Goal: Task Accomplishment & Management: Complete application form

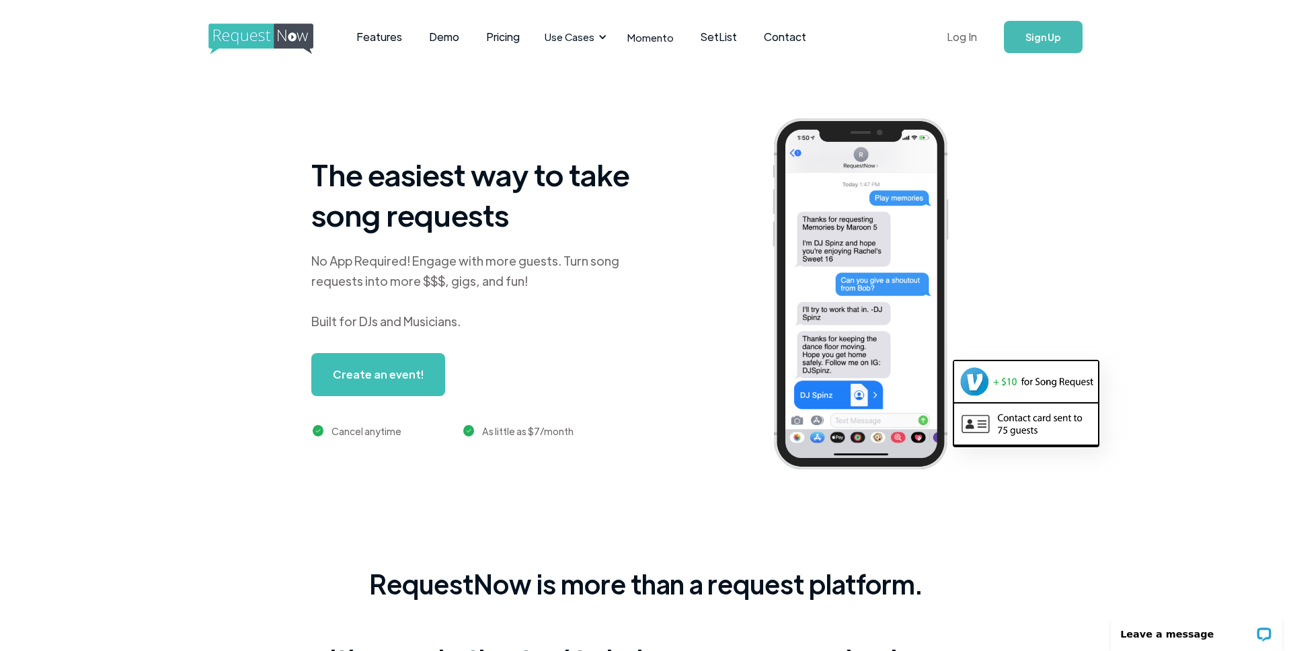
click at [969, 42] on link "Log In" at bounding box center [962, 36] width 57 height 47
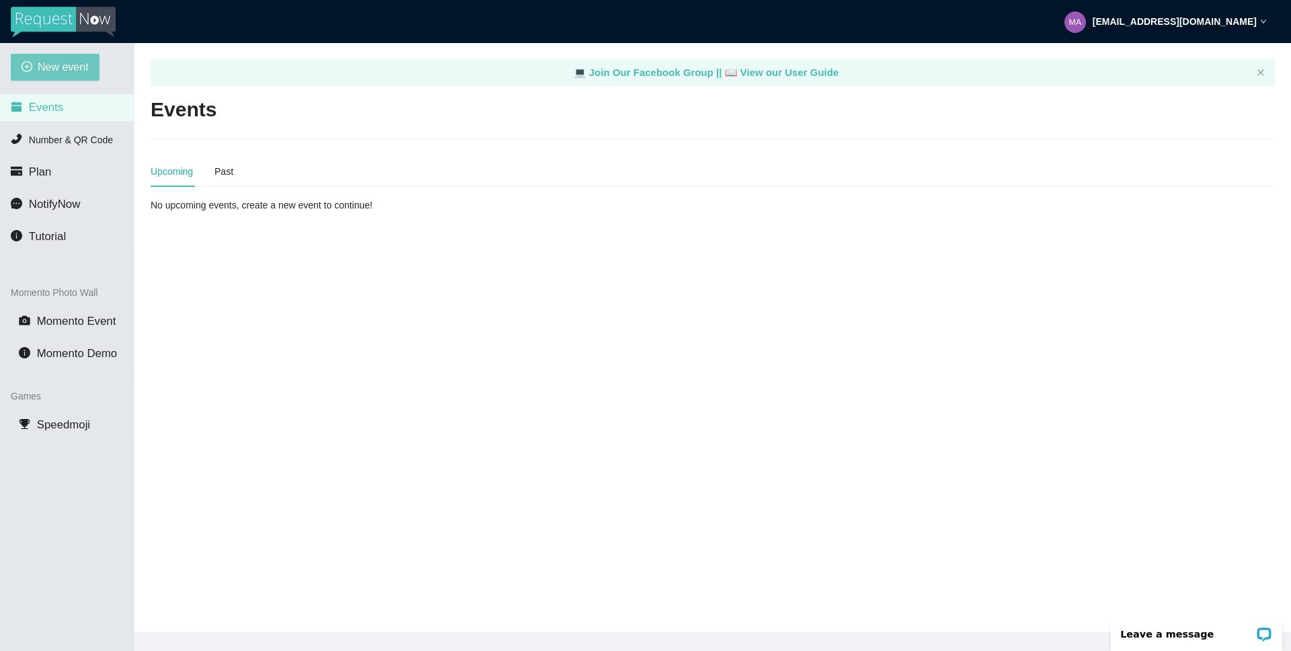
click at [24, 74] on button "New event" at bounding box center [55, 67] width 89 height 27
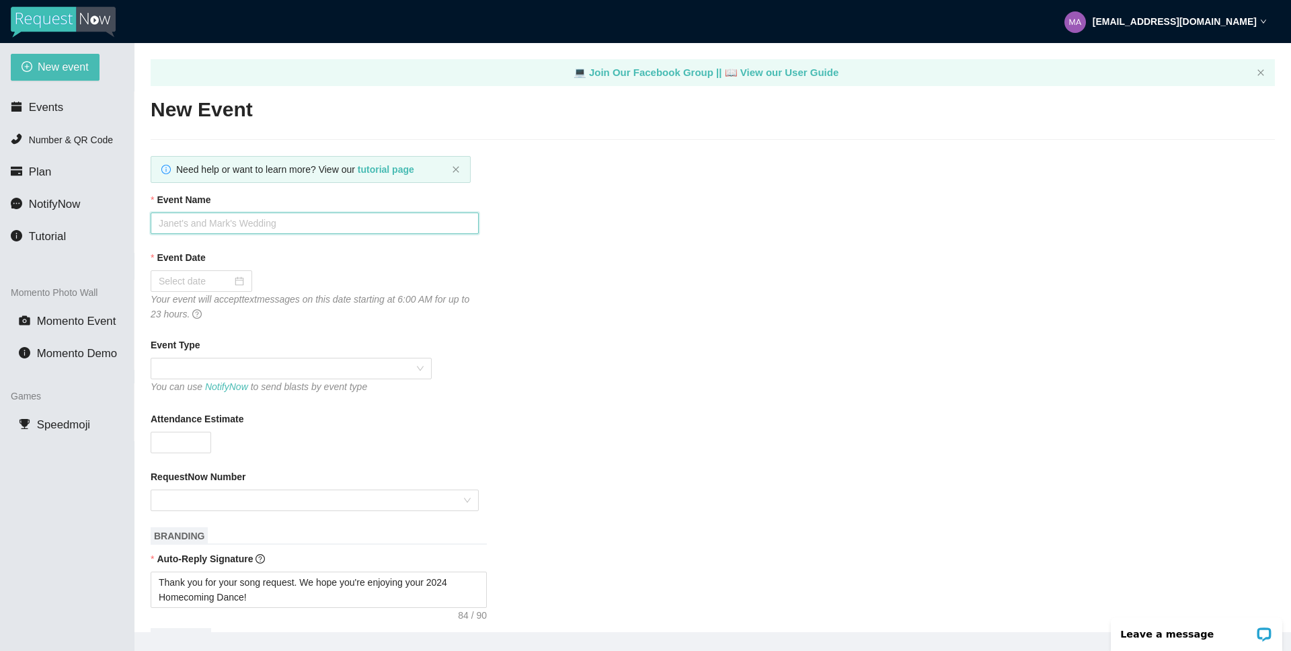
click at [217, 225] on input "Event Name" at bounding box center [315, 224] width 328 height 22
type input "Arapahoe's 2025 Back to School Dance"
click at [231, 284] on div at bounding box center [201, 281] width 85 height 15
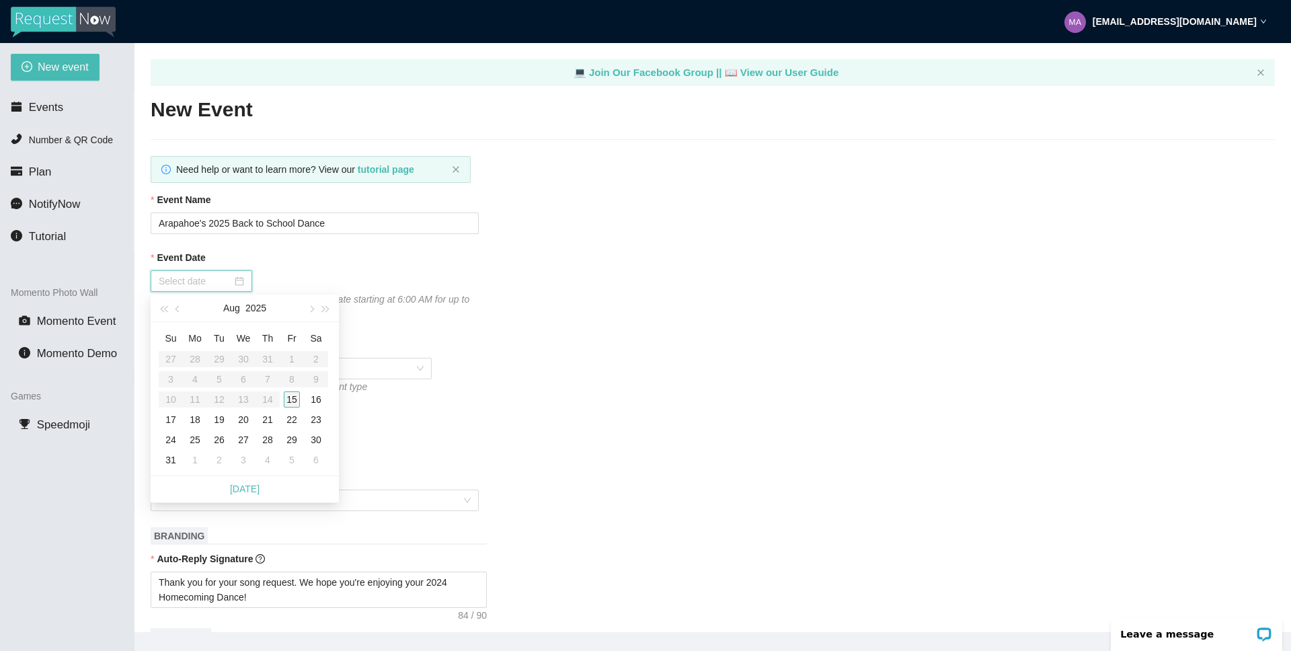
type input "[DATE]"
click at [294, 398] on div "15" at bounding box center [292, 399] width 16 height 16
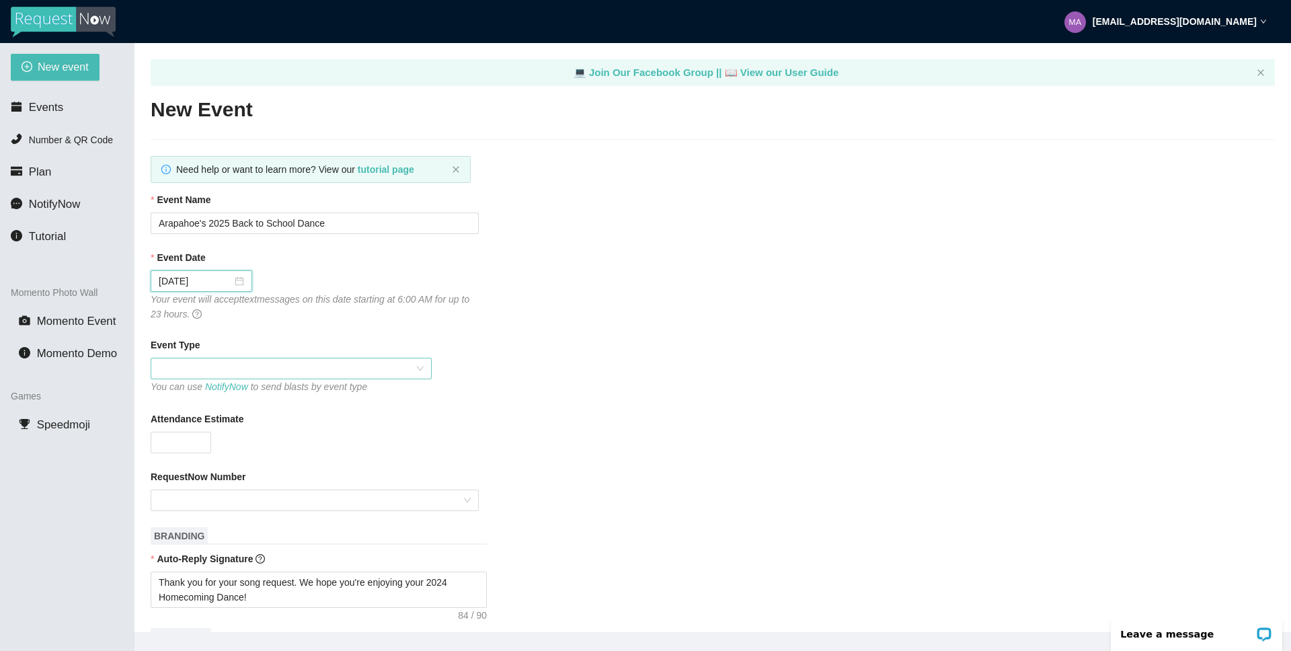
click at [415, 368] on span at bounding box center [291, 368] width 265 height 20
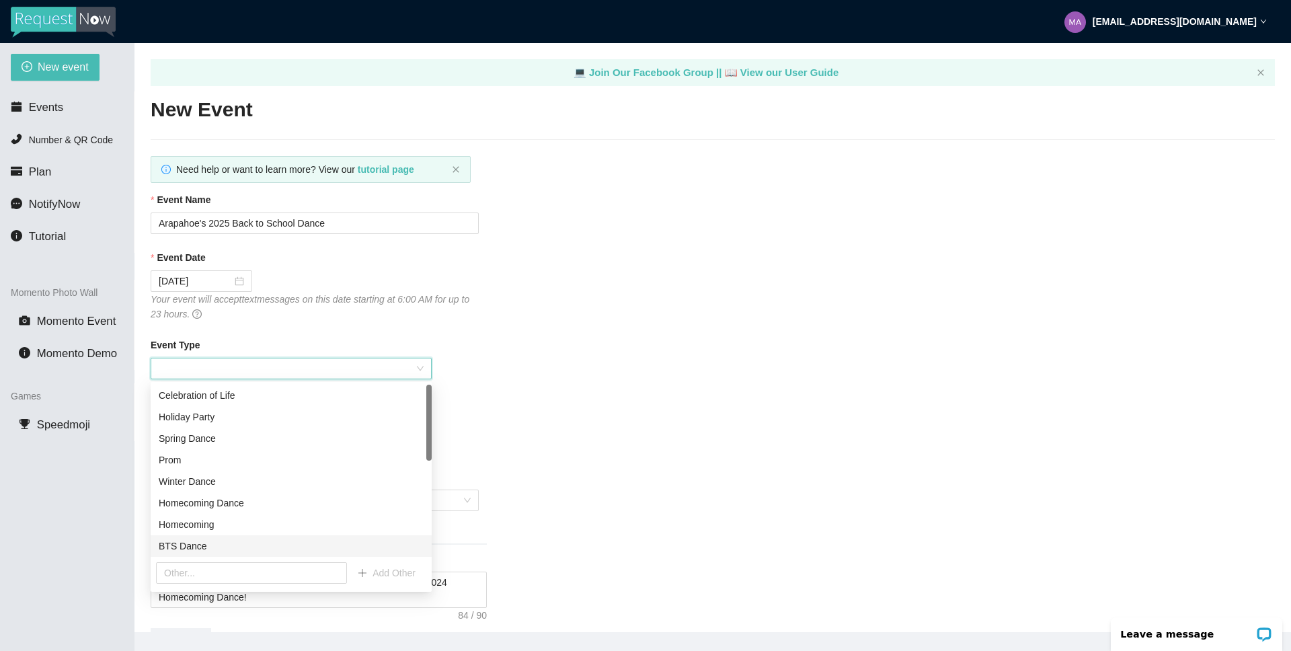
click at [188, 552] on div "BTS Dance" at bounding box center [291, 546] width 265 height 15
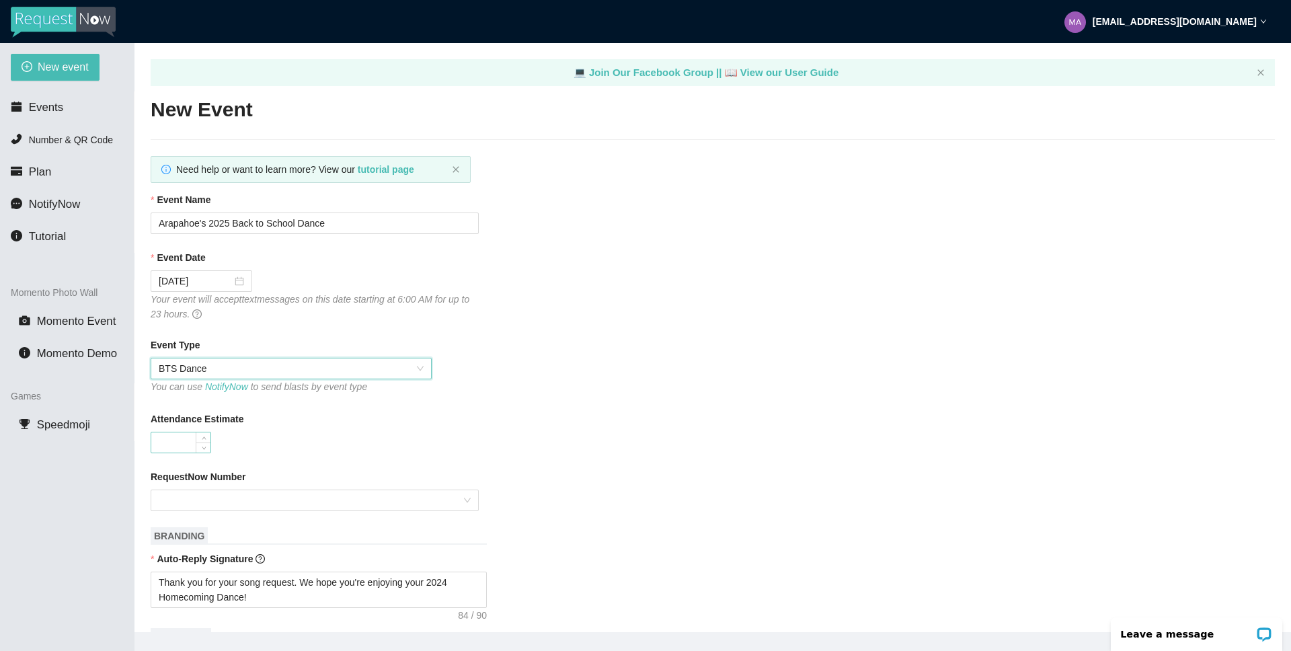
click at [172, 446] on input "Attendance Estimate" at bounding box center [180, 442] width 59 height 20
type input "1200"
click at [356, 447] on div "1200" at bounding box center [315, 443] width 328 height 22
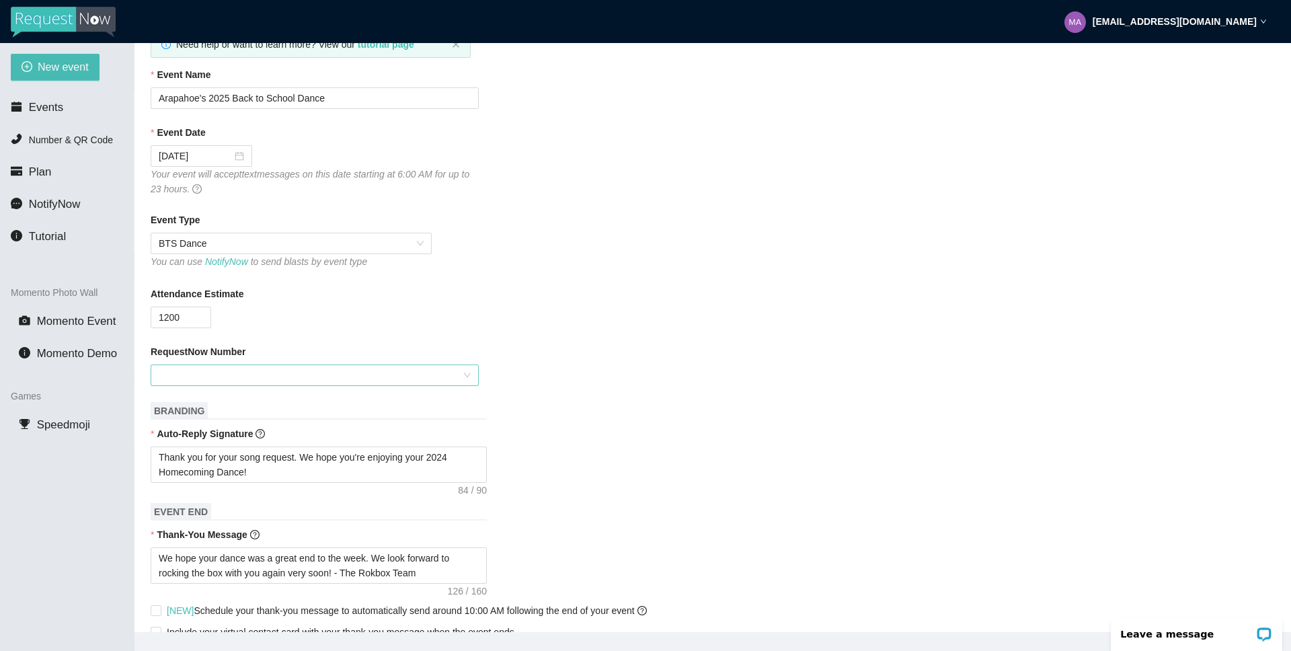
scroll to position [129, 0]
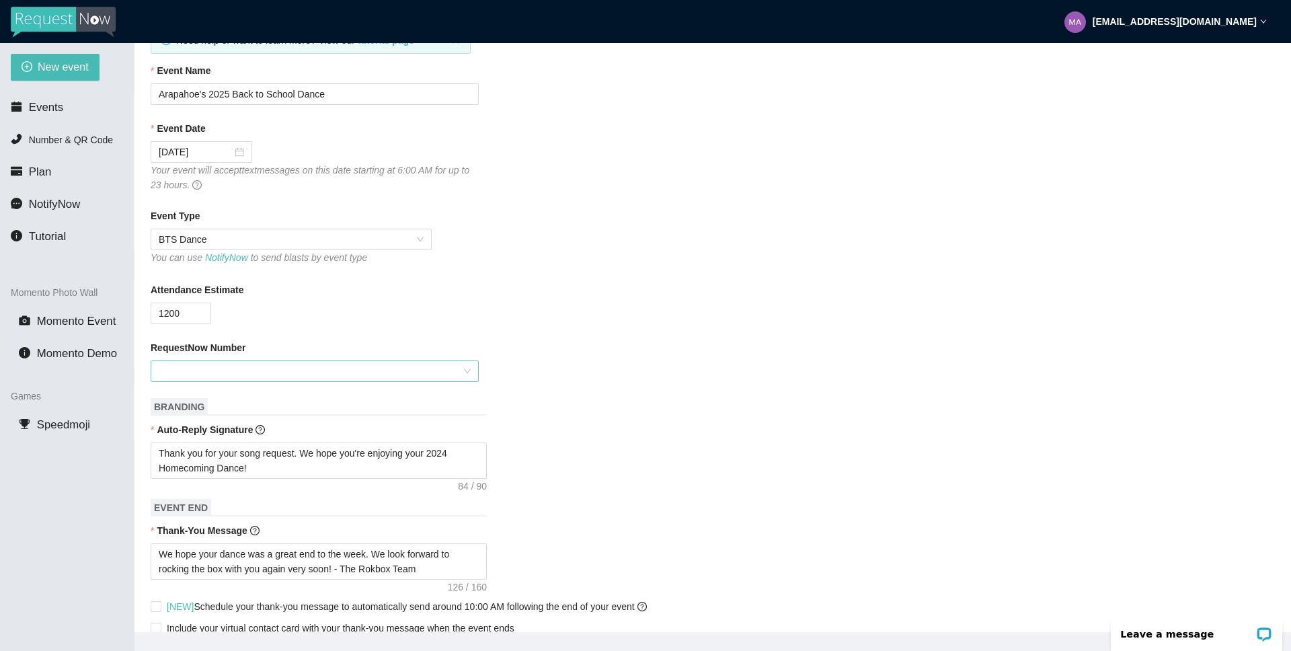
click at [379, 368] on input "RequestNow Number" at bounding box center [310, 371] width 303 height 20
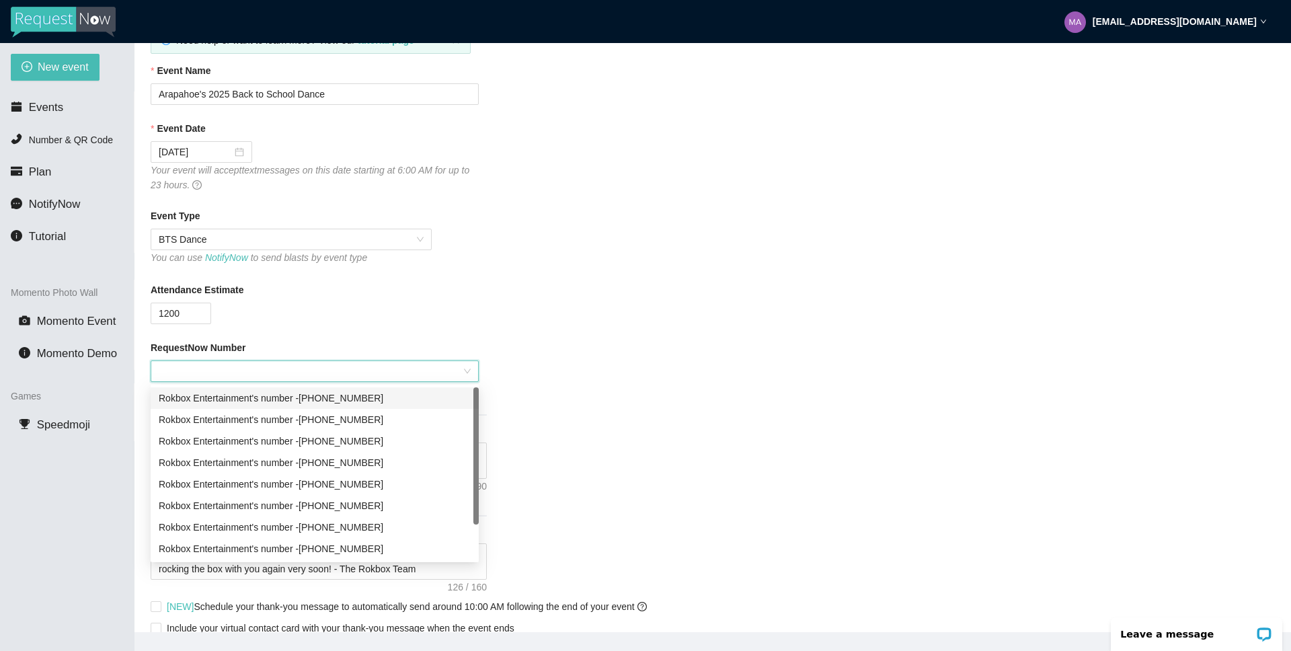
click at [379, 393] on div "Rokbox Entertainment's number - [PHONE_NUMBER]" at bounding box center [315, 398] width 312 height 15
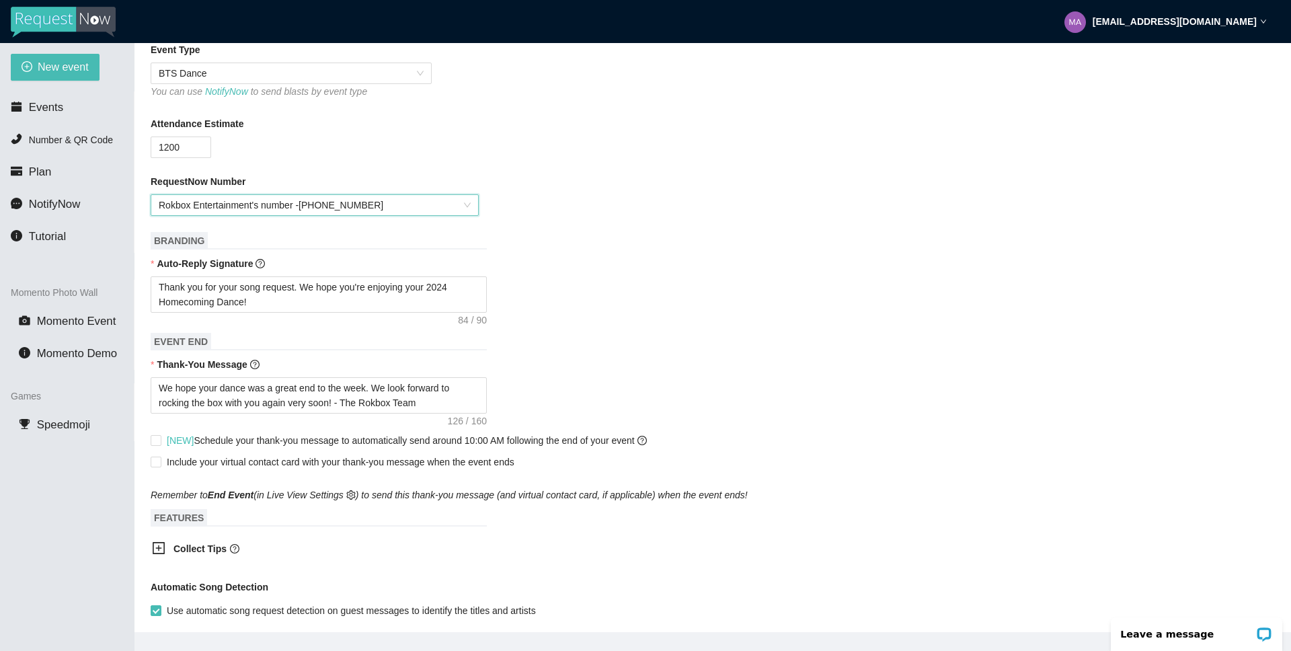
scroll to position [317, 0]
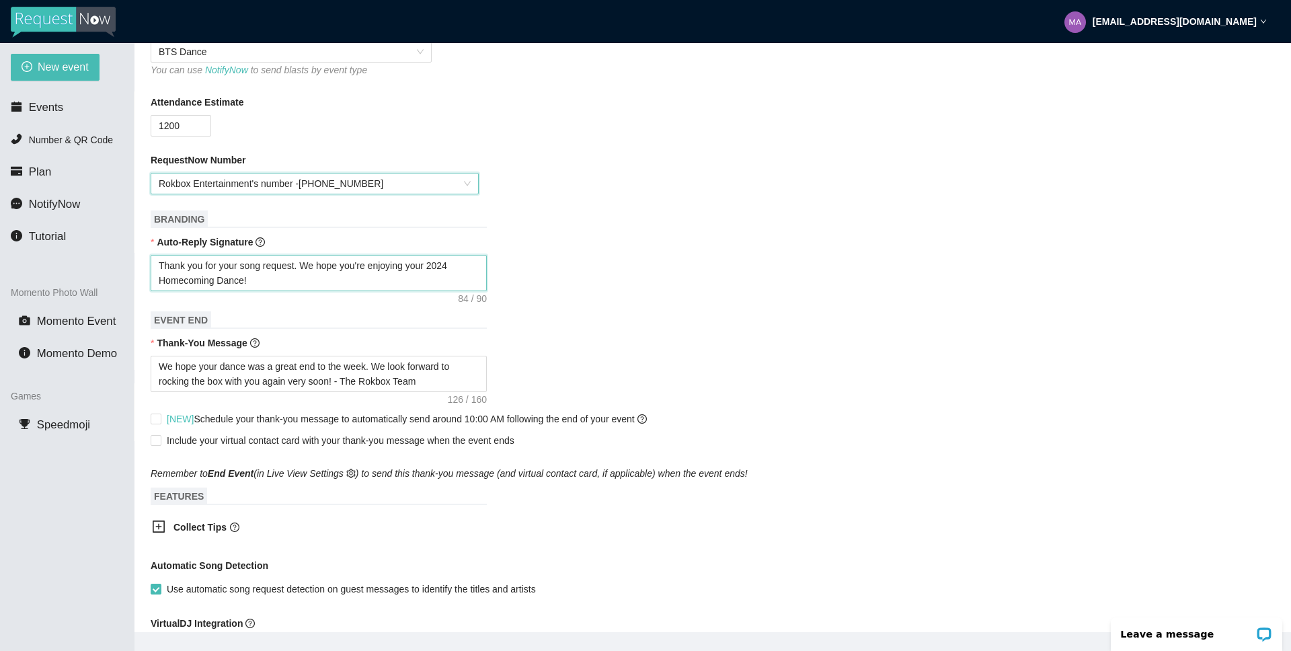
click at [459, 266] on textarea "Thank you for your song request. We hope you're enjoying your 2024 Homecoming D…" at bounding box center [319, 273] width 336 height 36
type textarea "Thank you for your song request. We hope you're enjoying your 202 Homecoming Da…"
type textarea "Thank you for your song request. We hope you're enjoying your 2025 Homecoming D…"
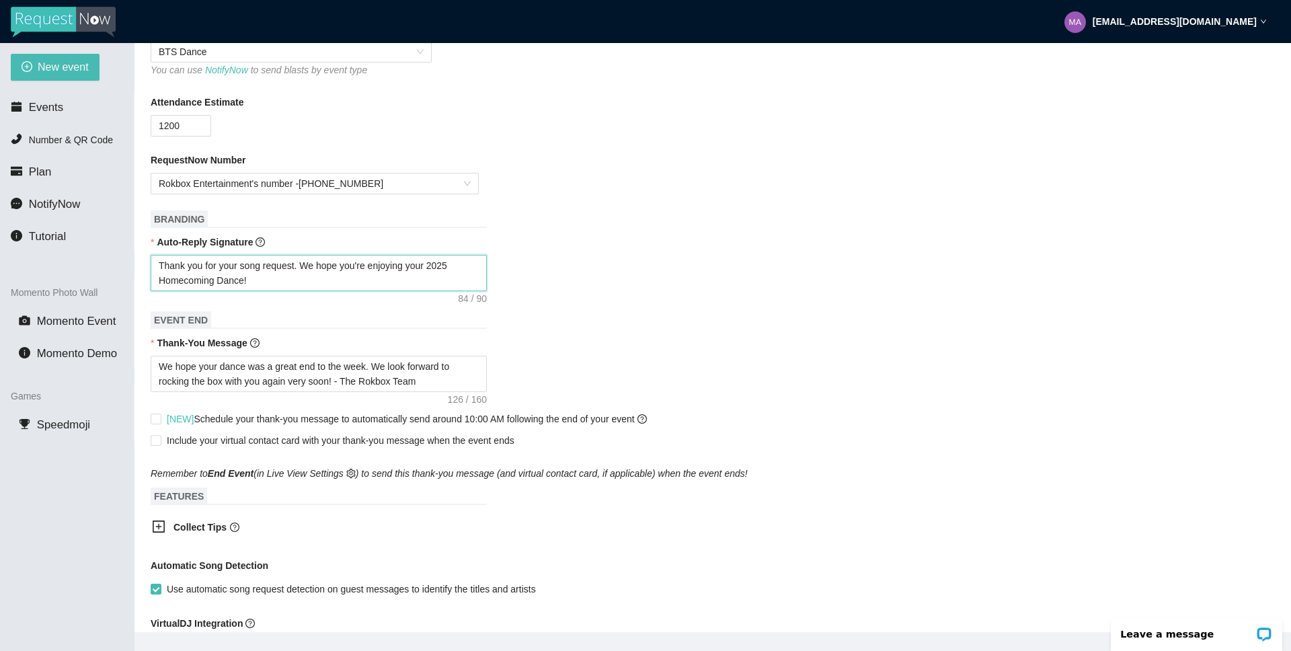
click at [216, 284] on textarea "Thank you for your song request. We hope you're enjoying your 2025 Homecoming D…" at bounding box center [319, 273] width 336 height 36
type textarea "Thank you for your song request. We hope you're enjoying your 2025 Homecomin Da…"
type textarea "Thank you for your song request. We hope you're enjoying your 2025 Homecomi Dan…"
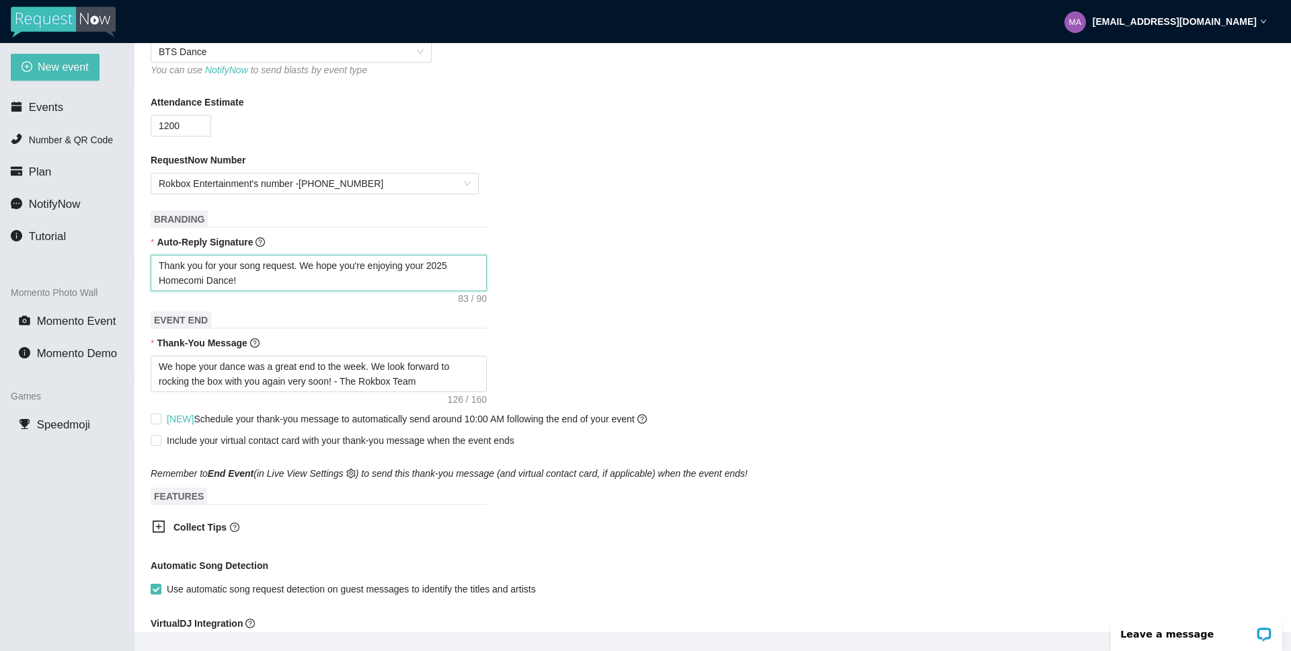
type textarea "Thank you for your song request. We hope you're enjoying your 2025 Homecom Danc…"
type textarea "Thank you for your song request. We hope you're enjoying your 2025 Homeco Dance!"
type textarea "Thank you for your song request. We hope you're enjoying your 2025 Homec Dance!"
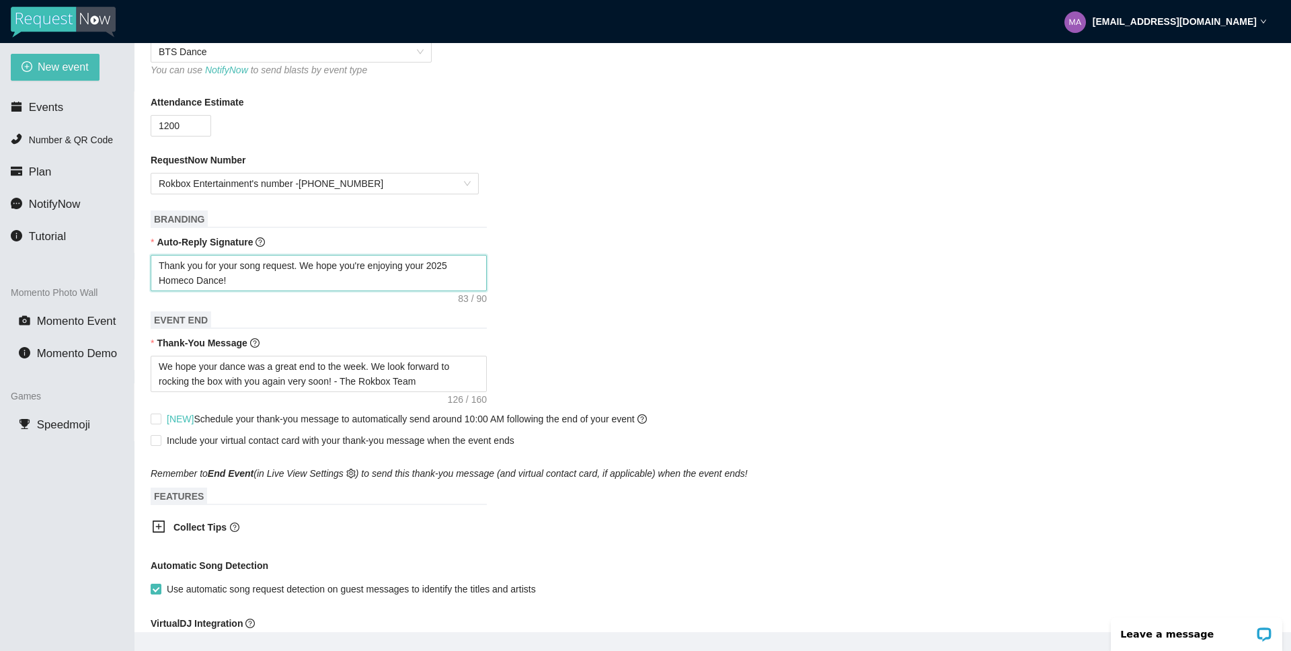
type textarea "Thank you for your song request. We hope you're enjoying your 2025 Homec Dance!"
type textarea "Thank you for your song request. We hope you're enjoying your 2025 Home Dance!"
type textarea "Thank you for your song request. We hope you're enjoying your 2025 Hom Dance!"
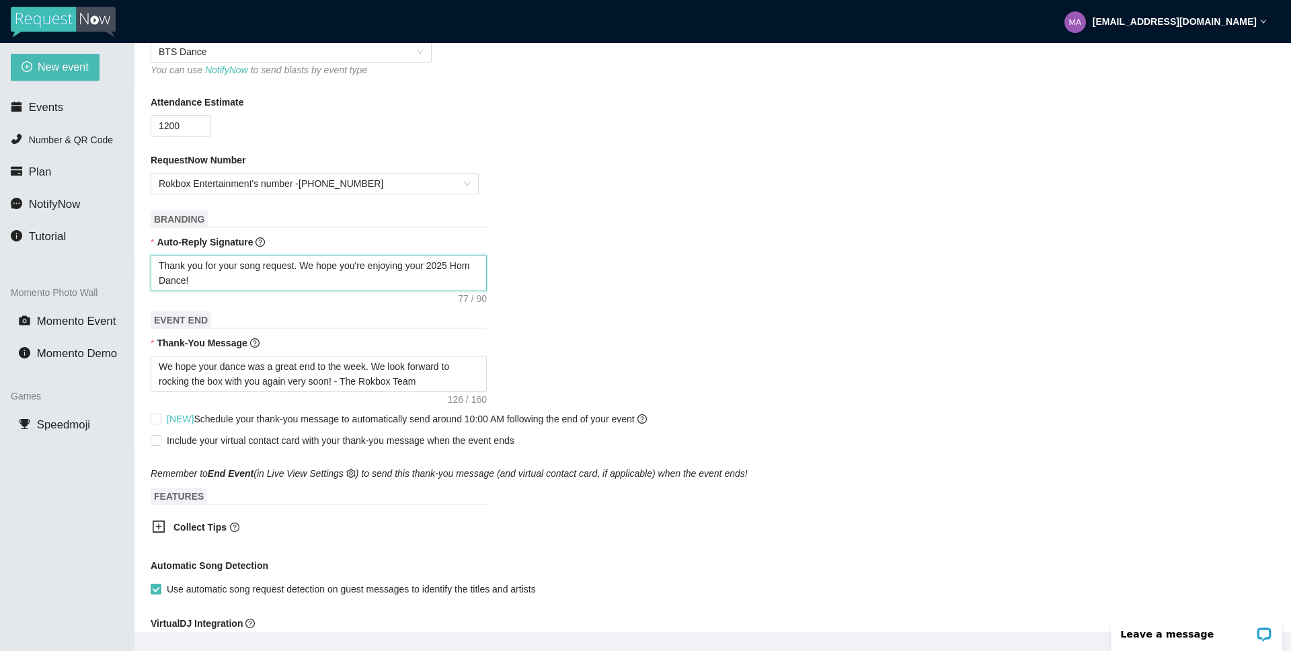
type textarea "Thank you for your song request. We hope you're enjoying your 2025 Ho Dance!"
type textarea "Thank you for your song request. We hope you're enjoying your 2025 H Dance!"
type textarea "Thank you for your song request. We hope you're enjoying your 2025 Dance!"
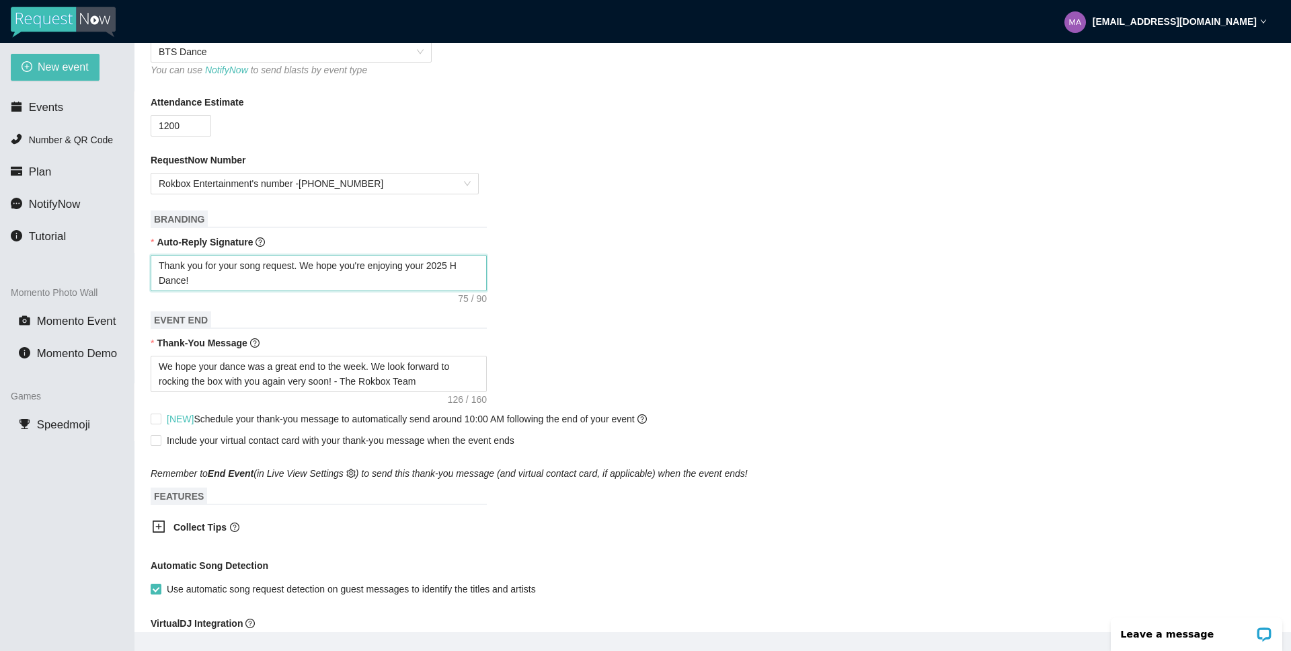
type textarea "Thank you for your song request. We hope you're enjoying your 2025 Dance!"
type textarea "Thank you for your song request. We hope you're enjoying your 2025 B Dance!"
type textarea "Thank you for your song request. We hope you're enjoying your 2025 Ba Dance!"
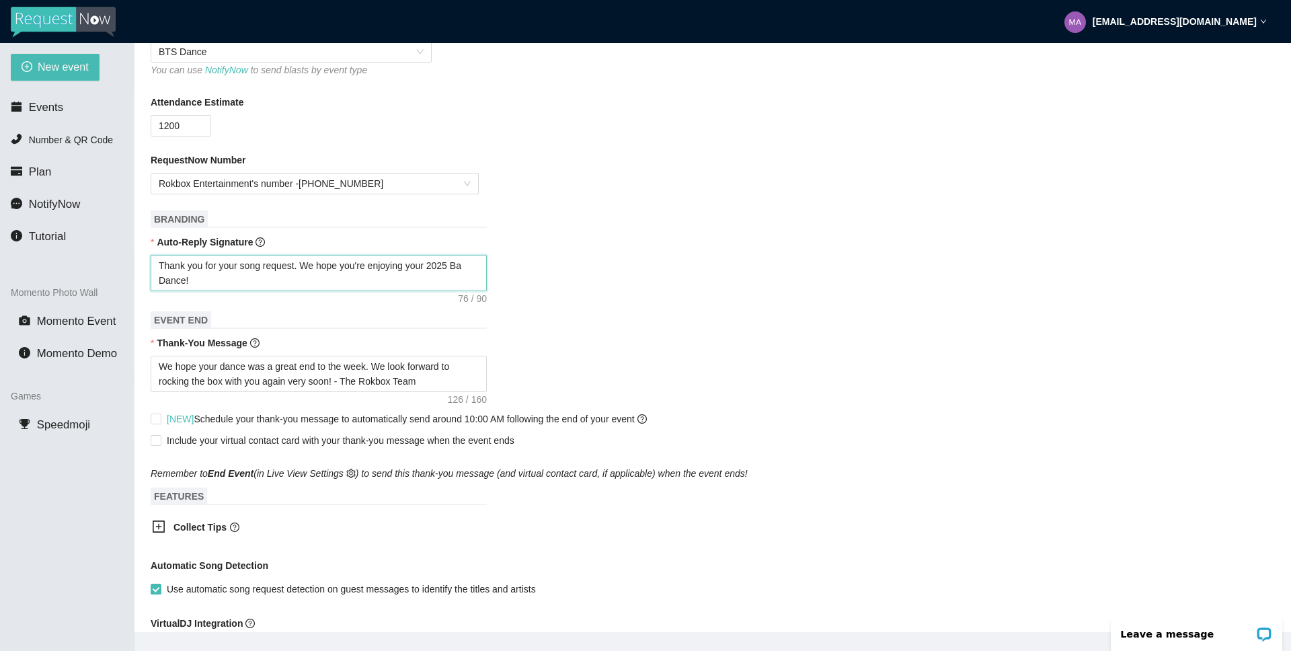
type textarea "Thank you for your song request. We hope you're enjoying your 2025 Bac Dance!"
type textarea "Thank you for your song request. We hope you're enjoying your 2025 Back Dance!"
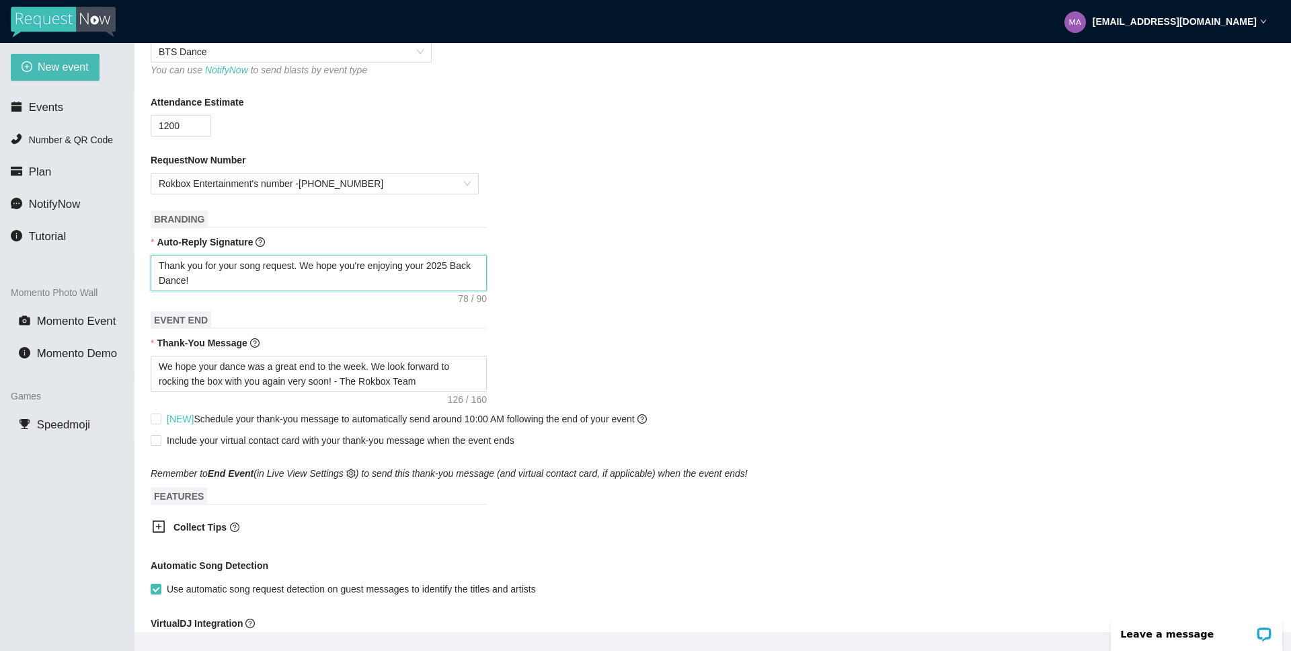
type textarea "Thank you for your song request. We hope you're enjoying your 2025 Back Dance!"
type textarea "Thank you for your song request. We hope you're enjoying your 2025 Back t Dance!"
type textarea "Thank you for your song request. We hope you're enjoying your 2025 Back to Danc…"
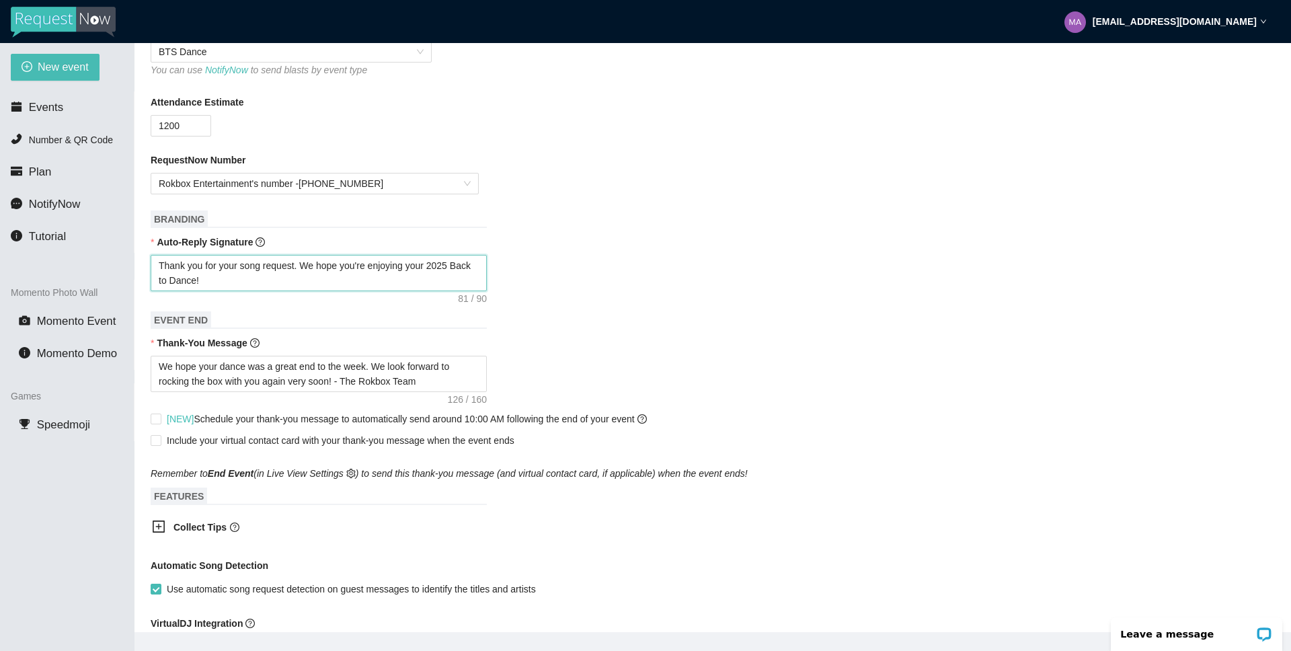
type textarea "Thank you for your song request. We hope you're enjoying your 2025 Back to Danc…"
type textarea "Thank you for your song request. We hope you're enjoying your 2025 Back to S Da…"
type textarea "Thank you for your song request. We hope you're enjoying your 2025 Back to Sc D…"
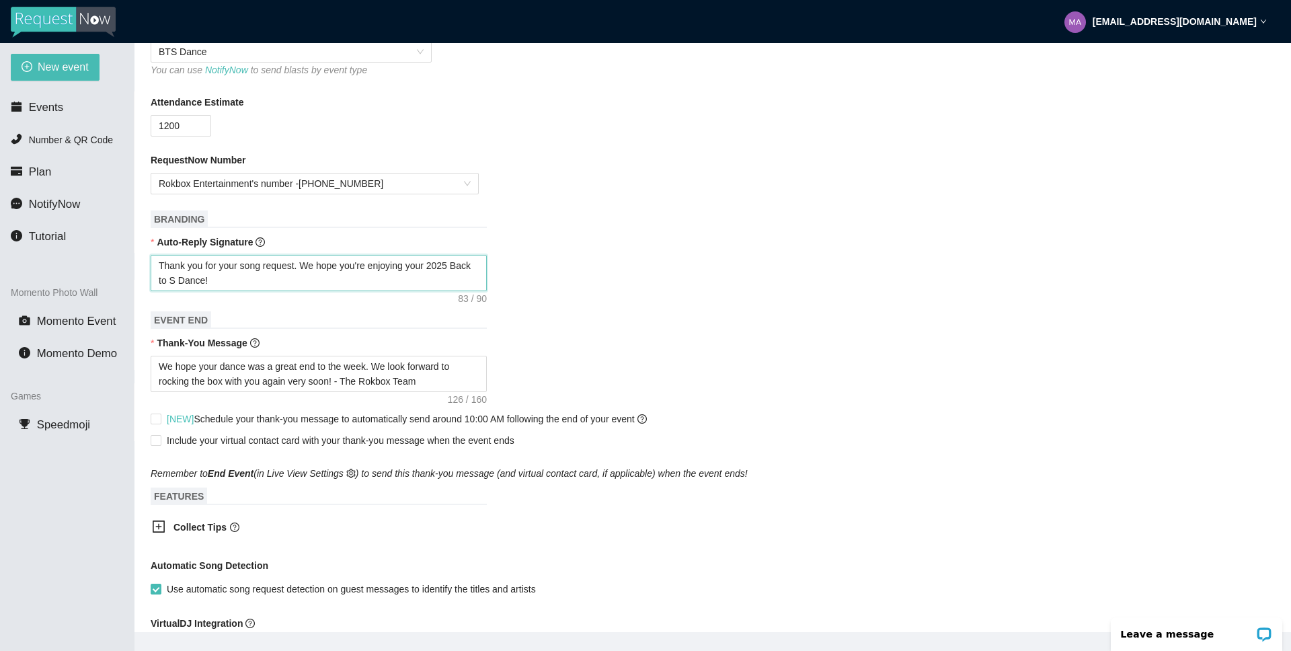
type textarea "Thank you for your song request. We hope you're enjoying your 2025 Back to Sc D…"
type textarea "Thank you for your song request. We hope you're enjoying your 2025 Back to Sch …"
type textarea "Thank you for your song request. We hope you're enjoying your 2025 Back to Scho…"
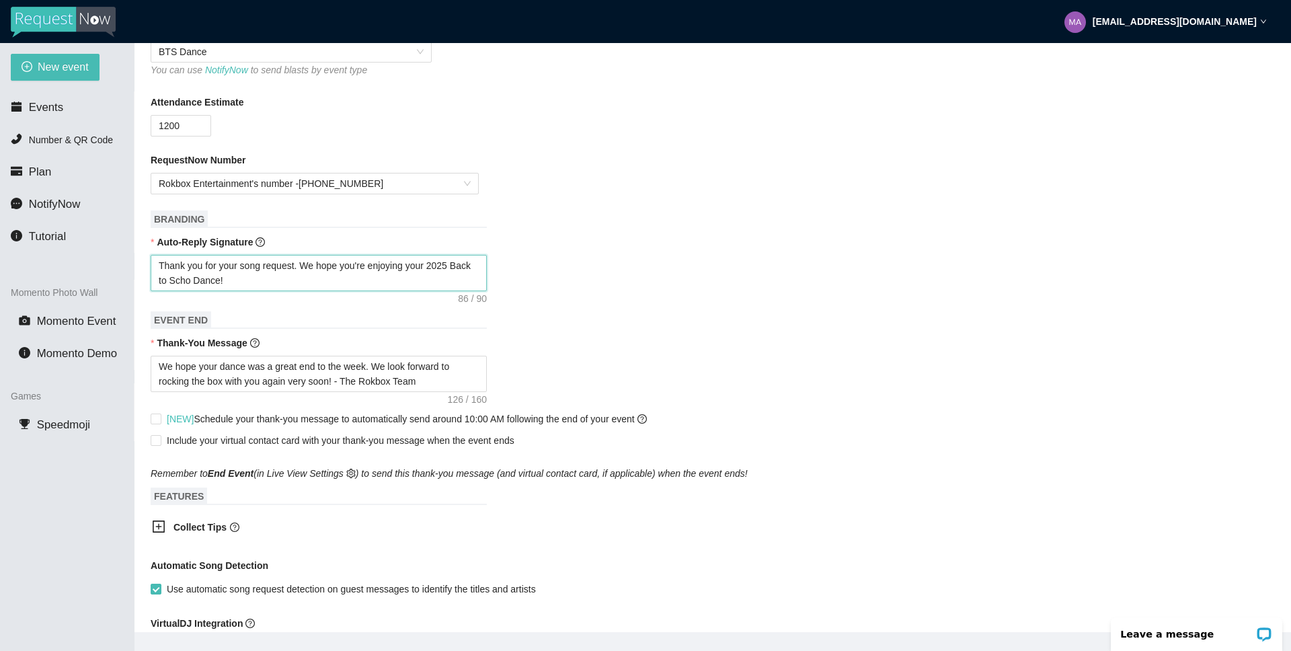
type textarea "Thank you for your song request. We hope you're enjoying your 2025 Back to Scho…"
click at [653, 282] on div "Thank you for your song request. We hope you're enjoying your 2025 Back to Scho…" at bounding box center [713, 273] width 1125 height 36
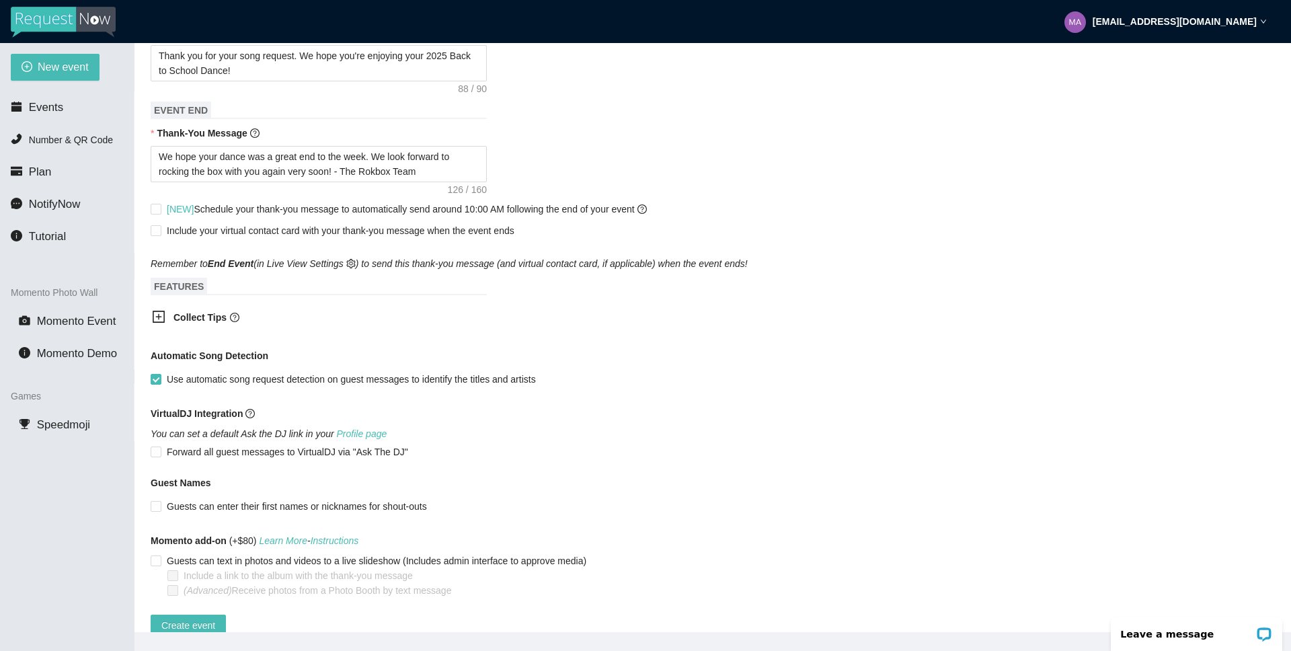
scroll to position [558, 0]
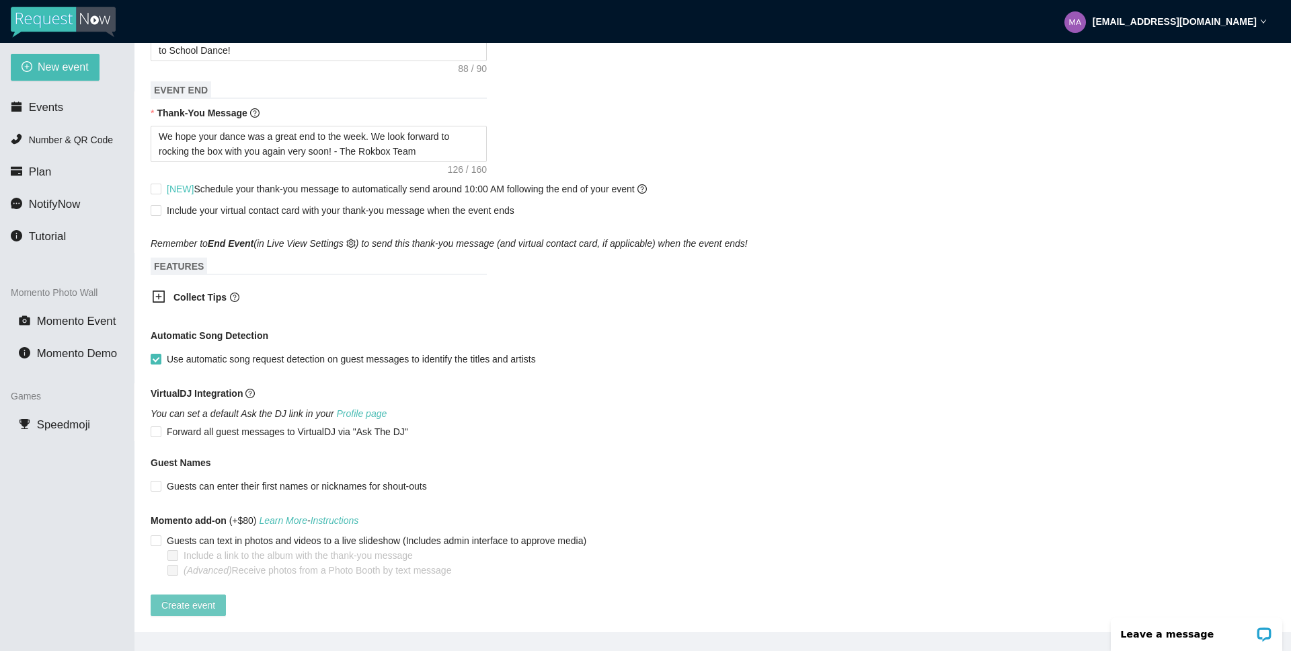
click at [189, 598] on span "Create event" at bounding box center [188, 605] width 54 height 15
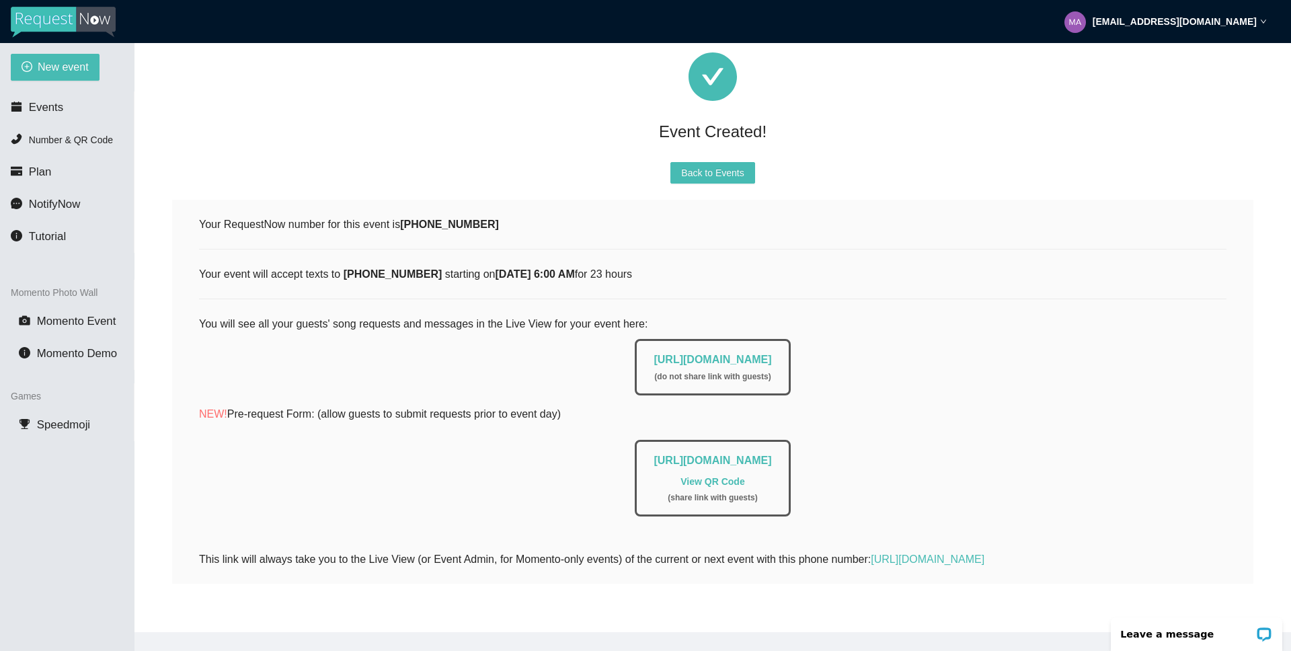
drag, startPoint x: 605, startPoint y: 348, endPoint x: 842, endPoint y: 346, distance: 236.8
click at [842, 347] on div "[URL][DOMAIN_NAME] ( do not share link with guests )" at bounding box center [713, 363] width 1028 height 63
copy link "[URL][DOMAIN_NAME]"
click at [701, 167] on span "Back to Events" at bounding box center [712, 172] width 63 height 15
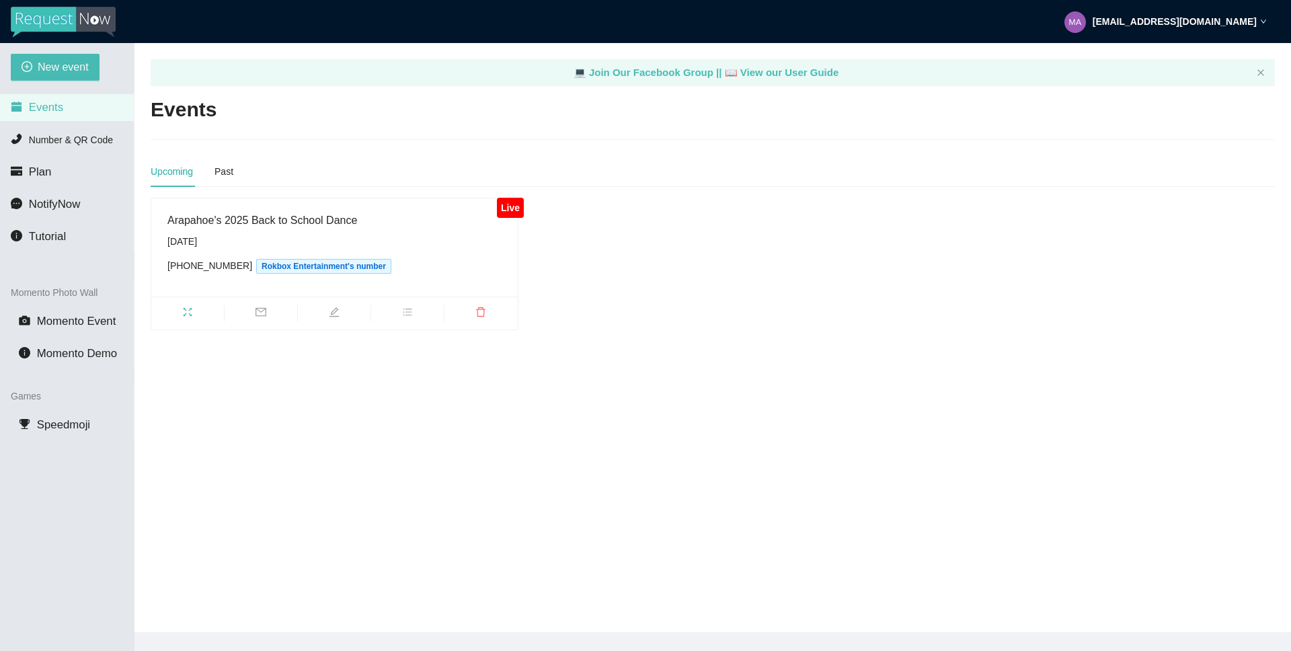
click at [670, 426] on main "💻 Join Our Facebook Group || 📖 View our User Guide Events Upcoming Past Live Ar…" at bounding box center [713, 337] width 1157 height 589
click at [52, 71] on span "New event" at bounding box center [63, 67] width 51 height 17
type textarea "[URL][DOMAIN_NAME]"
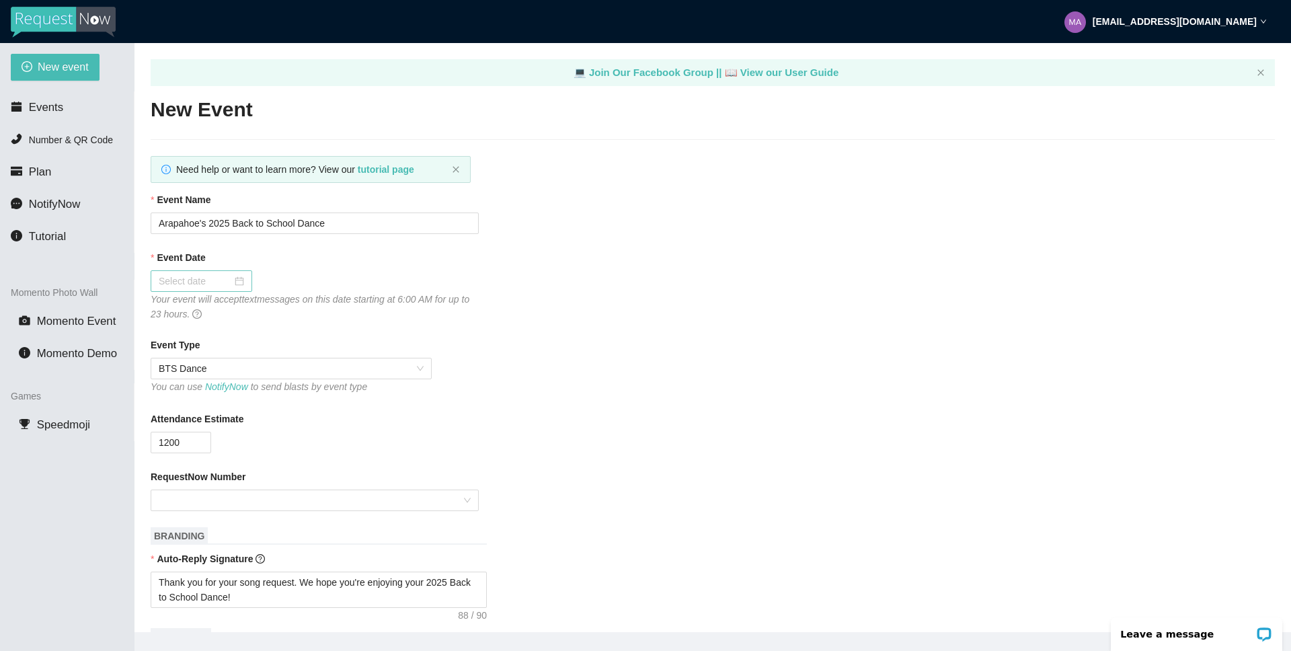
click at [231, 285] on div at bounding box center [201, 281] width 85 height 15
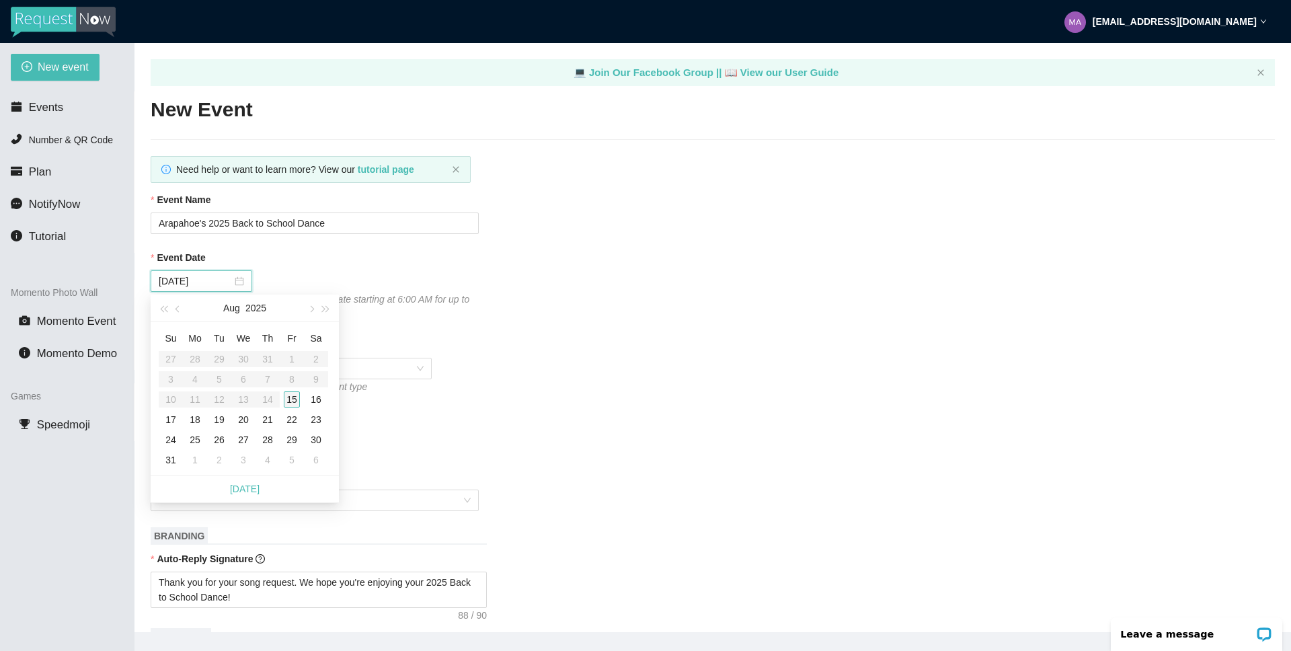
type input "[DATE]"
click at [292, 400] on div "15" at bounding box center [292, 399] width 16 height 16
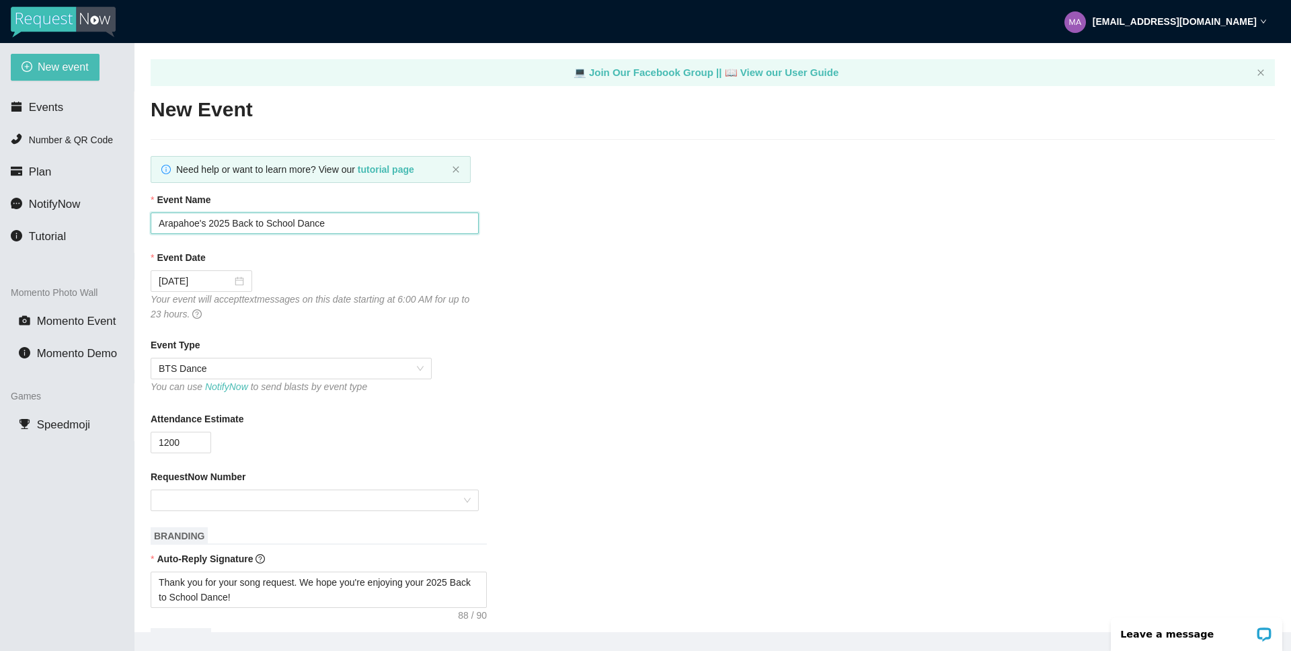
click at [203, 225] on input "Arapahoe's 2025 Back to School Dance" at bounding box center [315, 224] width 328 height 22
click at [199, 225] on input "Arapahoe's 2025 Back to School Dance" at bounding box center [315, 224] width 328 height 22
type input "[GEOGRAPHIC_DATA]'s 2025 Back to School Dance"
click at [182, 442] on input "1200" at bounding box center [180, 442] width 59 height 20
type input "1"
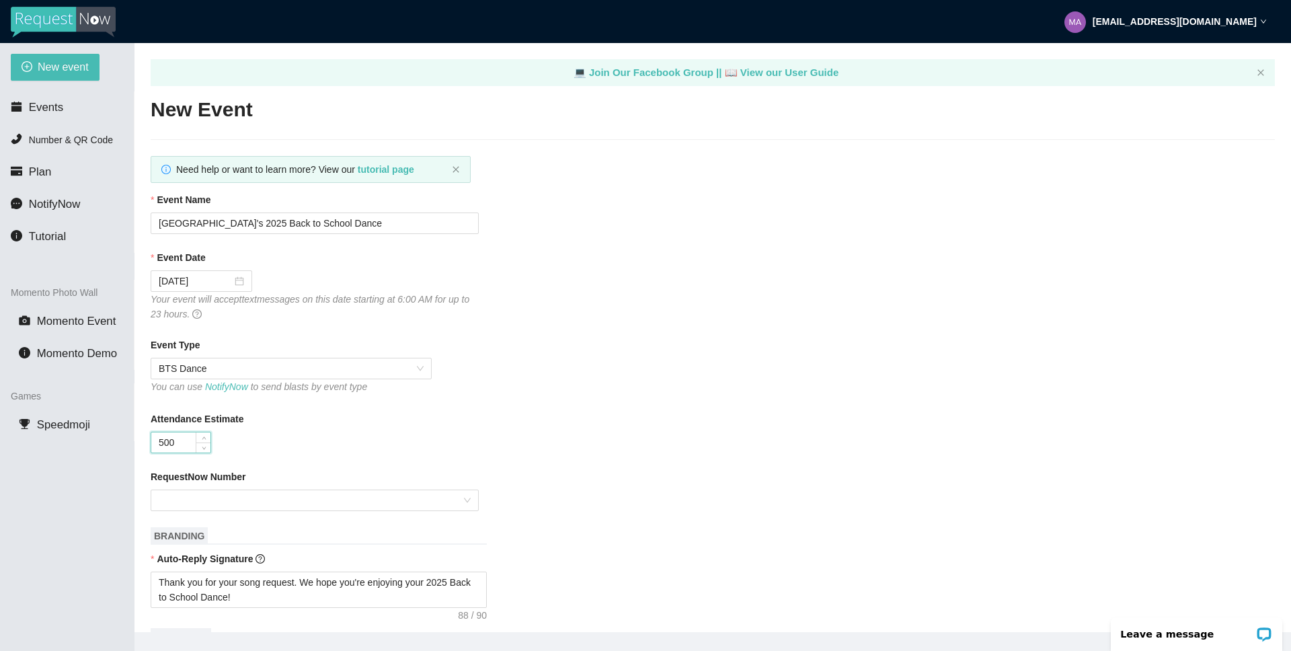
type input "500"
click at [523, 424] on div "Attendance Estimate" at bounding box center [713, 422] width 1125 height 20
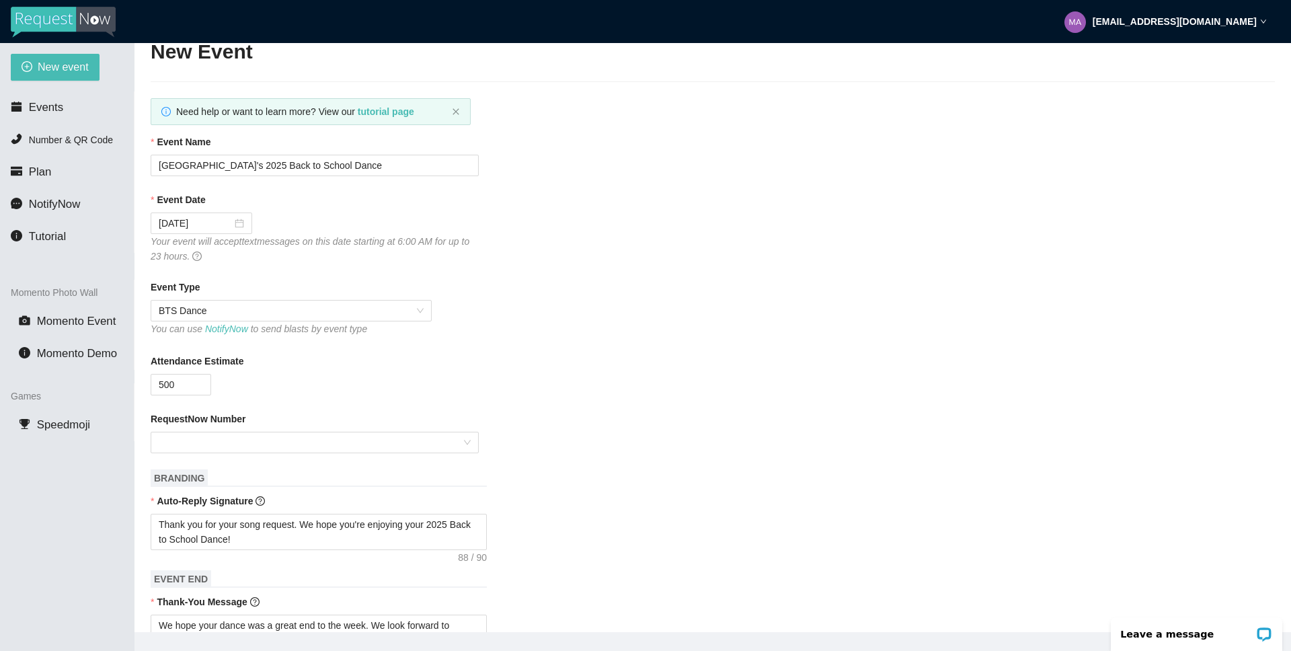
scroll to position [61, 0]
click at [465, 439] on div at bounding box center [315, 440] width 328 height 22
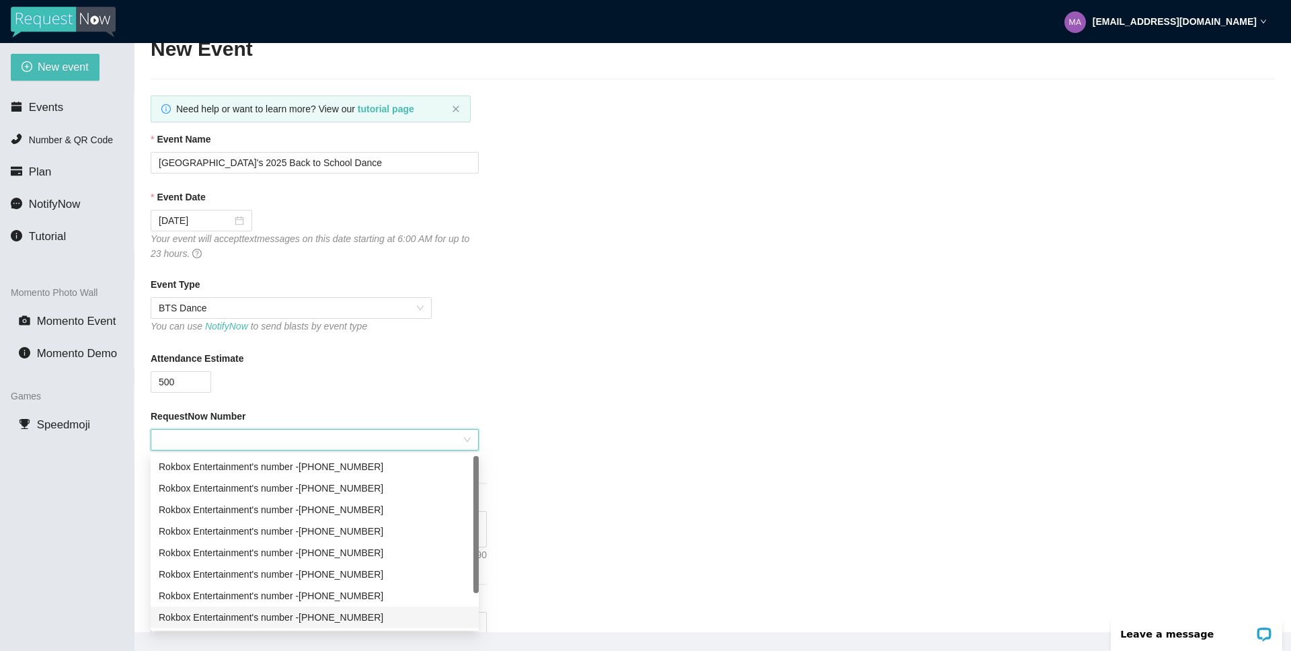
click at [375, 615] on div "Rokbox Entertainment's number - [PHONE_NUMBER]" at bounding box center [315, 617] width 312 height 15
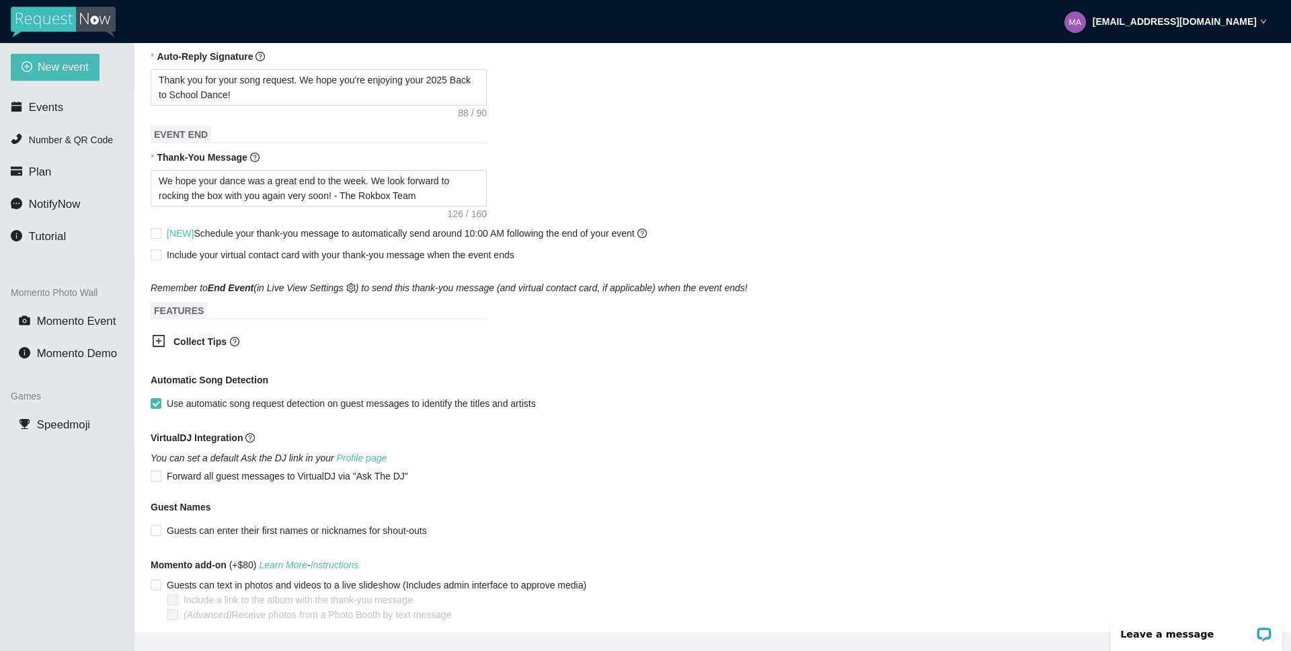
scroll to position [558, 0]
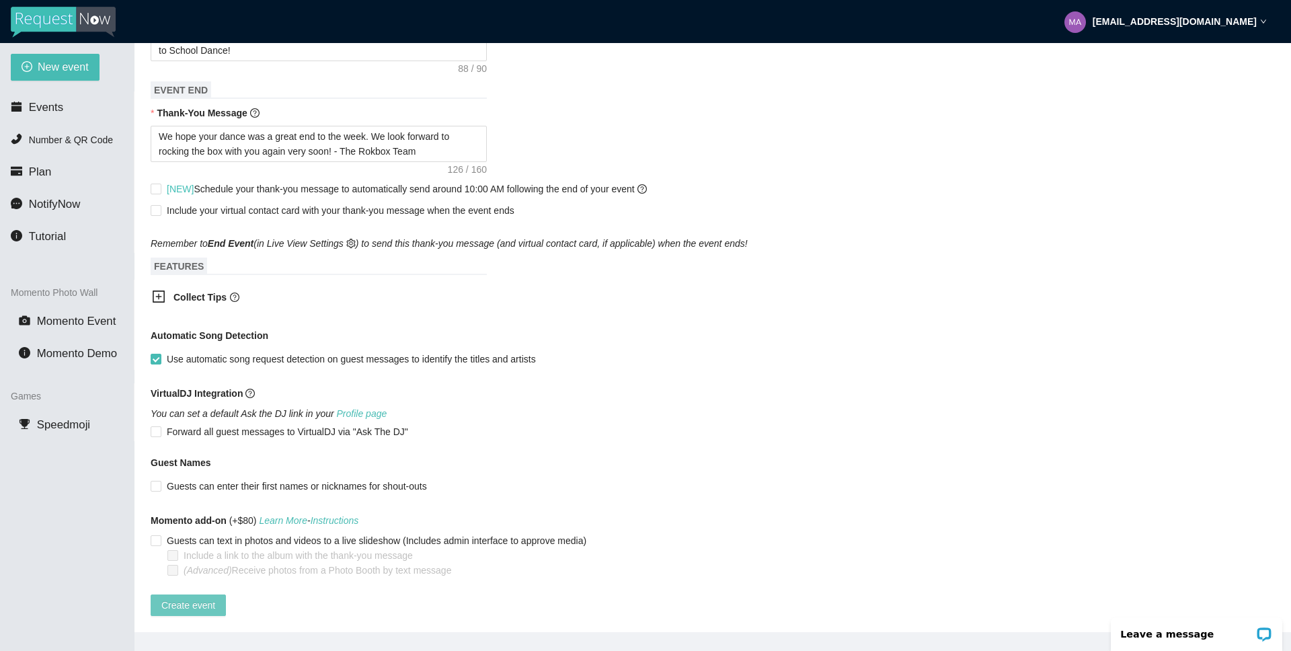
click at [182, 598] on span "Create event" at bounding box center [188, 605] width 54 height 15
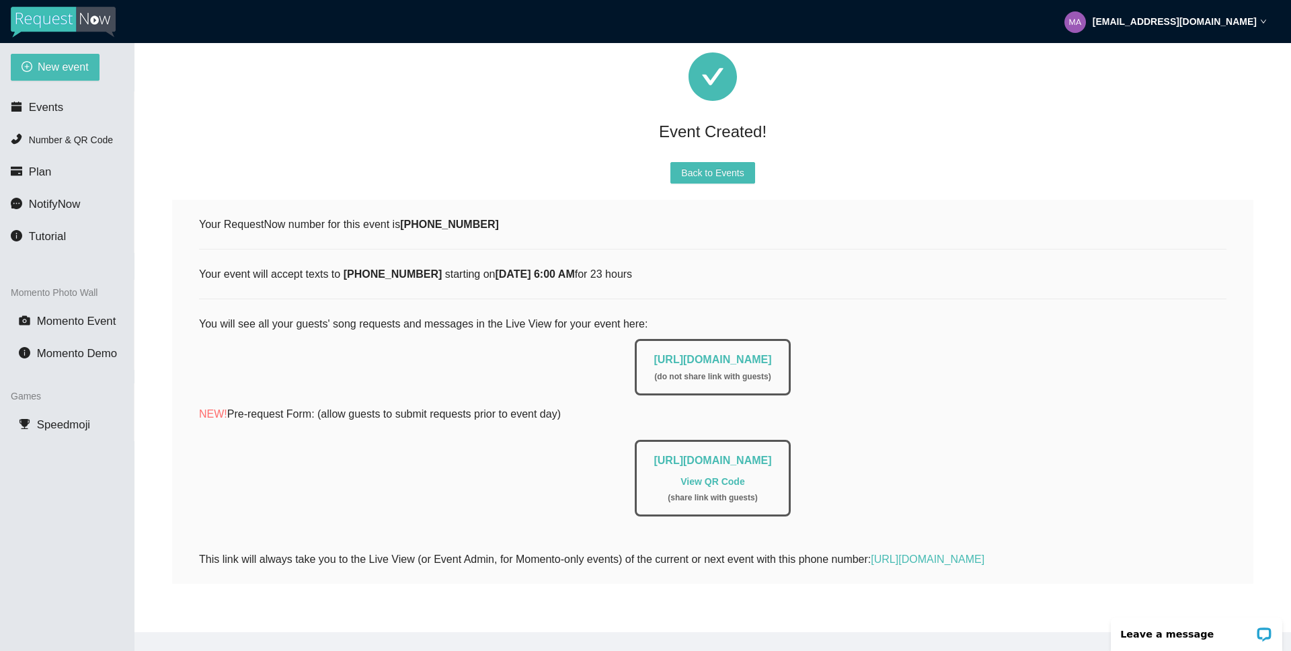
drag, startPoint x: 605, startPoint y: 350, endPoint x: 890, endPoint y: 349, distance: 285.2
click at [890, 349] on div "[URL][DOMAIN_NAME] ( do not share link with guests )" at bounding box center [713, 363] width 1028 height 63
copy link "[URL][DOMAIN_NAME]"
click at [683, 165] on span "Back to Events" at bounding box center [712, 172] width 63 height 15
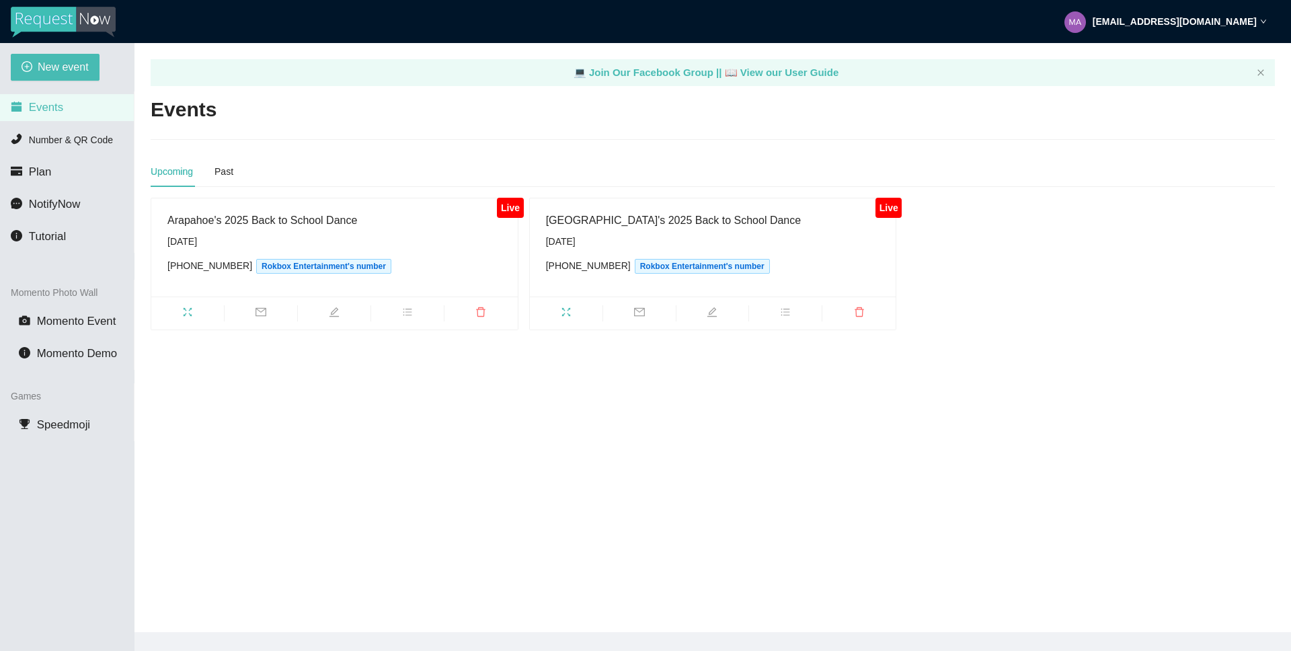
click at [431, 584] on main "💻 Join Our Facebook Group || 📖 View our User Guide Events Upcoming Past Live Ar…" at bounding box center [713, 337] width 1157 height 589
click at [62, 63] on span "New event" at bounding box center [63, 67] width 51 height 17
type textarea "[URL][DOMAIN_NAME]"
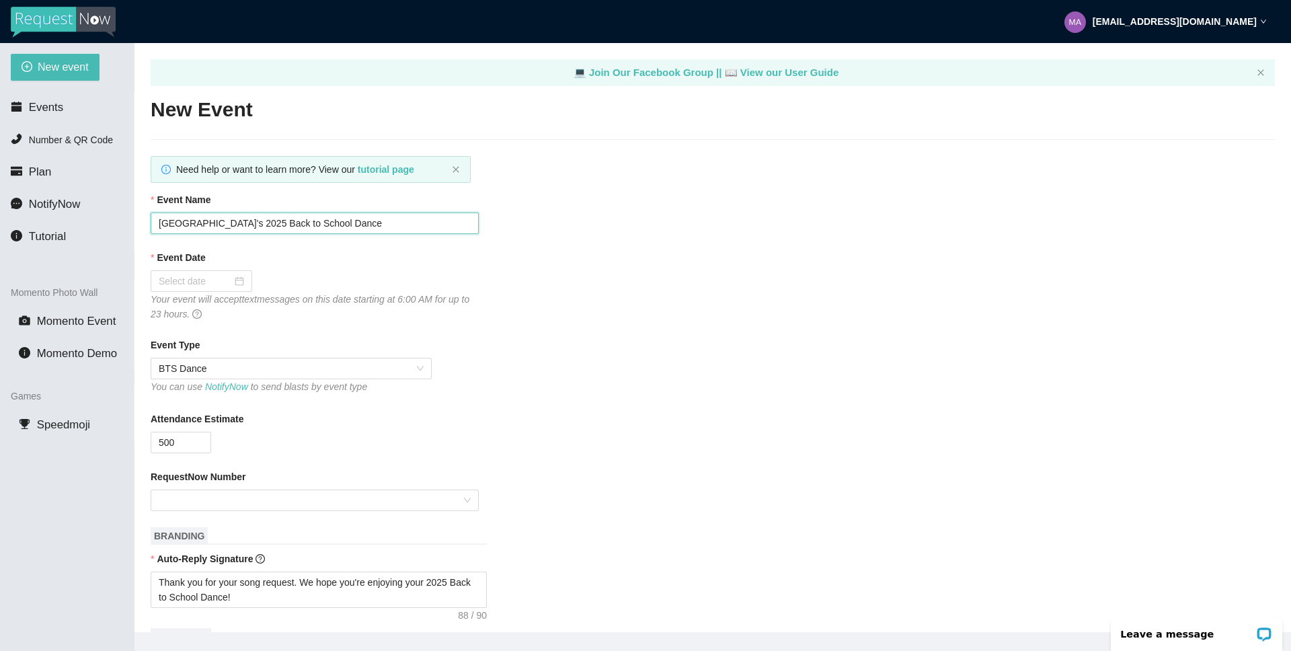
drag, startPoint x: 227, startPoint y: 225, endPoint x: -81, endPoint y: 225, distance: 308.0
click at [0, 225] on html "[EMAIL_ADDRESS][DOMAIN_NAME] New event Events Number & QR Code Plan NotifyNow T…" at bounding box center [645, 325] width 1291 height 651
type input "Heritage's 2025 Back to School Dance"
click at [231, 282] on div at bounding box center [201, 281] width 85 height 15
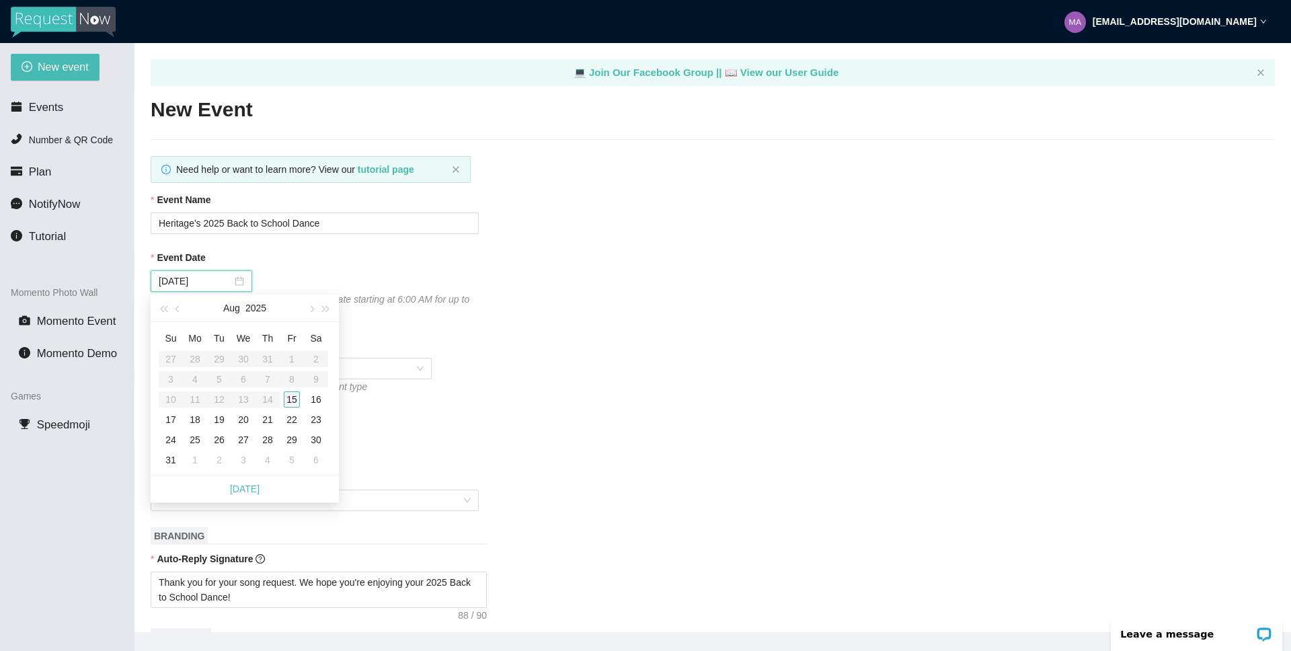
type input "[DATE]"
click at [287, 402] on div "15" at bounding box center [292, 399] width 16 height 16
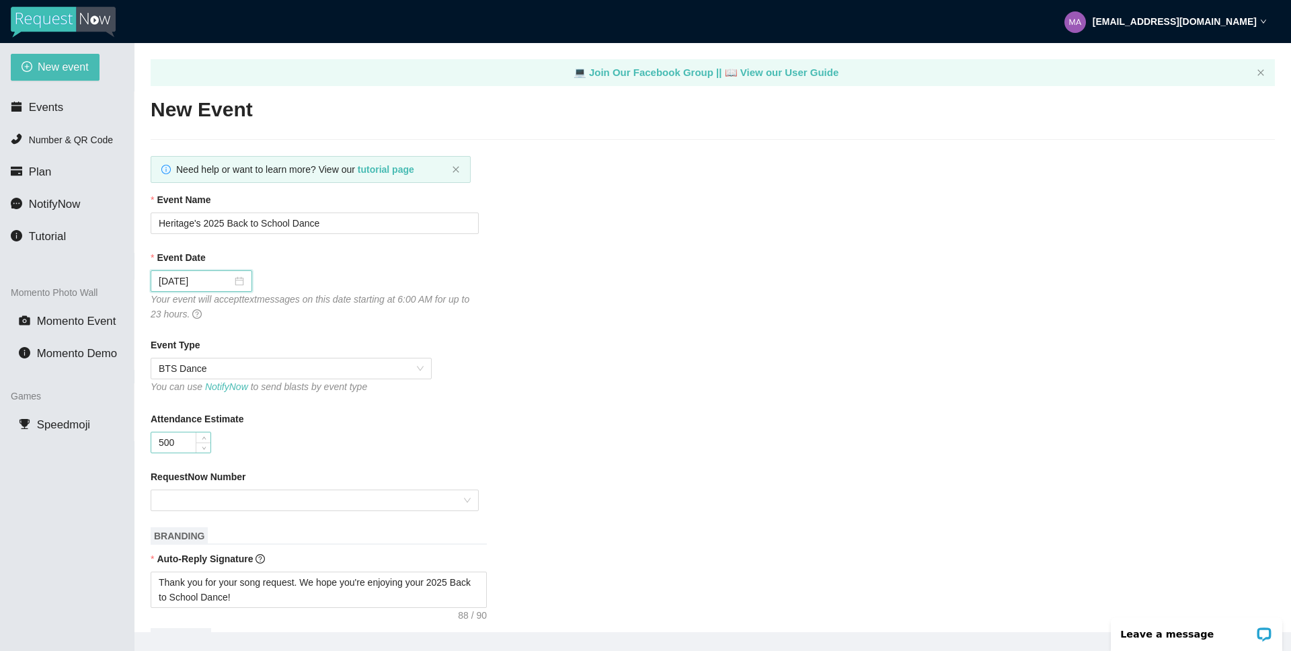
click at [155, 441] on input "500" at bounding box center [180, 442] width 59 height 20
click at [165, 444] on input "500" at bounding box center [180, 442] width 59 height 20
type input "1000"
click at [441, 439] on div "1000" at bounding box center [315, 443] width 328 height 22
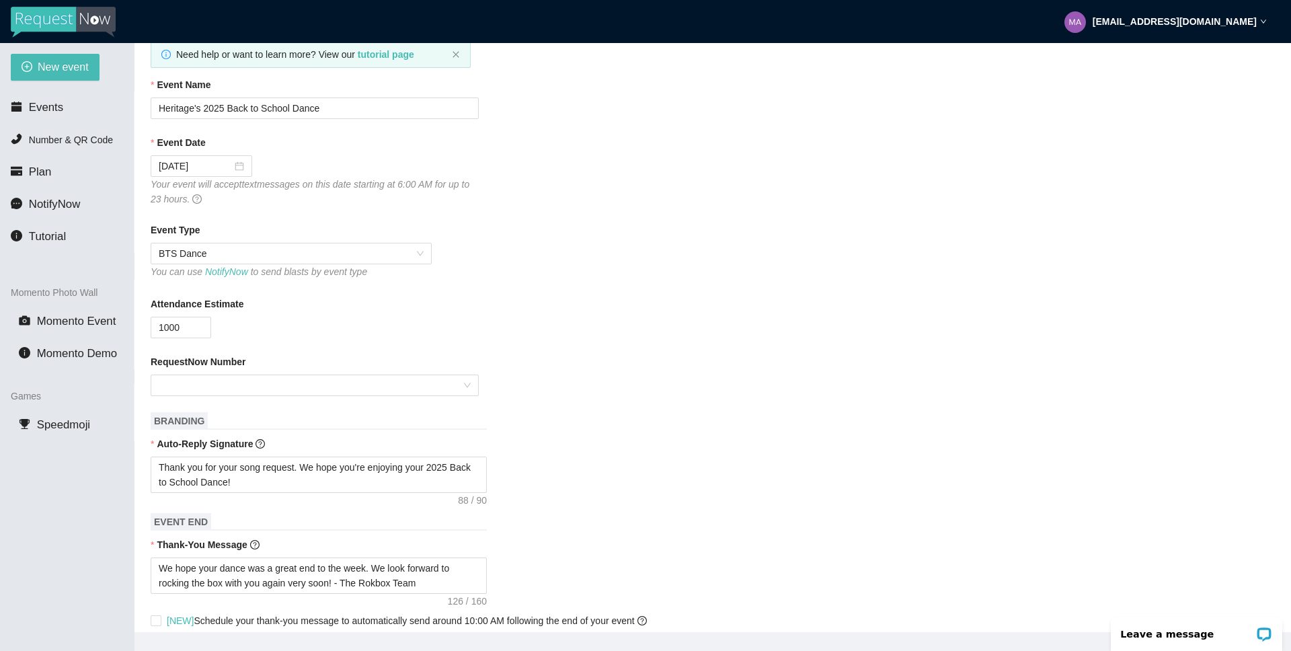
scroll to position [155, 0]
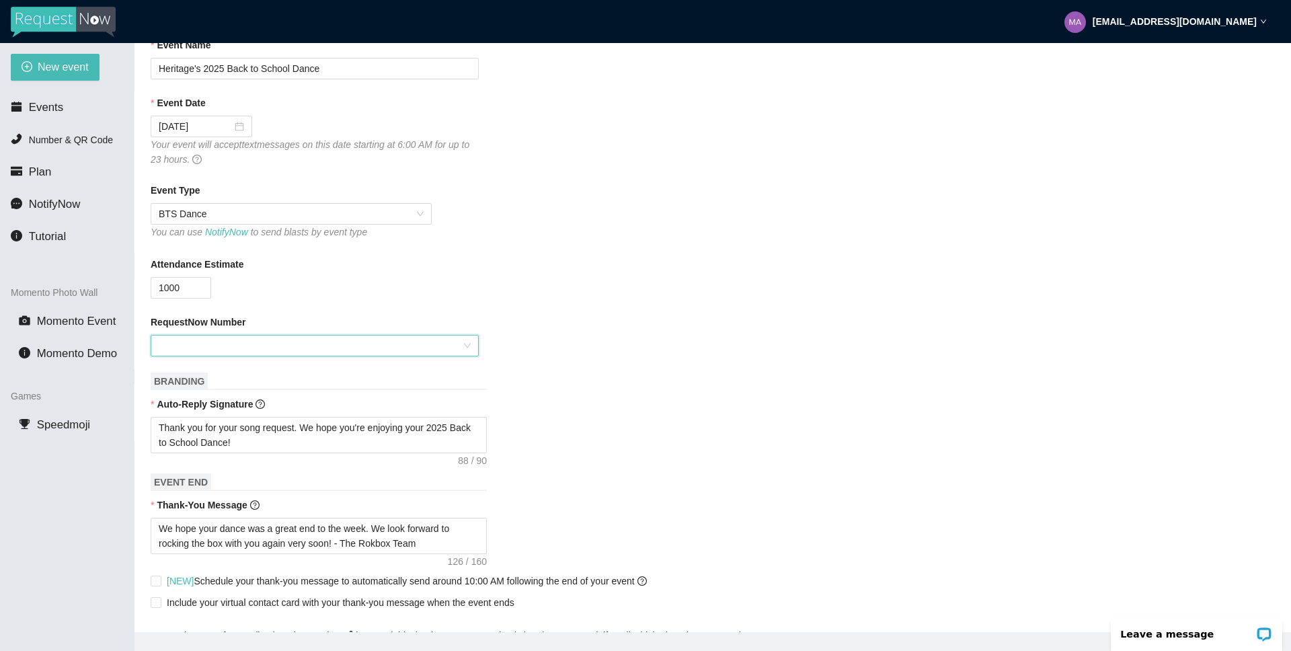
click at [377, 344] on input "RequestNow Number" at bounding box center [310, 346] width 303 height 20
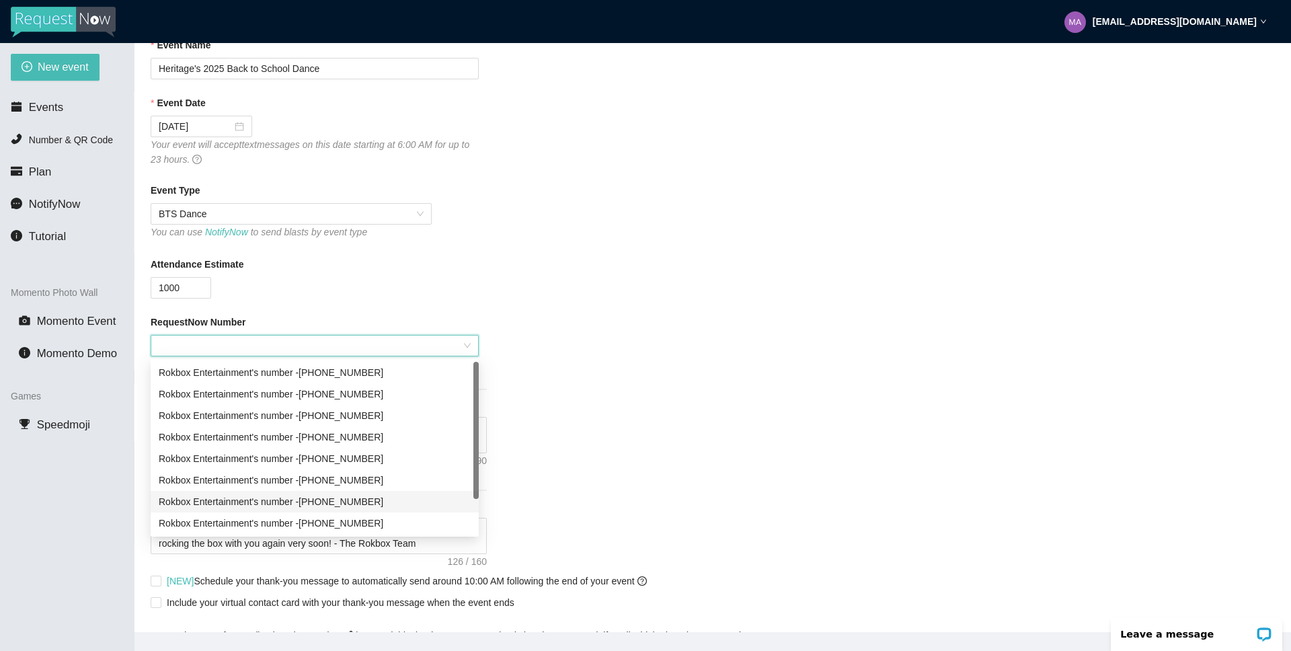
click at [392, 504] on div "Rokbox Entertainment's number - [PHONE_NUMBER]" at bounding box center [315, 501] width 312 height 15
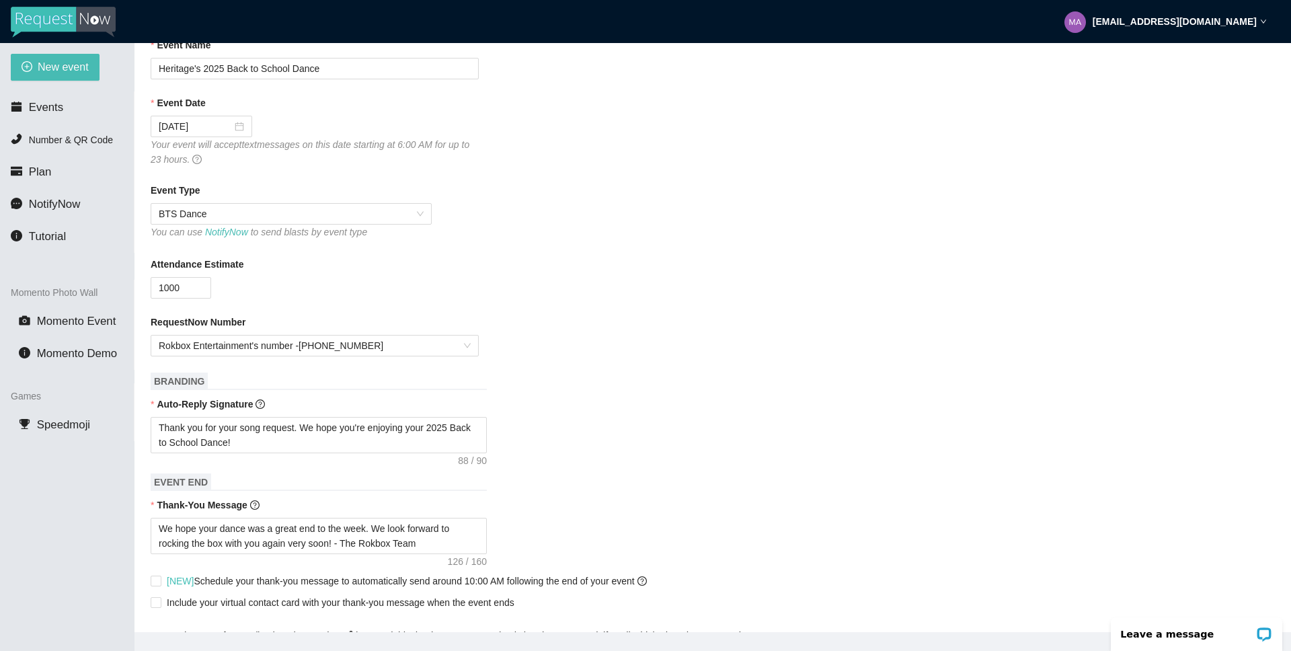
click at [646, 381] on form "Event Name Heritage's 2025 Back to School Dance Event Date [DATE] Your event wi…" at bounding box center [713, 523] width 1125 height 971
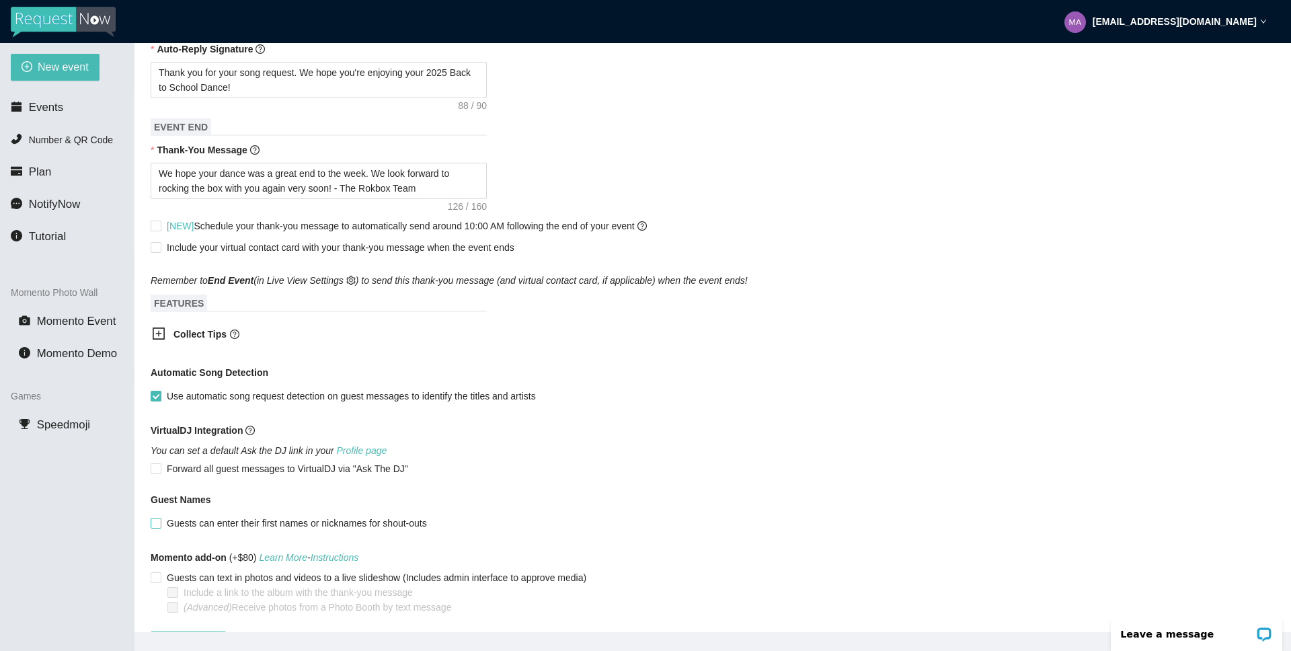
scroll to position [558, 0]
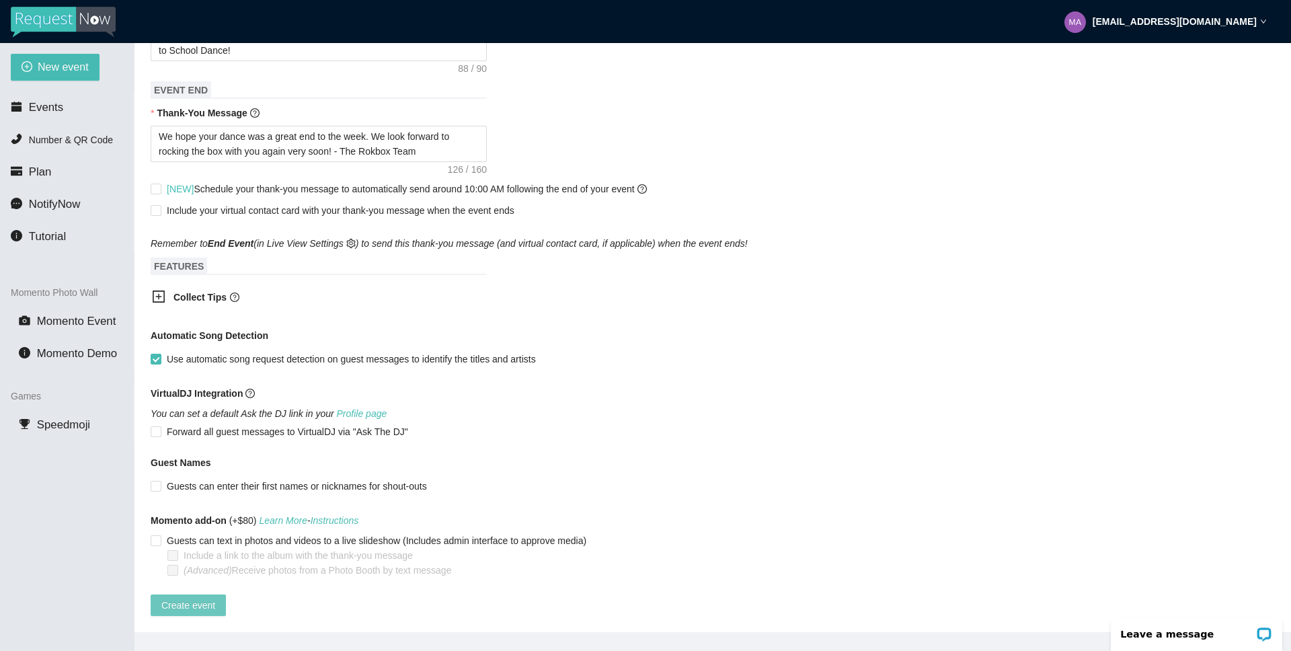
click at [196, 598] on span "Create event" at bounding box center [188, 605] width 54 height 15
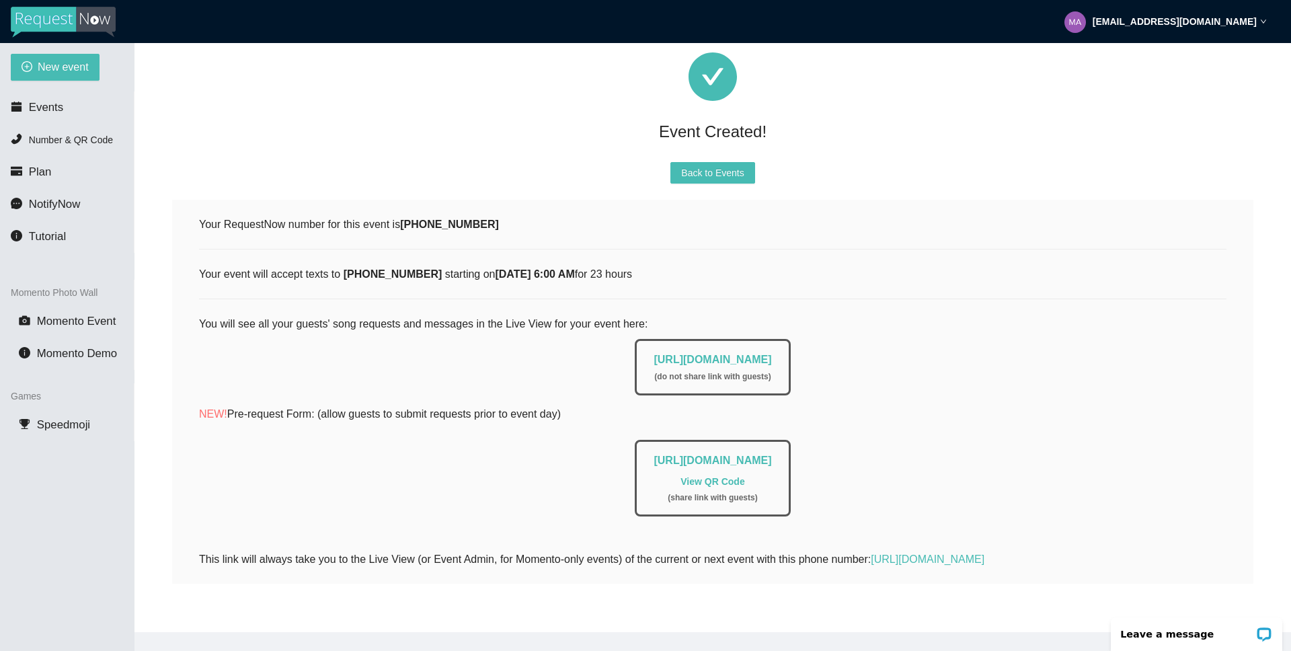
drag, startPoint x: 605, startPoint y: 348, endPoint x: 870, endPoint y: 342, distance: 265.1
click at [870, 342] on div "[URL][DOMAIN_NAME] ( do not share link with guests )" at bounding box center [713, 363] width 1028 height 63
copy link "[URL][DOMAIN_NAME]"
click at [702, 165] on span "Back to Events" at bounding box center [712, 172] width 63 height 15
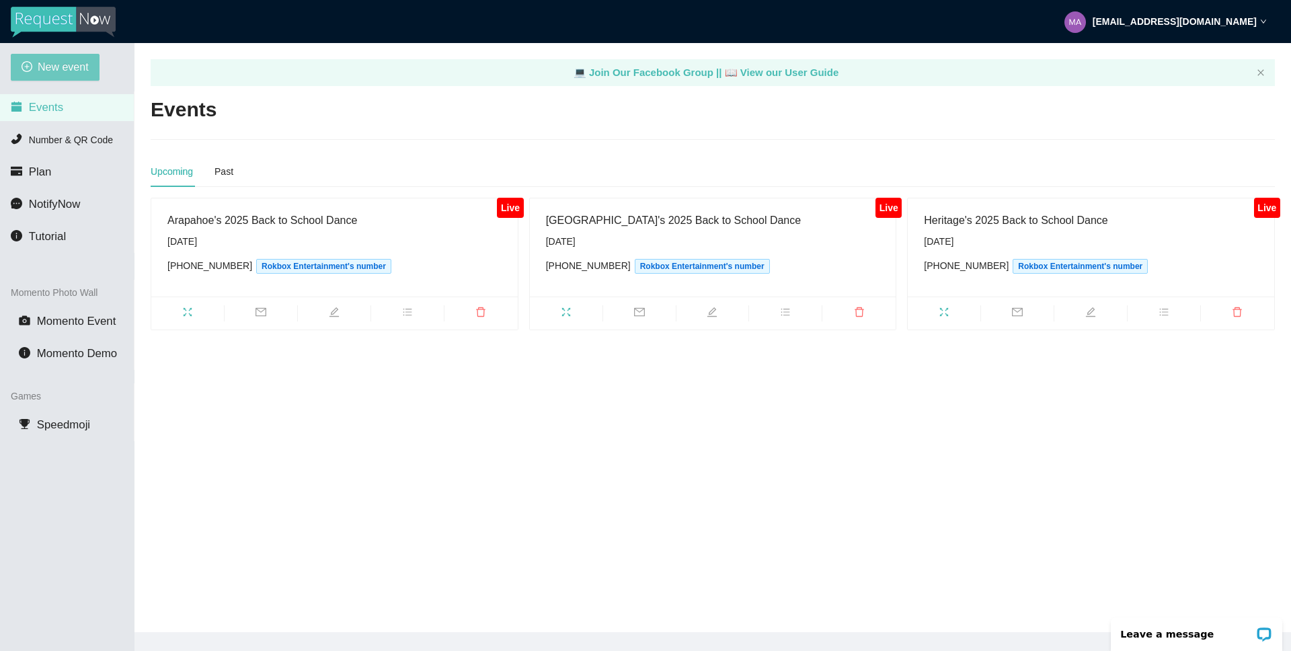
click at [71, 56] on button "New event" at bounding box center [55, 67] width 89 height 27
type textarea "[URL][DOMAIN_NAME]"
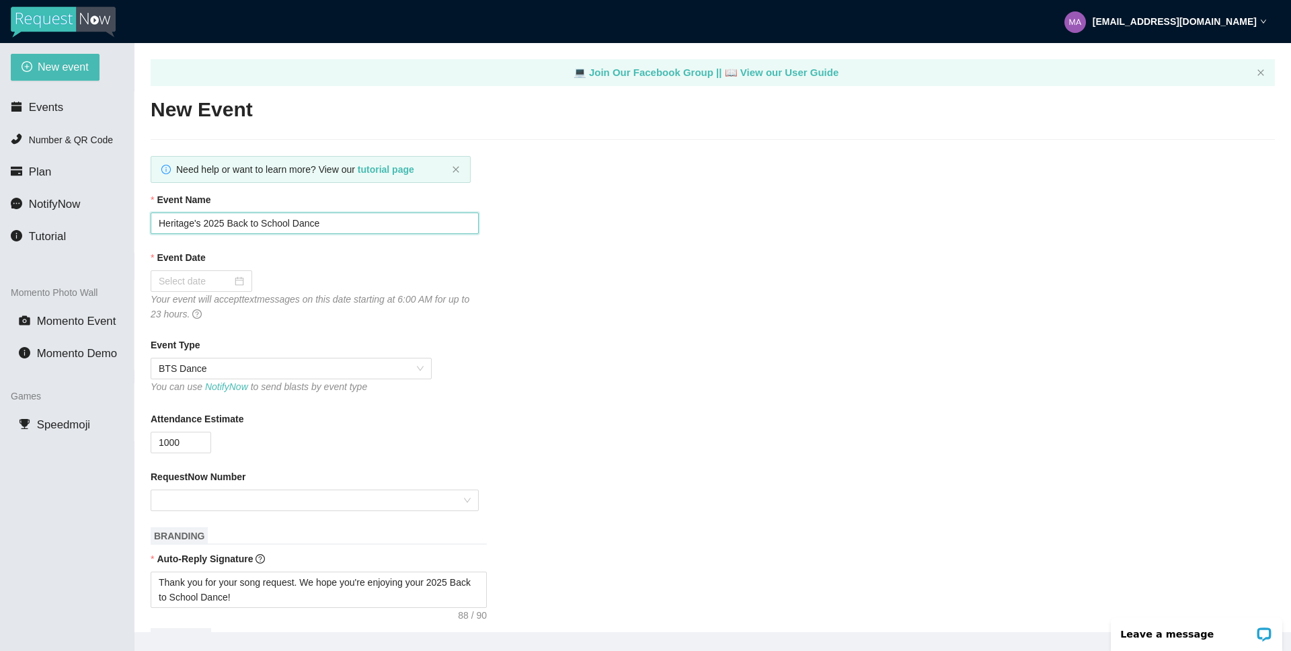
click at [194, 225] on input "Heritage's 2025 Back to School Dance" at bounding box center [315, 224] width 328 height 22
type input "Liberty's 2025 Back to School Dance"
click at [231, 278] on div at bounding box center [201, 281] width 85 height 15
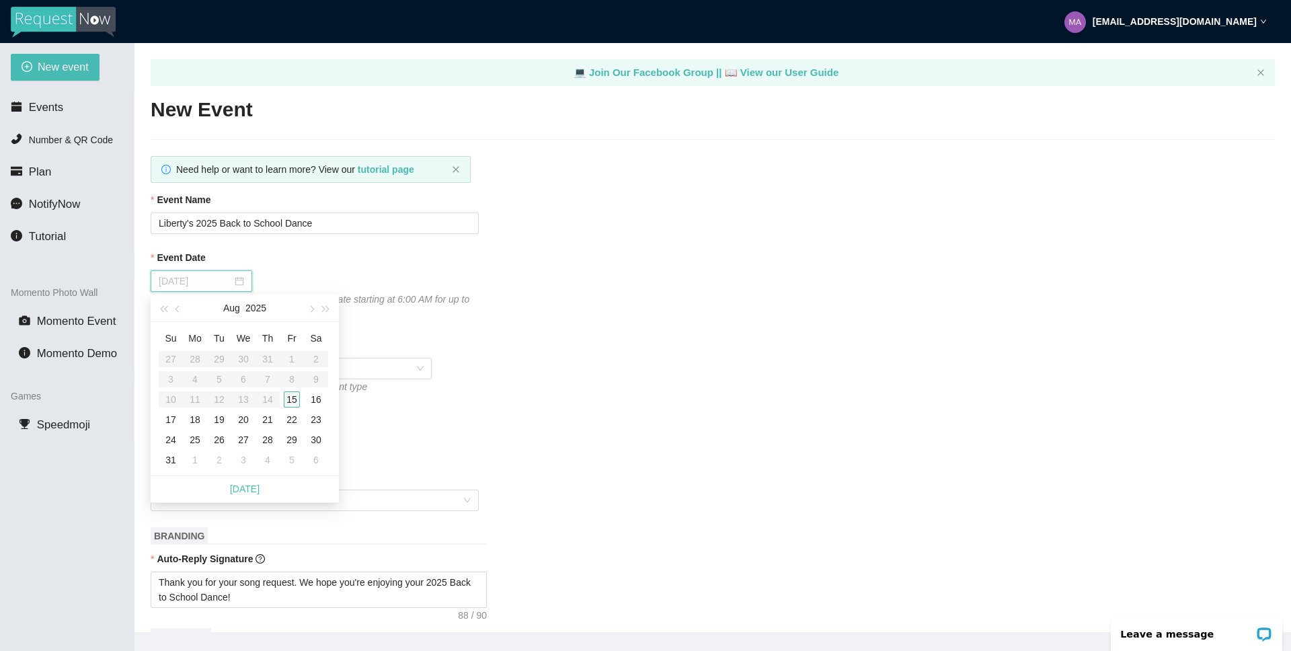
type input "[DATE]"
click at [295, 397] on div "15" at bounding box center [292, 399] width 16 height 16
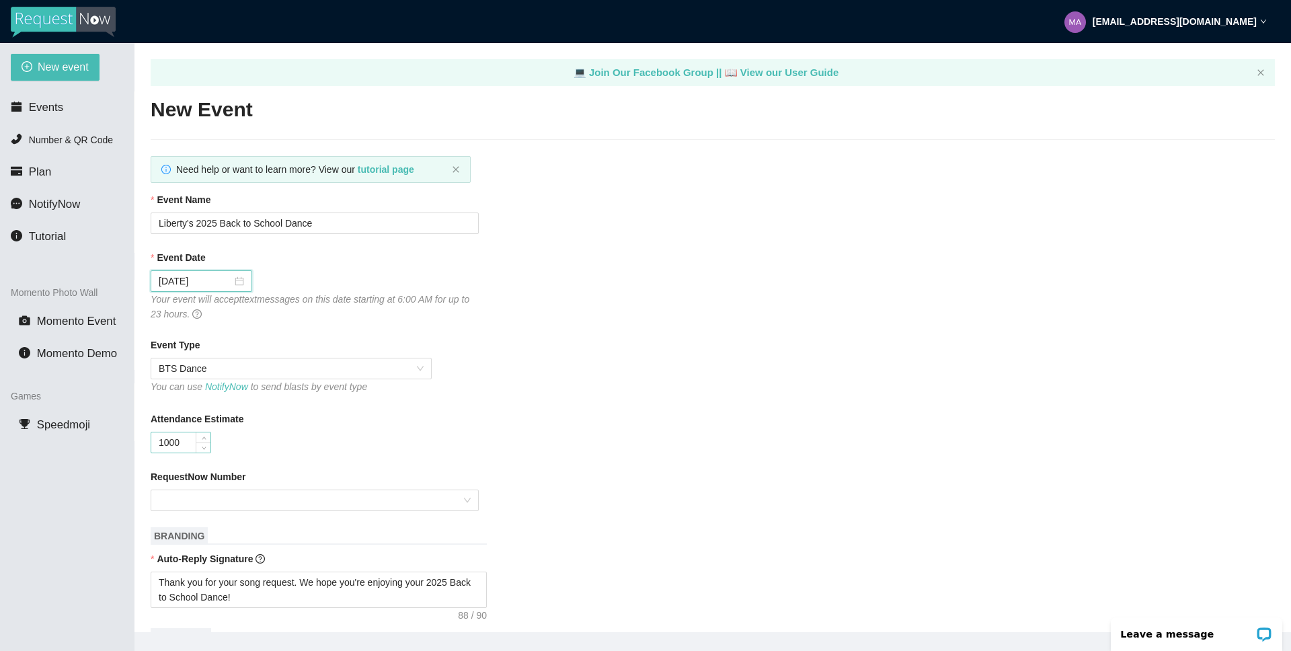
click at [166, 443] on input "1000" at bounding box center [180, 442] width 59 height 20
type input "800"
click at [371, 490] on input "RequestNow Number" at bounding box center [310, 500] width 303 height 20
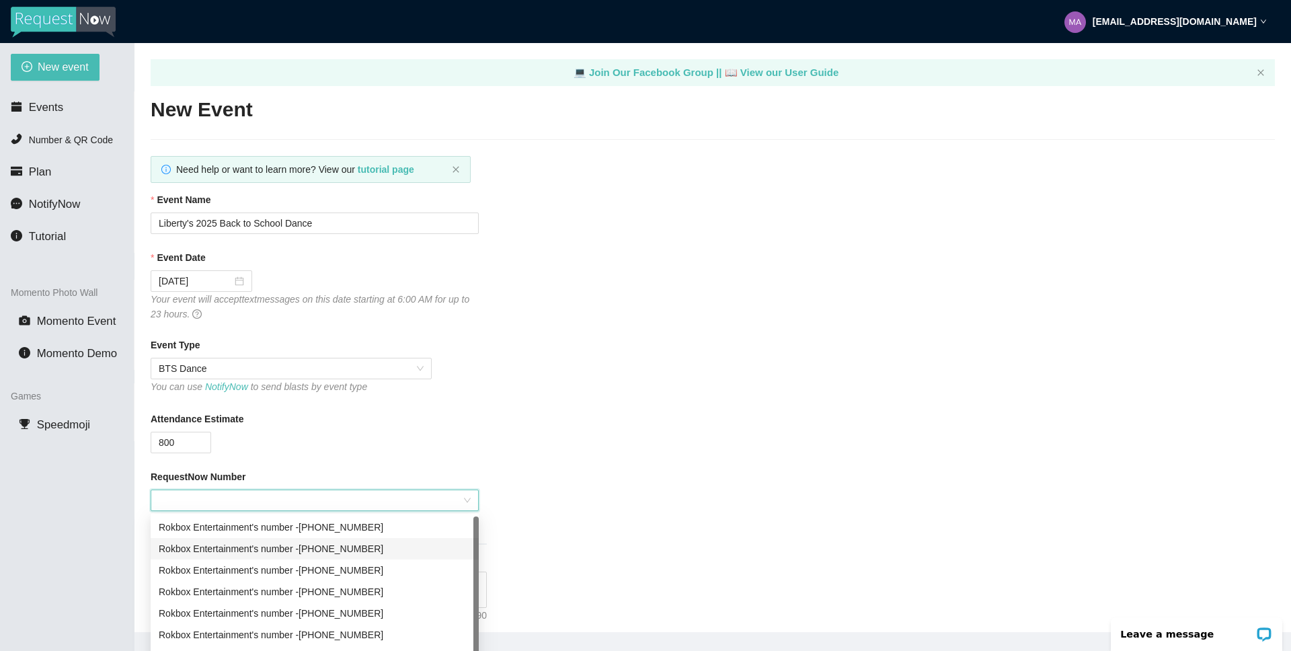
click at [410, 549] on div "Rokbox Entertainment's number - [PHONE_NUMBER]" at bounding box center [315, 548] width 312 height 15
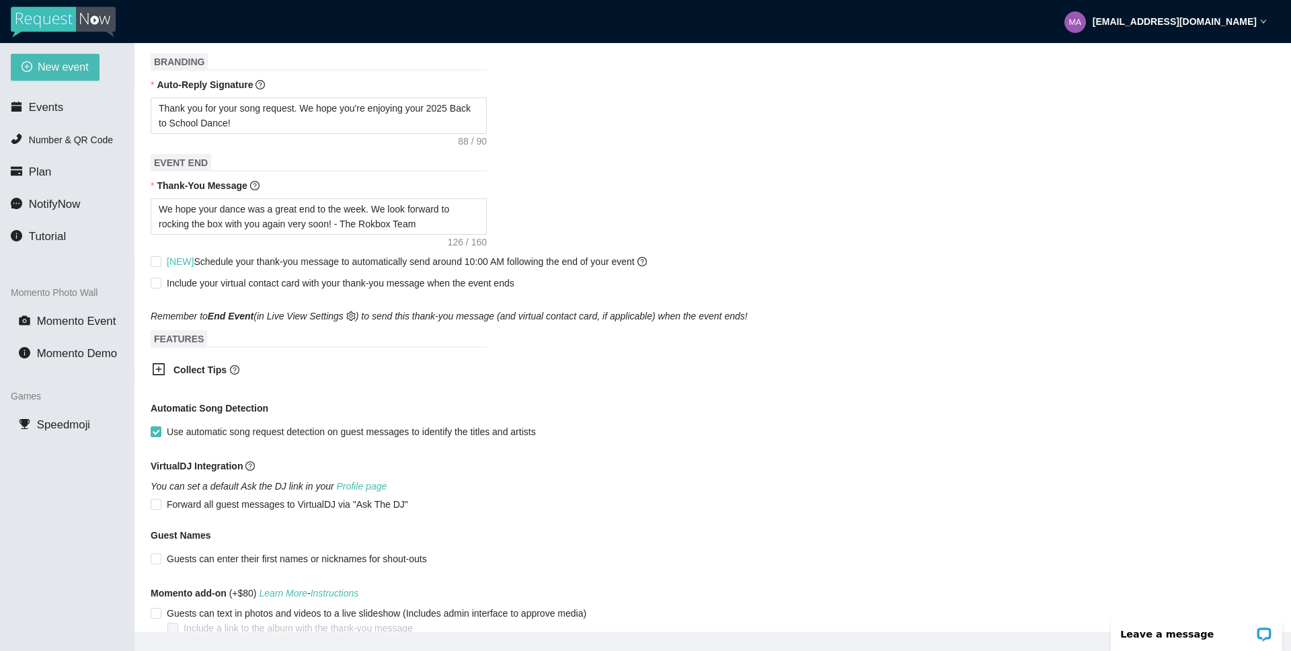
scroll to position [558, 0]
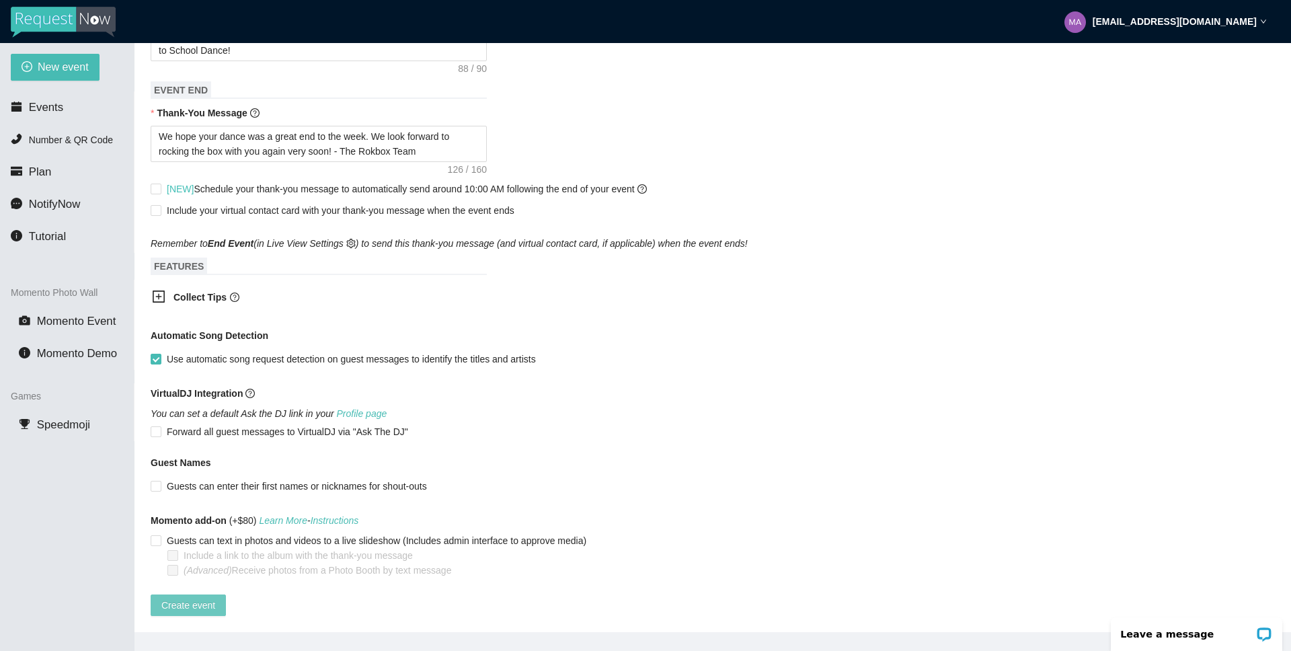
click at [188, 605] on button "Create event" at bounding box center [188, 606] width 75 height 22
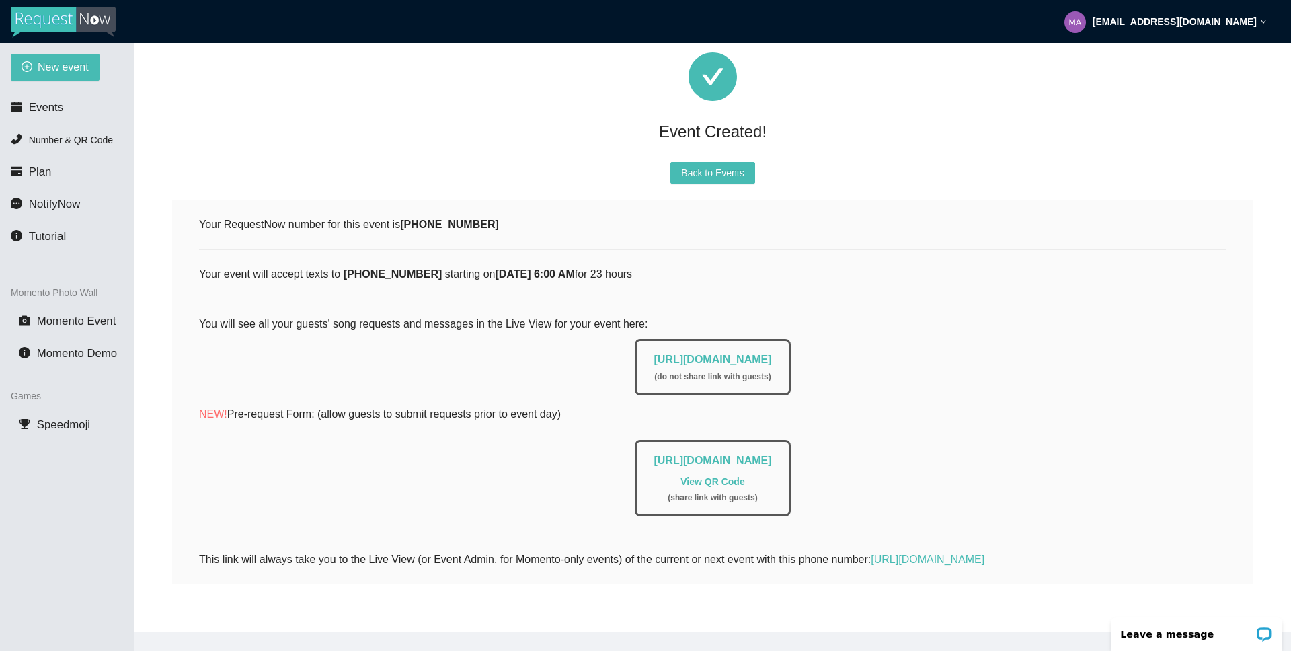
scroll to position [86, 0]
drag, startPoint x: 605, startPoint y: 351, endPoint x: 891, endPoint y: 356, distance: 286.6
click at [891, 356] on div "[URL][DOMAIN_NAME] ( do not share link with guests )" at bounding box center [713, 363] width 1028 height 63
copy link "[URL][DOMAIN_NAME]"
click at [718, 165] on span "Back to Events" at bounding box center [712, 172] width 63 height 15
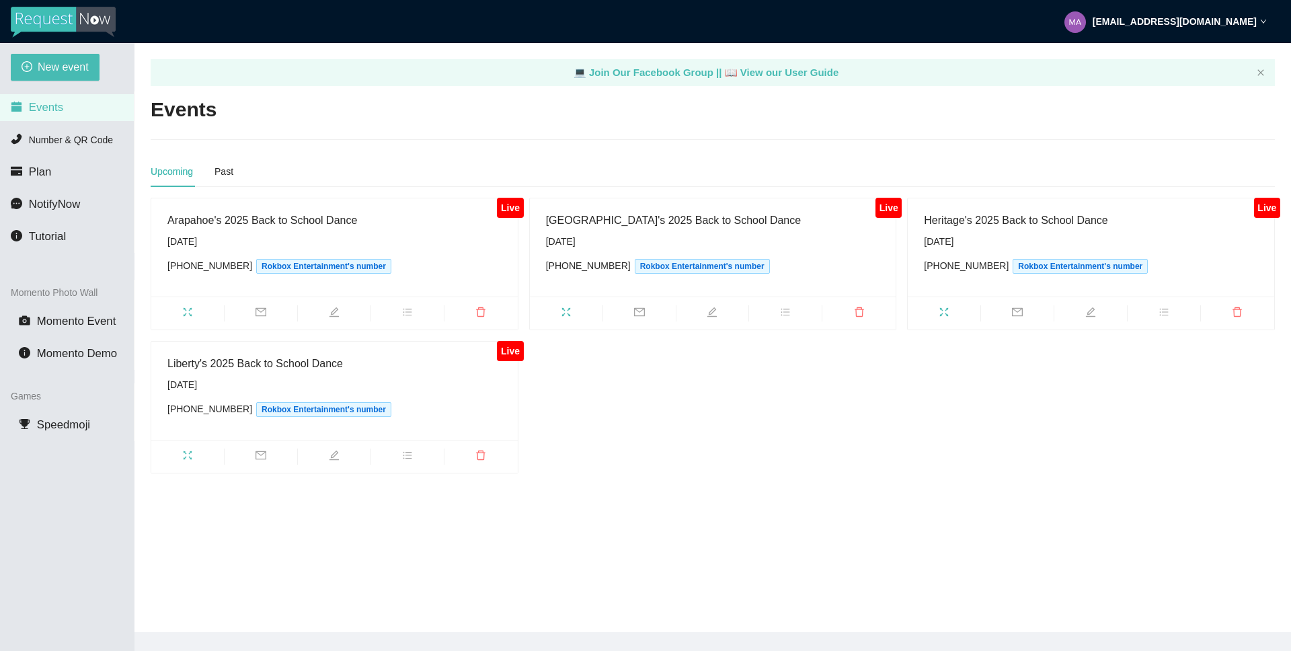
click at [691, 488] on main "💻 Join Our Facebook Group || 📖 View our User Guide Events Upcoming Past Live Ar…" at bounding box center [713, 337] width 1157 height 589
click at [54, 65] on span "New event" at bounding box center [63, 67] width 51 height 17
type textarea "[URL][DOMAIN_NAME]"
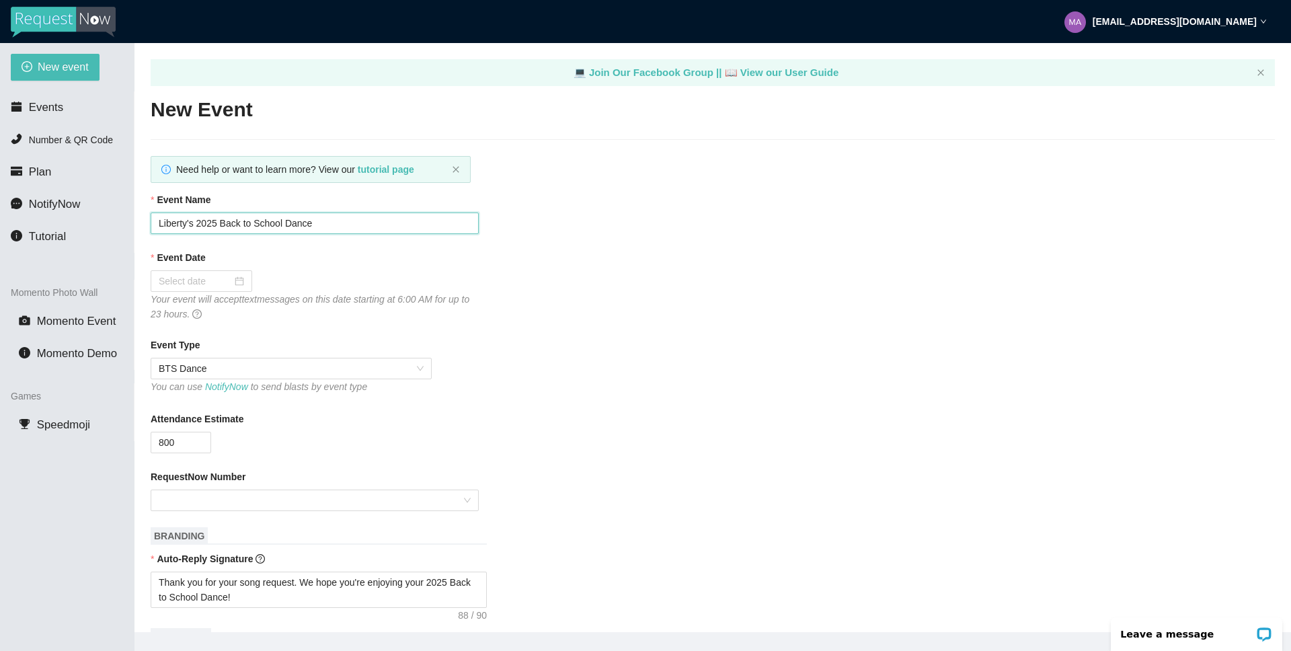
click at [187, 226] on input "Liberty's 2025 Back to School Dance" at bounding box center [315, 224] width 328 height 22
type input "[GEOGRAPHIC_DATA]'s 2025 Back to School Dance"
click at [233, 278] on div at bounding box center [201, 281] width 85 height 15
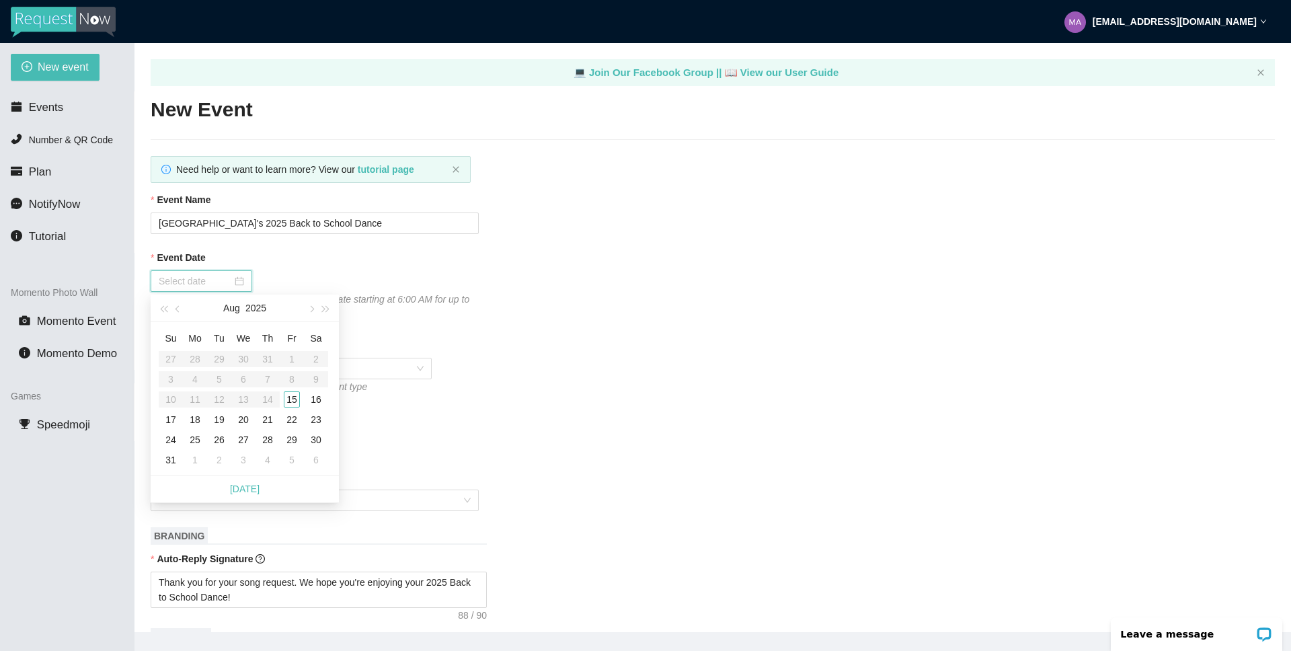
click at [233, 278] on div at bounding box center [201, 281] width 85 height 15
type input "[DATE]"
click at [317, 400] on div "16" at bounding box center [316, 399] width 16 height 16
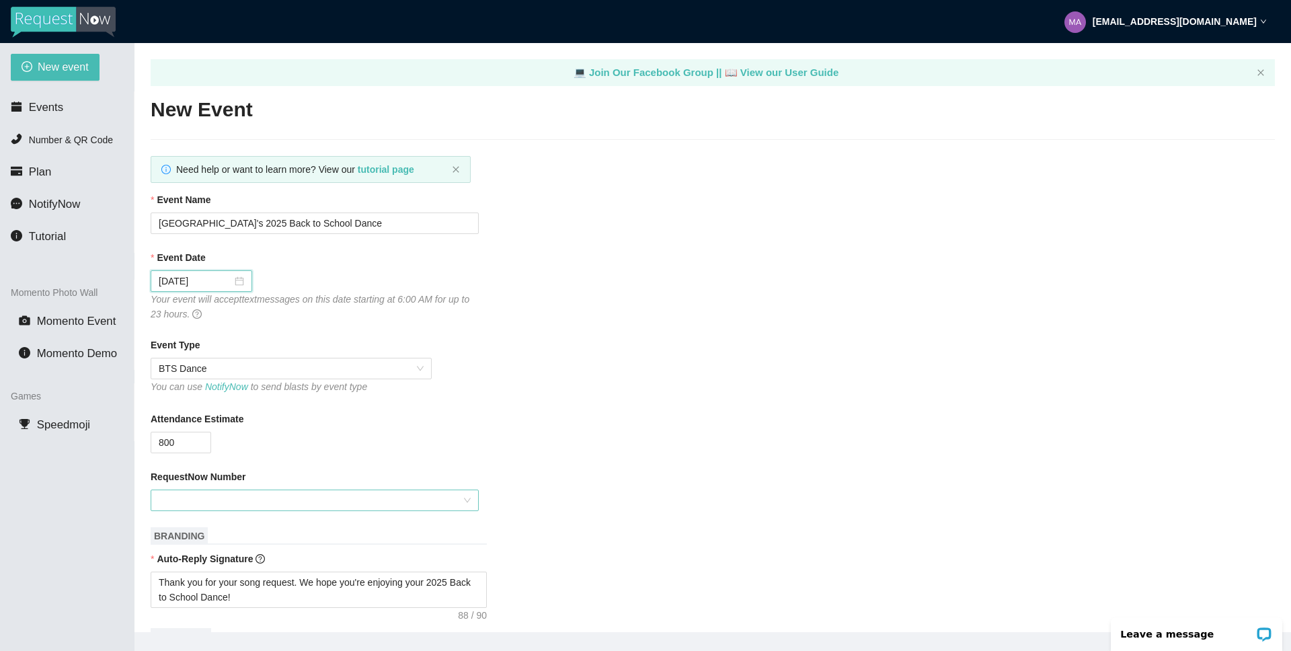
click at [188, 504] on input "RequestNow Number" at bounding box center [310, 500] width 303 height 20
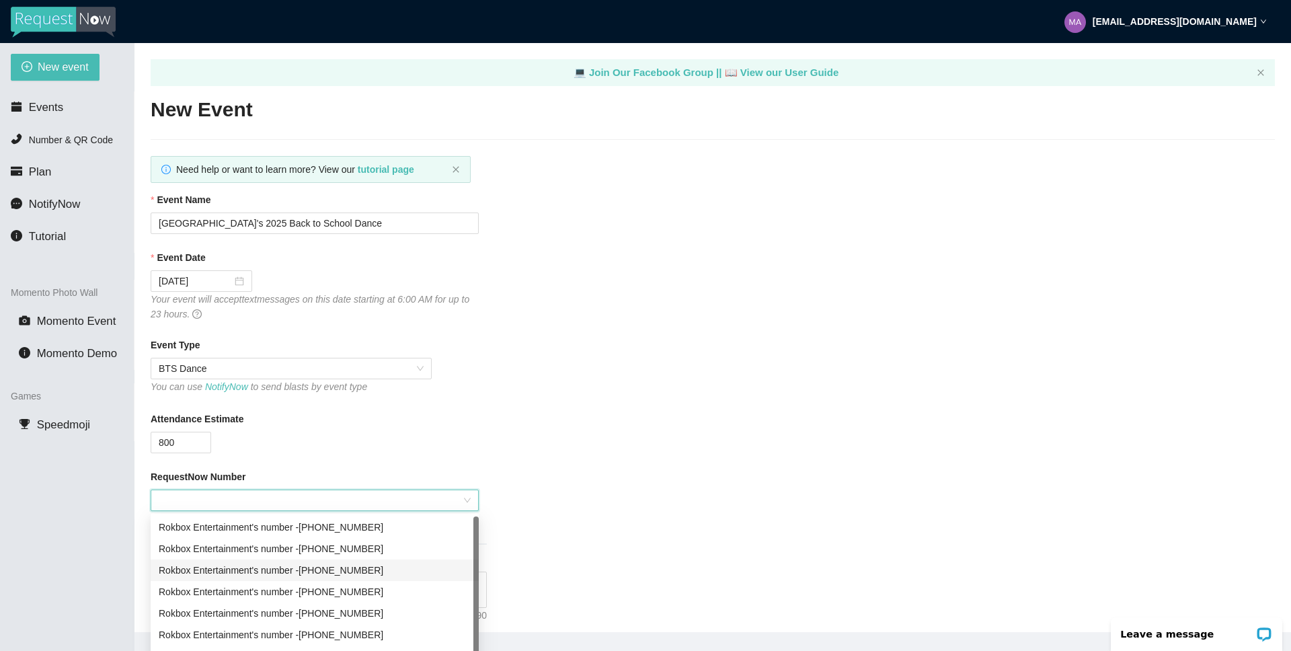
click at [411, 570] on div "Rokbox Entertainment's number - [PHONE_NUMBER]" at bounding box center [315, 570] width 312 height 15
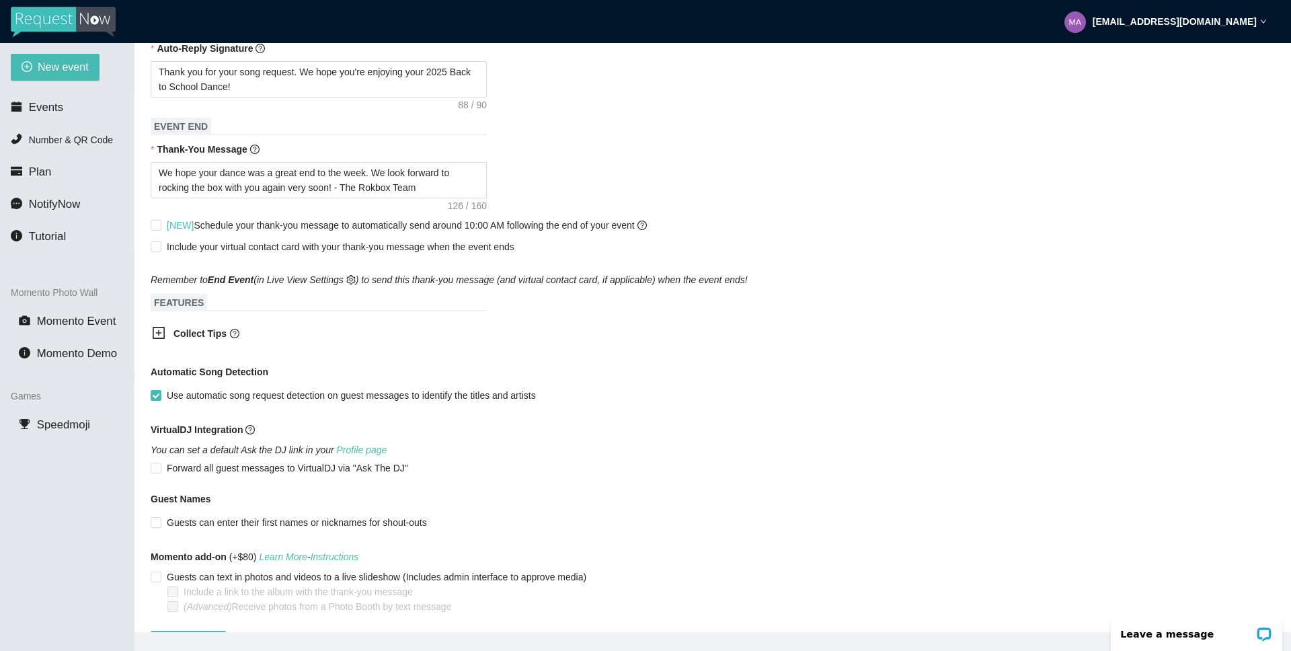
scroll to position [558, 0]
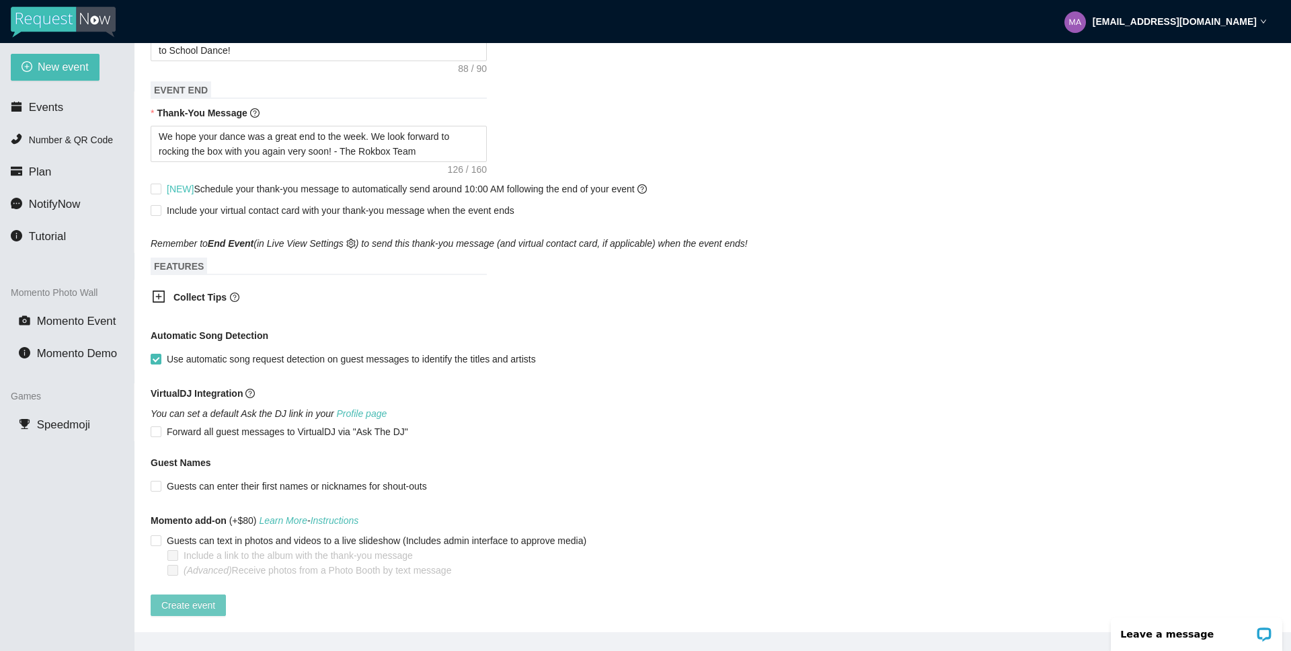
click at [190, 598] on span "Create event" at bounding box center [188, 605] width 54 height 15
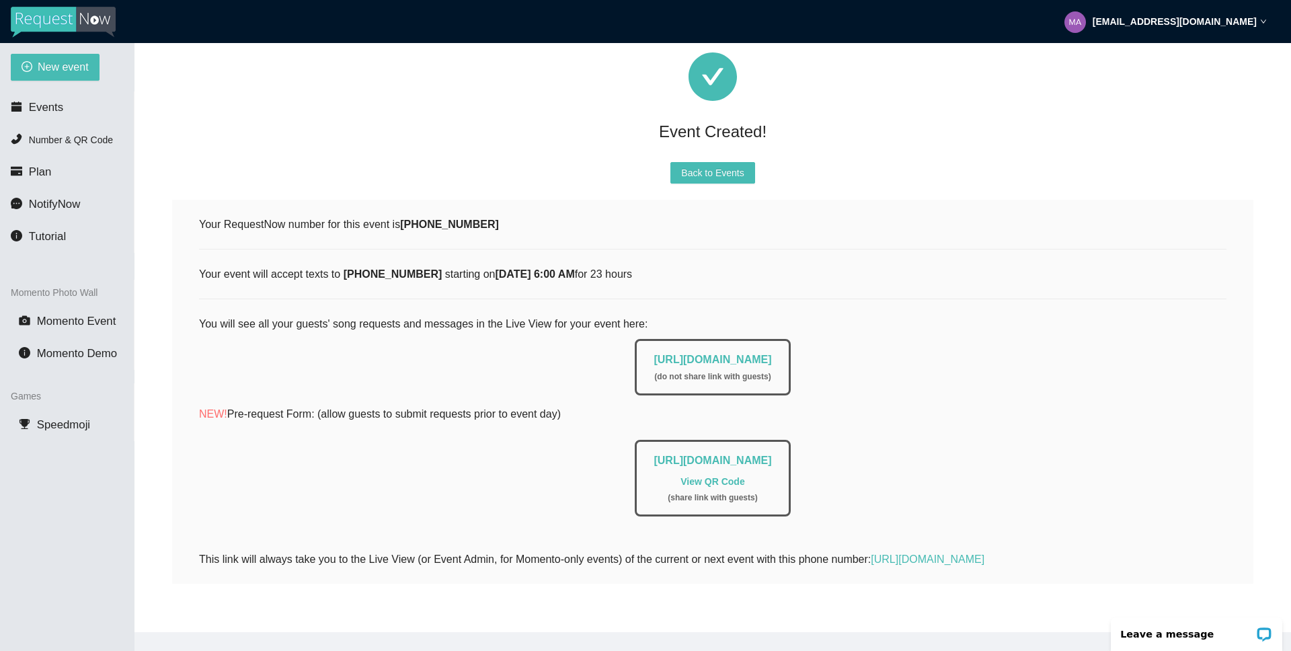
drag, startPoint x: 606, startPoint y: 351, endPoint x: 888, endPoint y: 350, distance: 282.5
click at [888, 350] on div "[URL][DOMAIN_NAME] ( do not share link with guests )" at bounding box center [713, 363] width 1028 height 63
copy link "[URL][DOMAIN_NAME]"
click at [635, 348] on div "[URL][DOMAIN_NAME] ( do not share link with guests )" at bounding box center [712, 367] width 155 height 56
drag, startPoint x: 605, startPoint y: 346, endPoint x: 843, endPoint y: 346, distance: 238.8
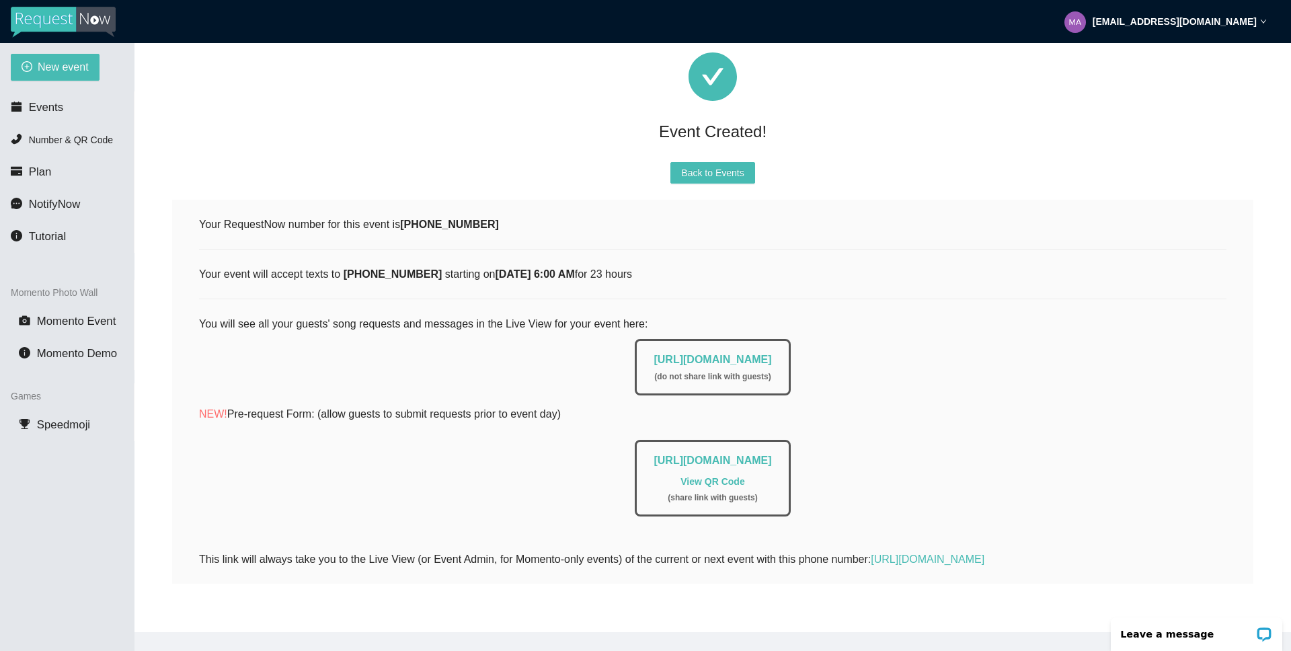
click at [843, 346] on div "[URL][DOMAIN_NAME] ( do not share link with guests )" at bounding box center [713, 363] width 1028 height 63
copy link "[URL][DOMAIN_NAME]"
click at [735, 165] on span "Back to Events" at bounding box center [712, 172] width 63 height 15
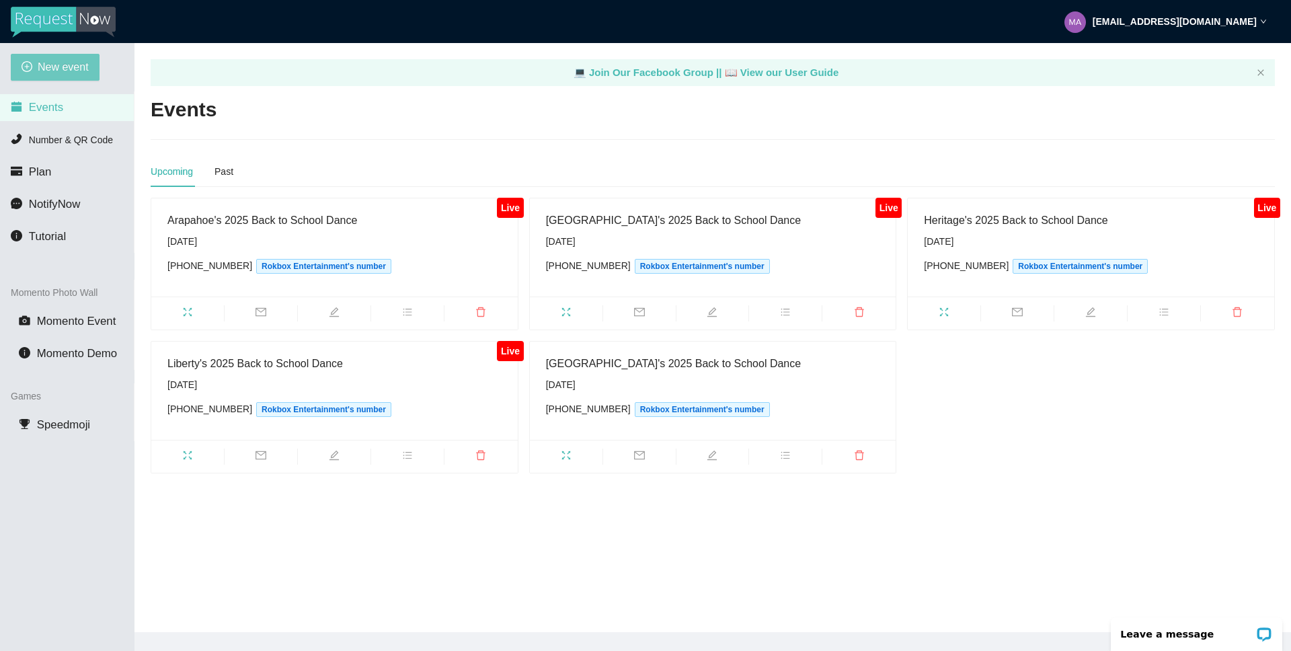
click at [61, 63] on span "New event" at bounding box center [63, 67] width 51 height 17
type textarea "[URL][DOMAIN_NAME]"
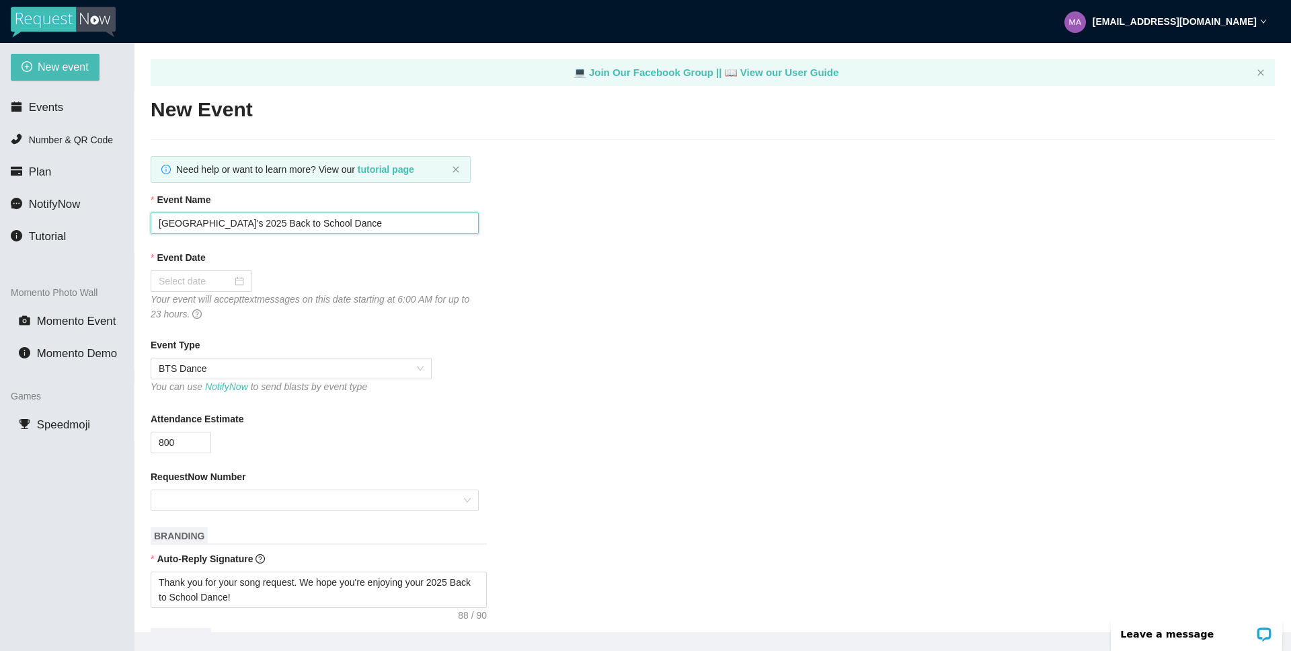
click at [204, 225] on input "[GEOGRAPHIC_DATA]'s 2025 Back to School Dance" at bounding box center [315, 224] width 328 height 22
type input "Discovery Canyon's 2025 Back to School Dance"
click at [232, 281] on div at bounding box center [201, 281] width 85 height 15
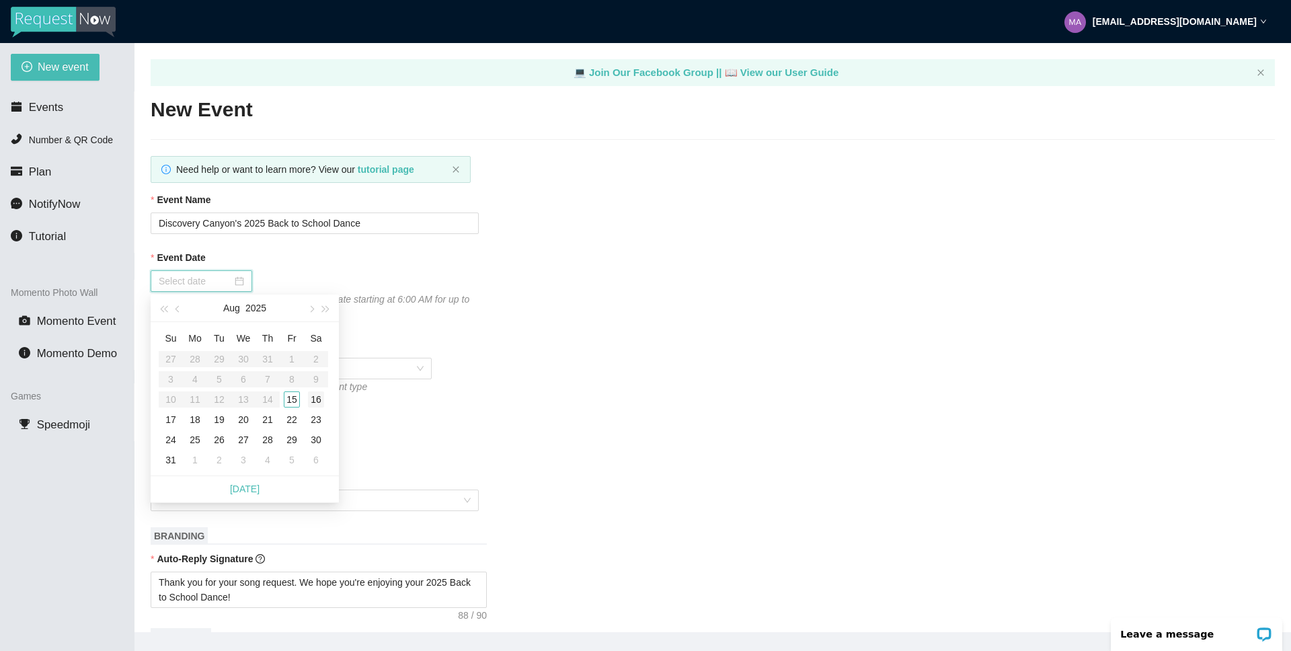
type input "[DATE]"
click at [316, 400] on div "16" at bounding box center [316, 399] width 16 height 16
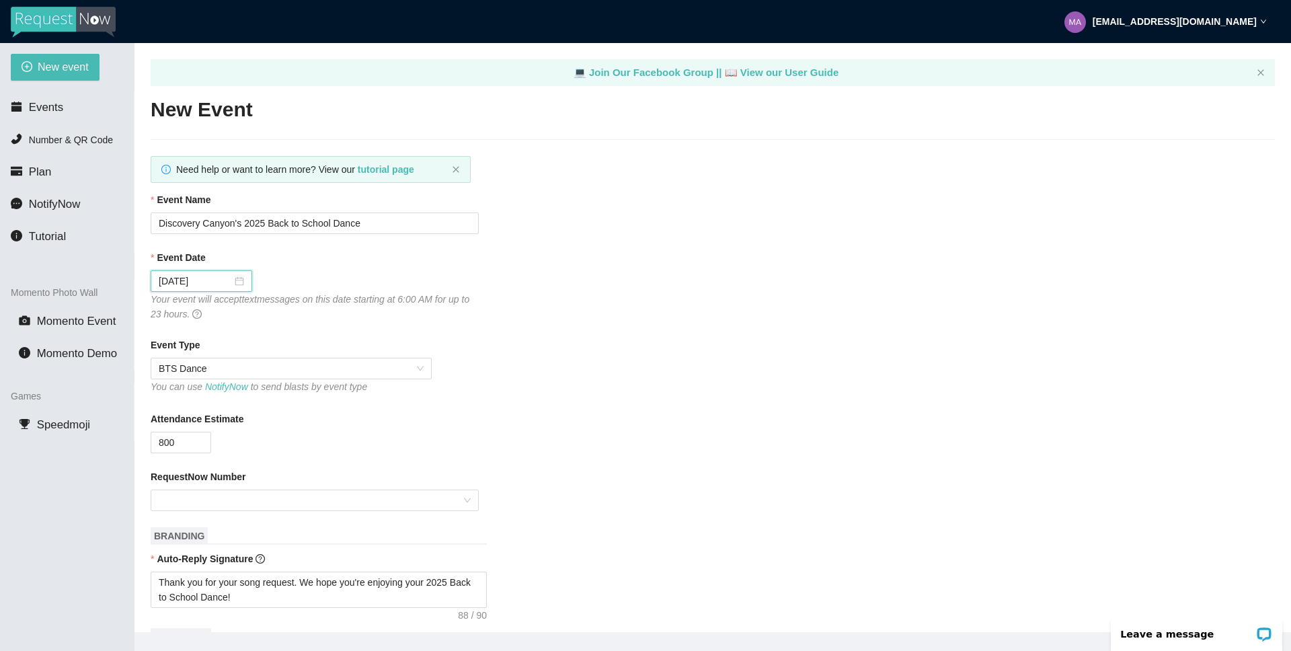
scroll to position [13, 0]
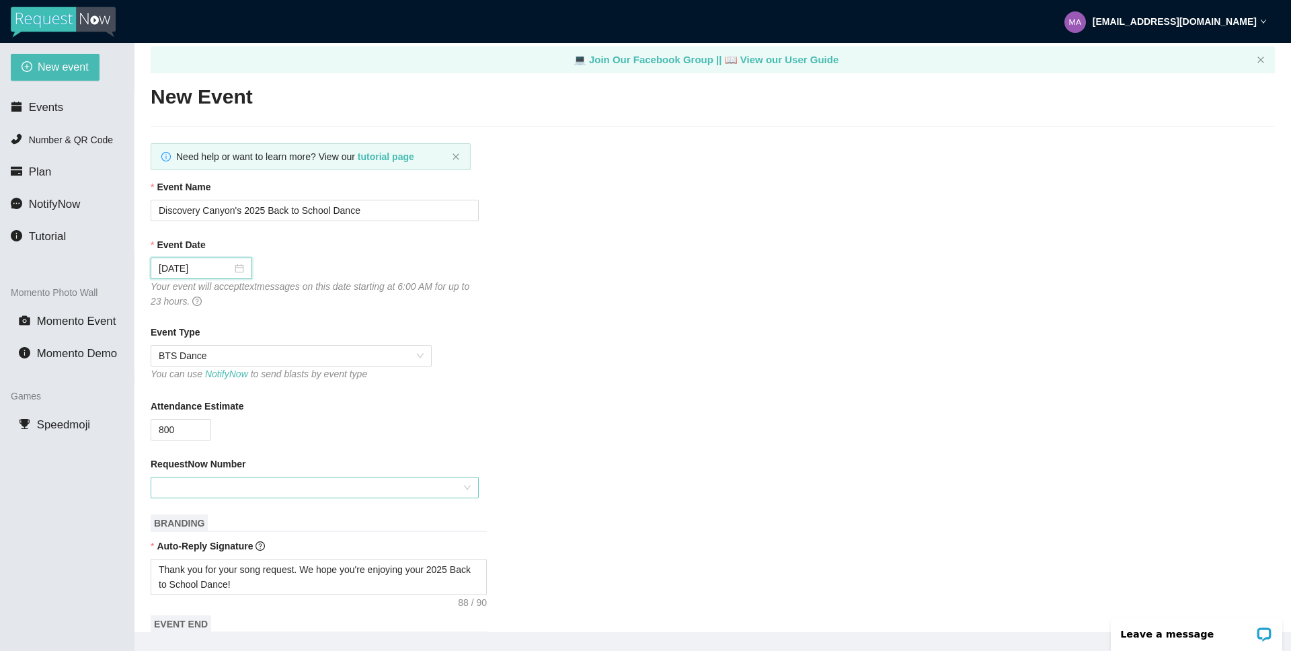
click at [457, 483] on input "RequestNow Number" at bounding box center [310, 488] width 303 height 20
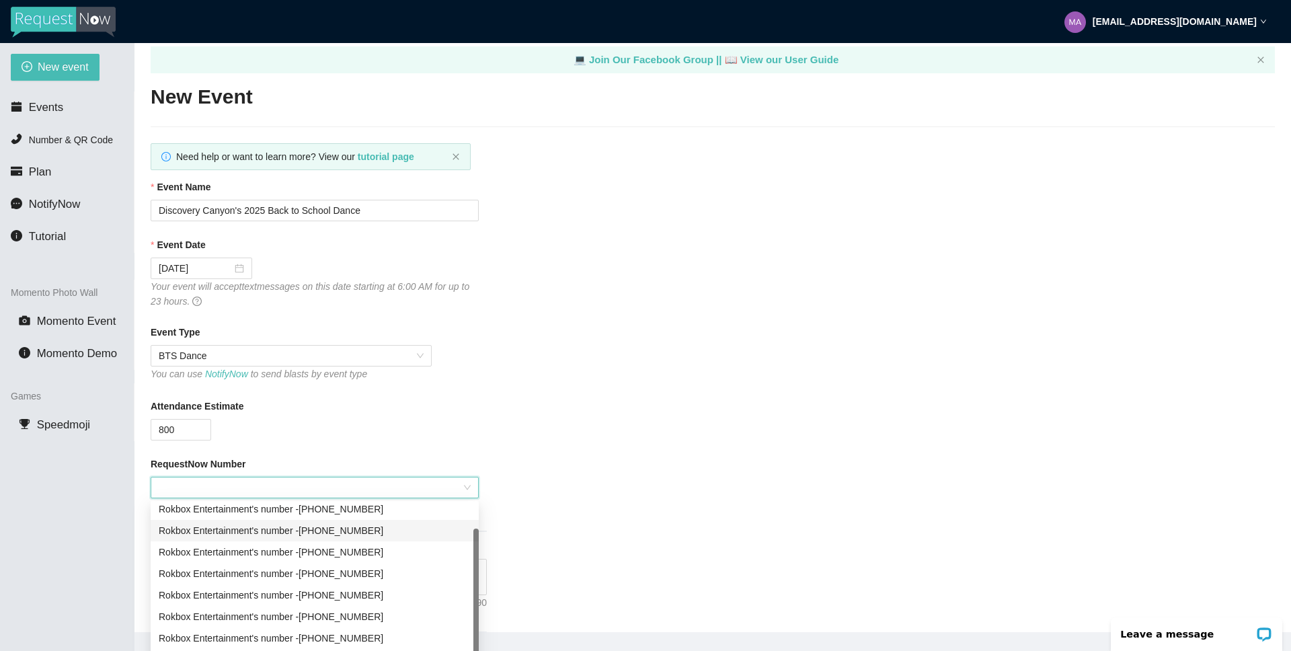
scroll to position [31, 0]
click at [375, 586] on div "Rokbox Entertainment's number - [PHONE_NUMBER]" at bounding box center [315, 591] width 312 height 15
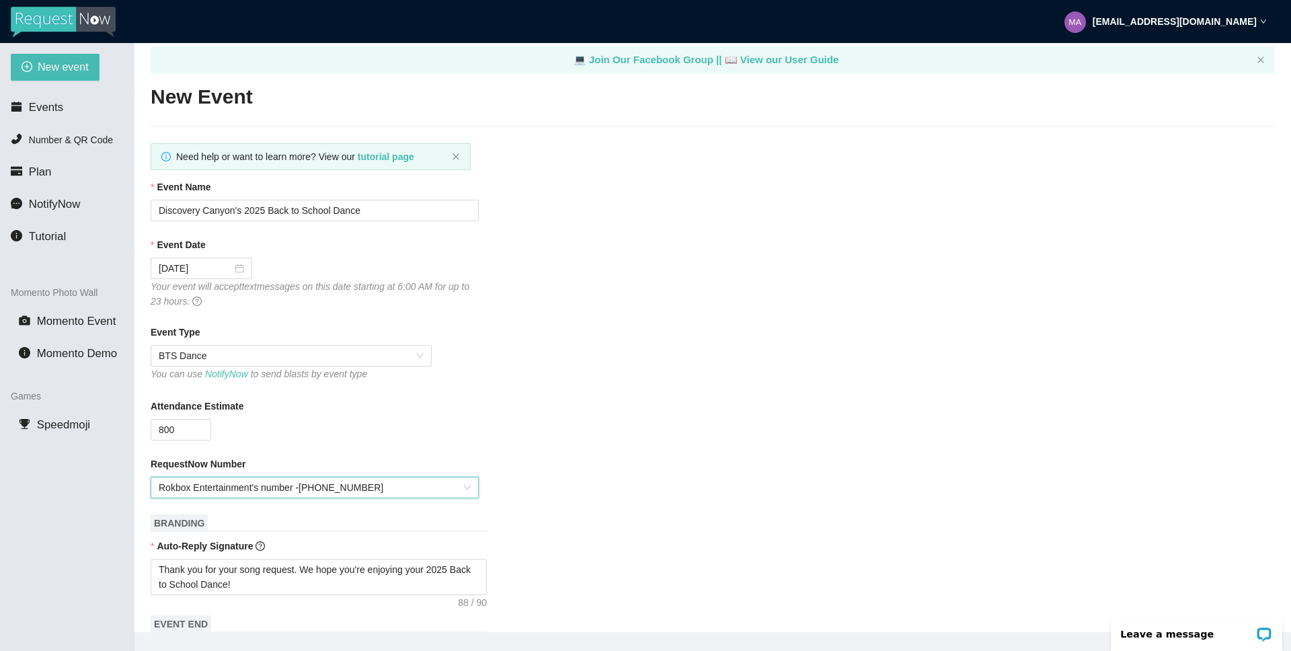
click at [584, 478] on div "RequestNow Number mebymnr Rokbox Entertainment's number - [PHONE_NUMBER]" at bounding box center [713, 478] width 1125 height 42
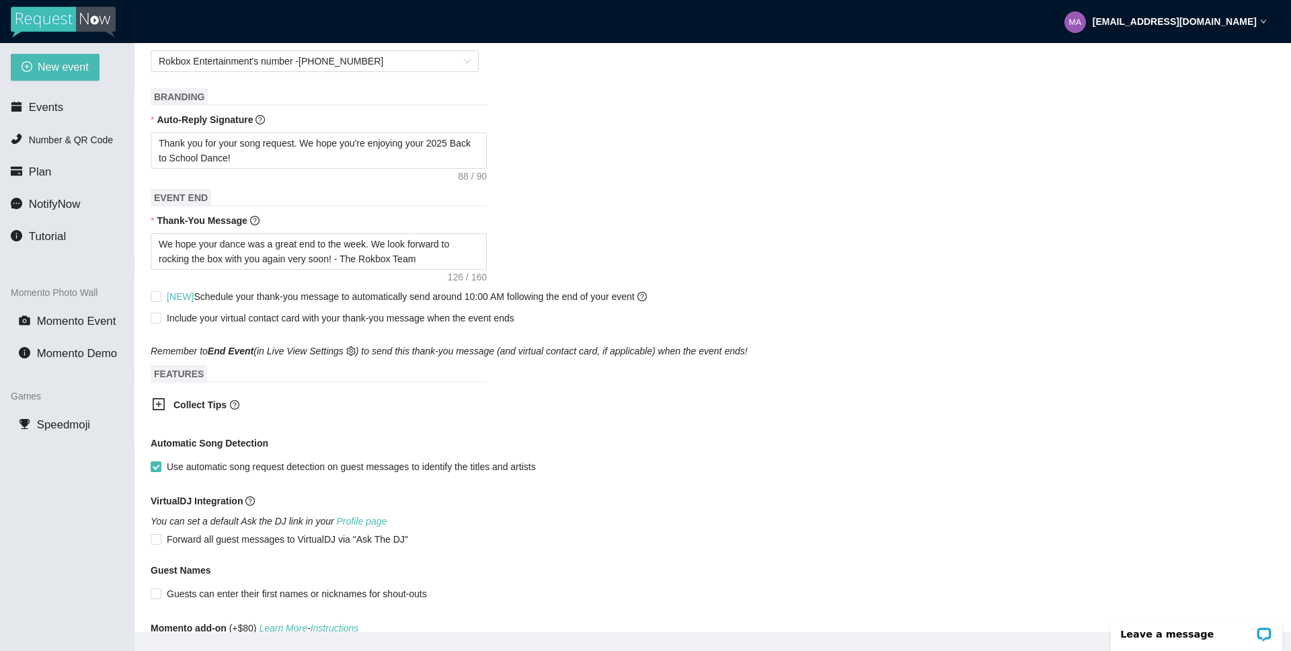
scroll to position [558, 0]
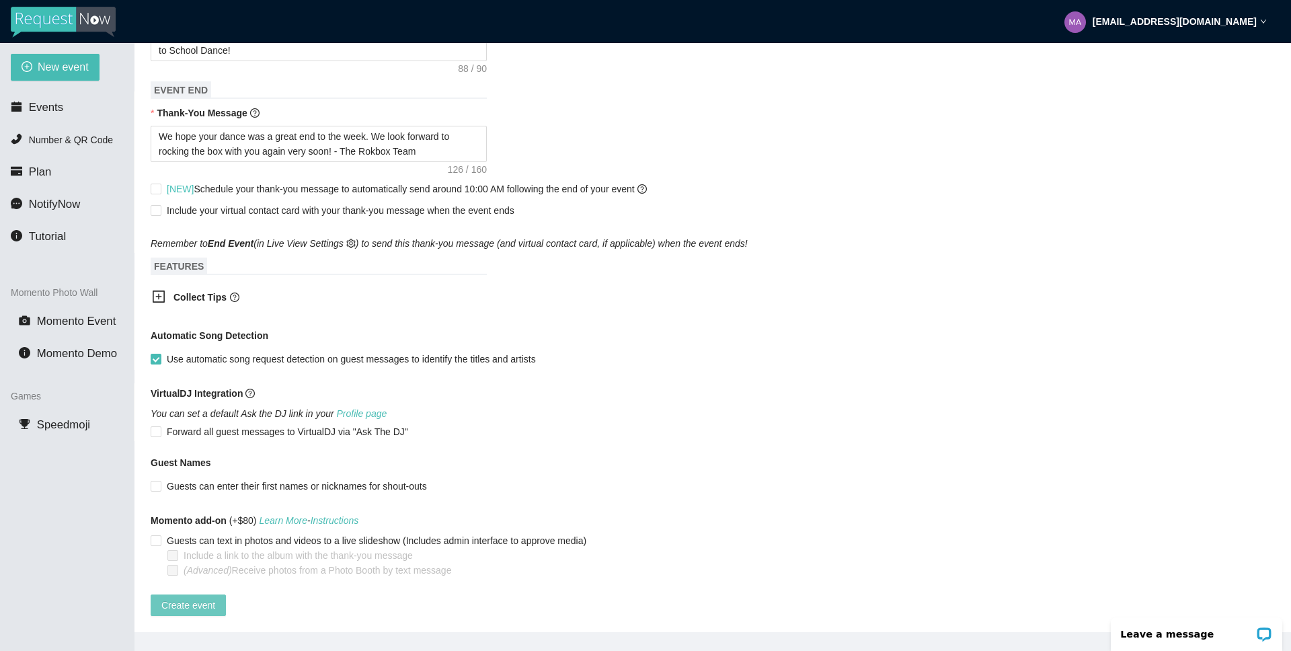
click at [179, 598] on span "Create event" at bounding box center [188, 605] width 54 height 15
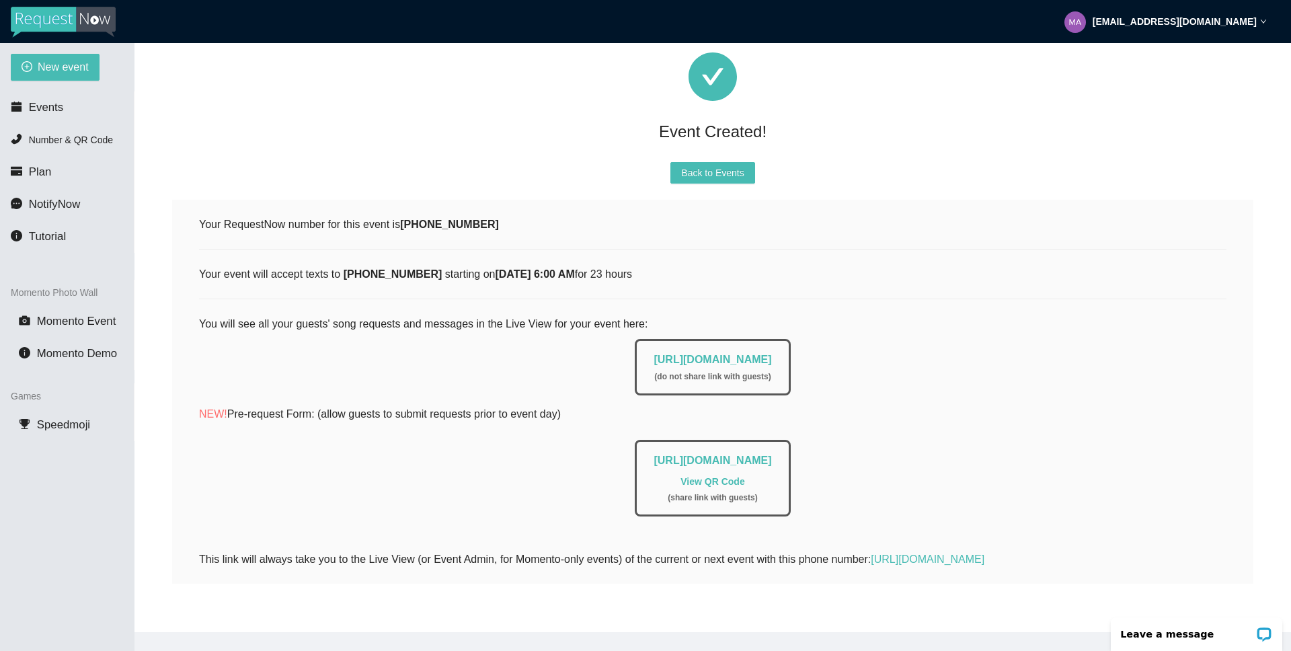
drag, startPoint x: 602, startPoint y: 348, endPoint x: 866, endPoint y: 354, distance: 264.4
click at [866, 354] on div "[URL][DOMAIN_NAME] ( do not share link with guests )" at bounding box center [713, 363] width 1028 height 63
copy link "[URL][DOMAIN_NAME]"
click at [729, 165] on span "Back to Events" at bounding box center [712, 172] width 63 height 15
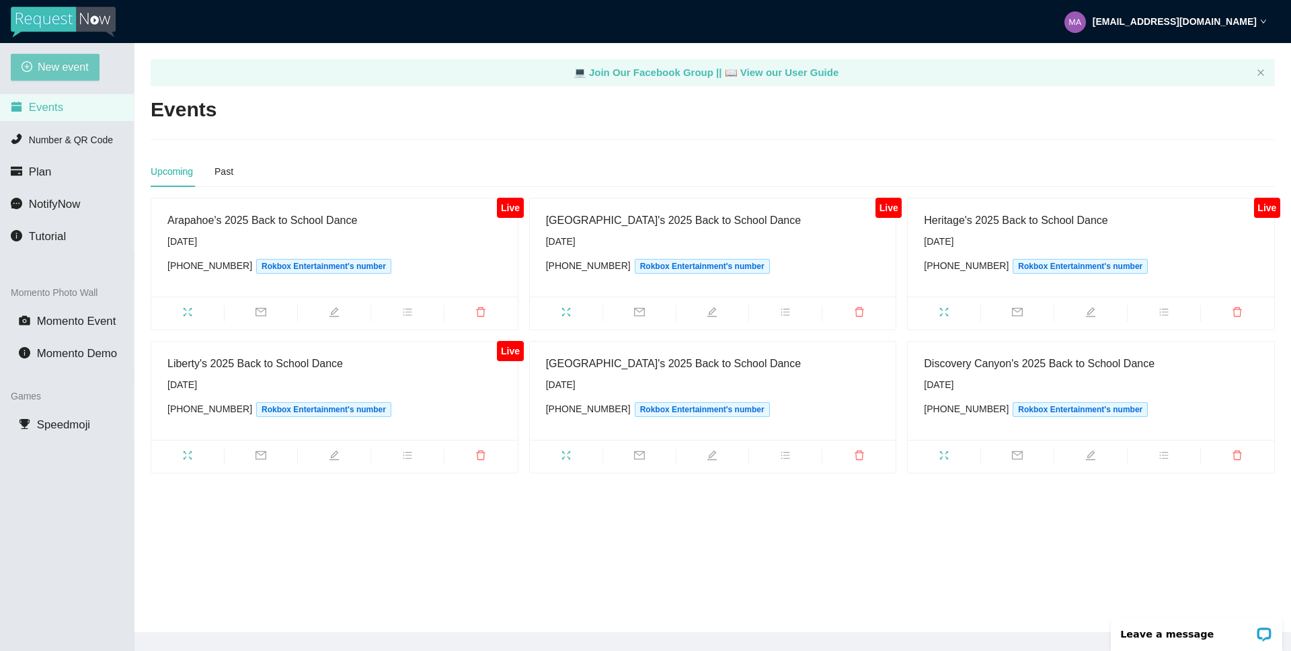
click at [56, 63] on span "New event" at bounding box center [63, 67] width 51 height 17
type textarea "[URL][DOMAIN_NAME]"
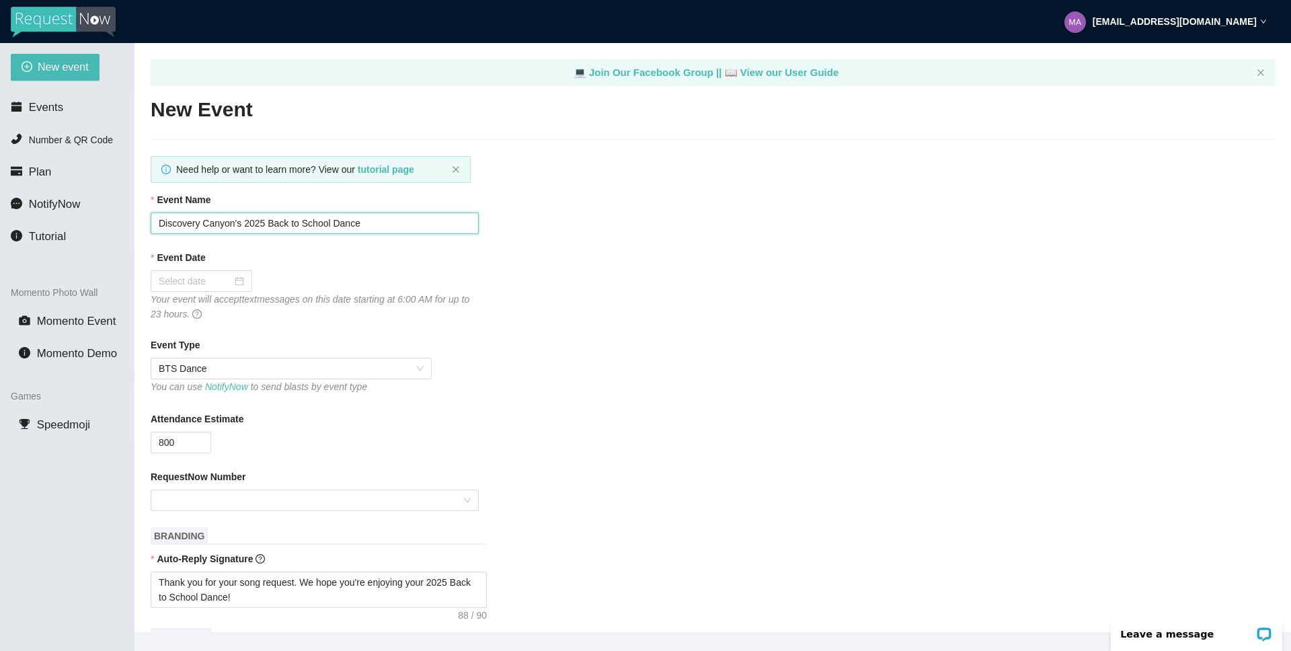
click at [235, 224] on input "Discovery Canyon's 2025 Back to School Dance" at bounding box center [315, 224] width 328 height 22
type input "[PERSON_NAME][GEOGRAPHIC_DATA]'s 2025 Back to School Dance"
click at [229, 283] on div at bounding box center [201, 281] width 85 height 15
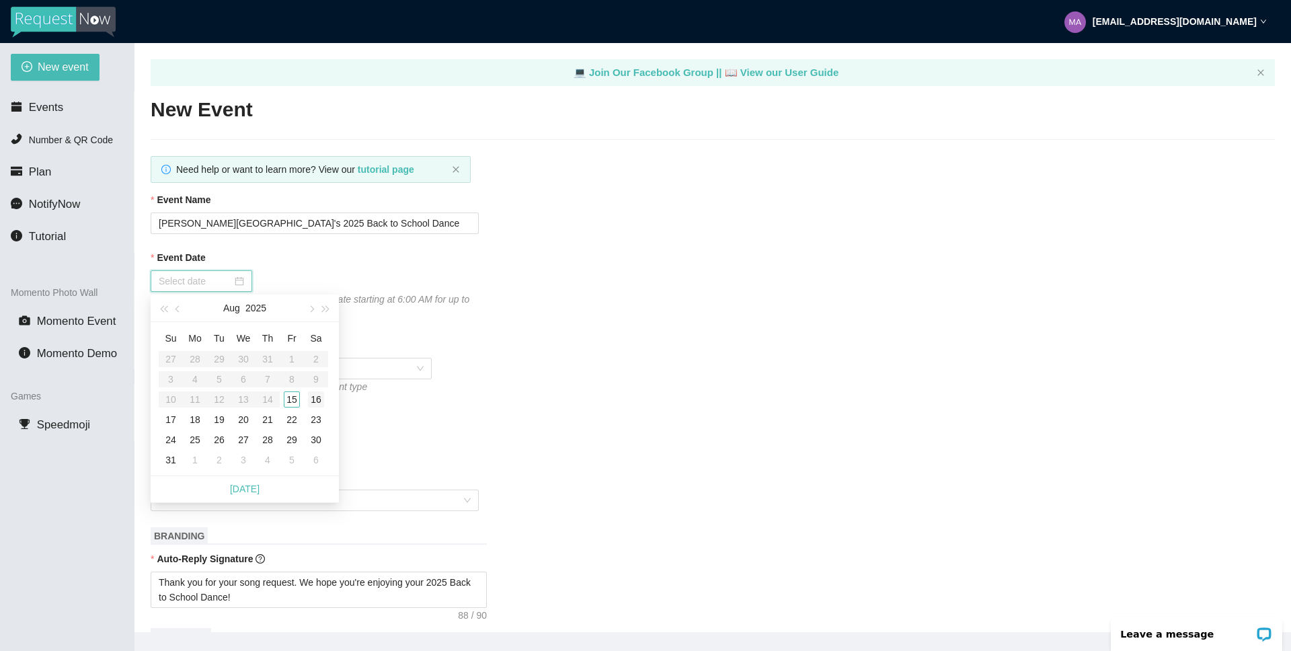
type input "[DATE]"
click at [315, 401] on div "16" at bounding box center [316, 399] width 16 height 16
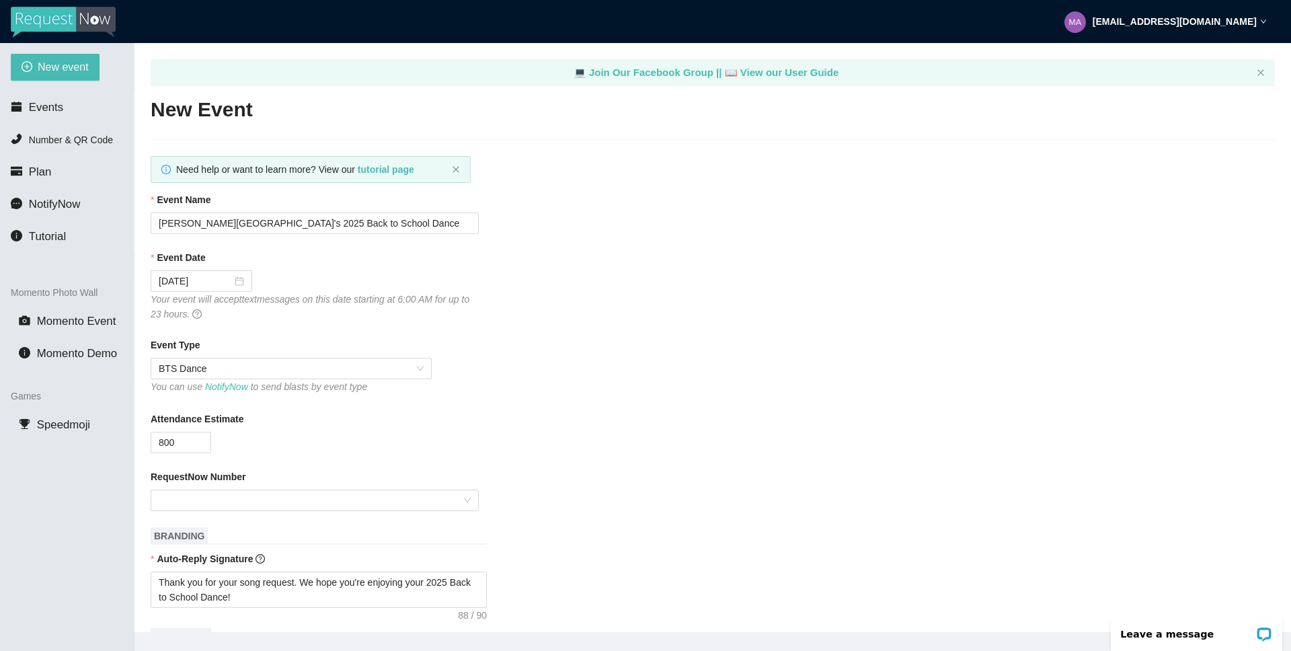
click at [572, 358] on div "Event Type BTS Dance You can use NotifyNow to send blasts by event type" at bounding box center [713, 367] width 1125 height 58
click at [163, 443] on input "800" at bounding box center [180, 442] width 59 height 20
type input "500"
click at [422, 494] on input "RequestNow Number" at bounding box center [310, 500] width 303 height 20
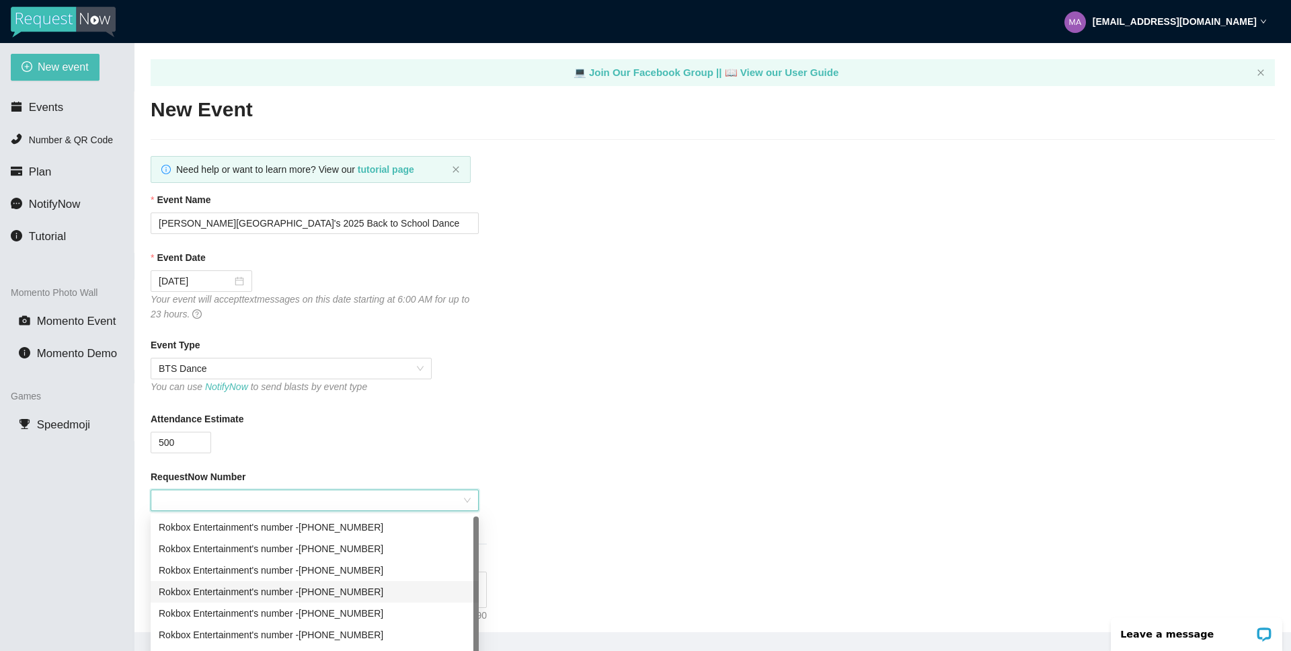
click at [402, 587] on div "Rokbox Entertainment's number - [PHONE_NUMBER]" at bounding box center [315, 591] width 312 height 15
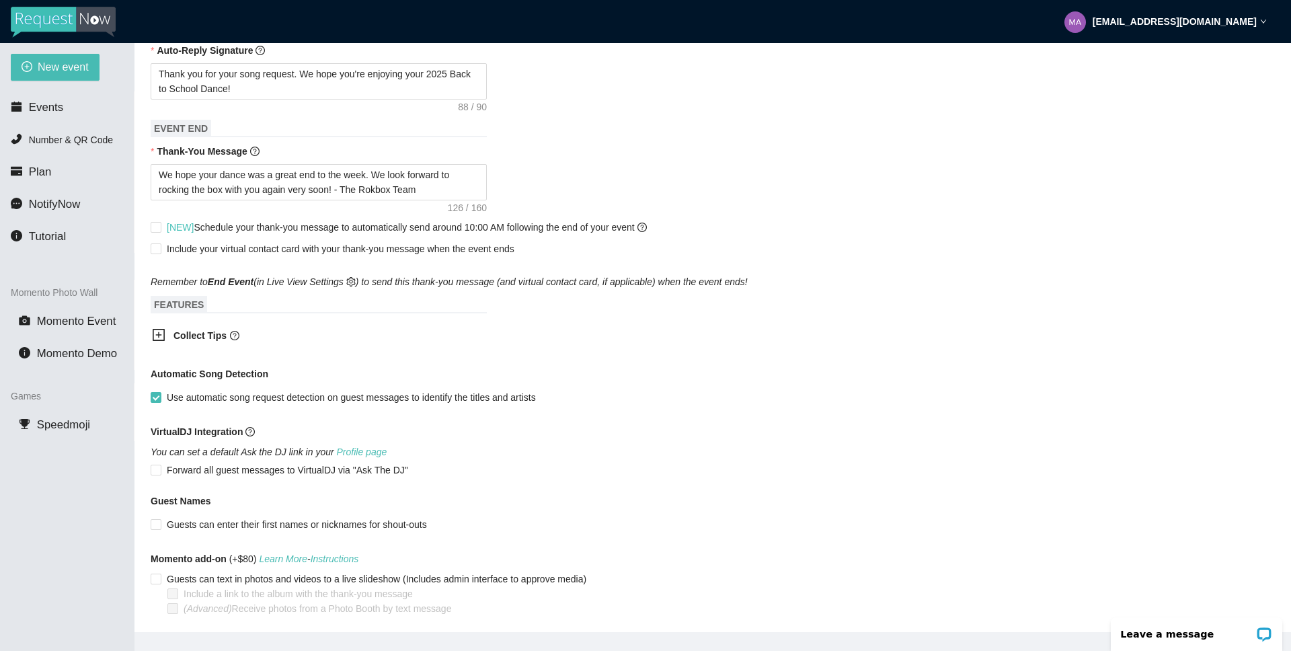
scroll to position [558, 0]
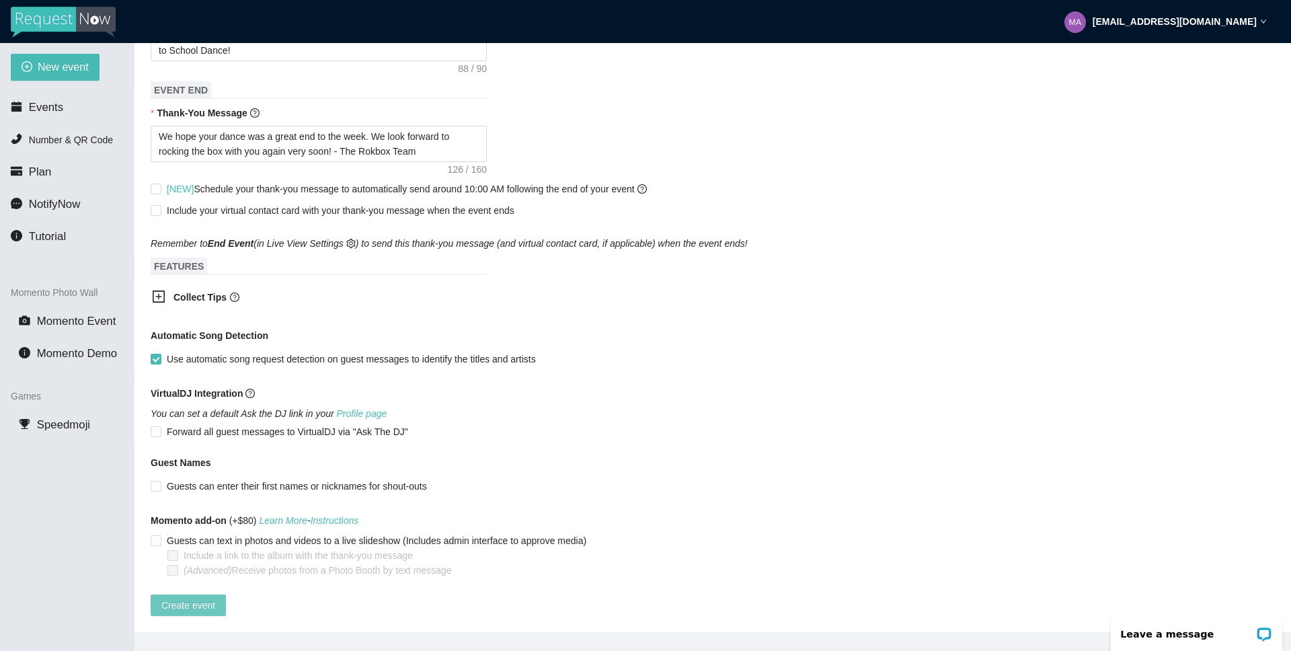
click at [198, 598] on span "Create event" at bounding box center [188, 605] width 54 height 15
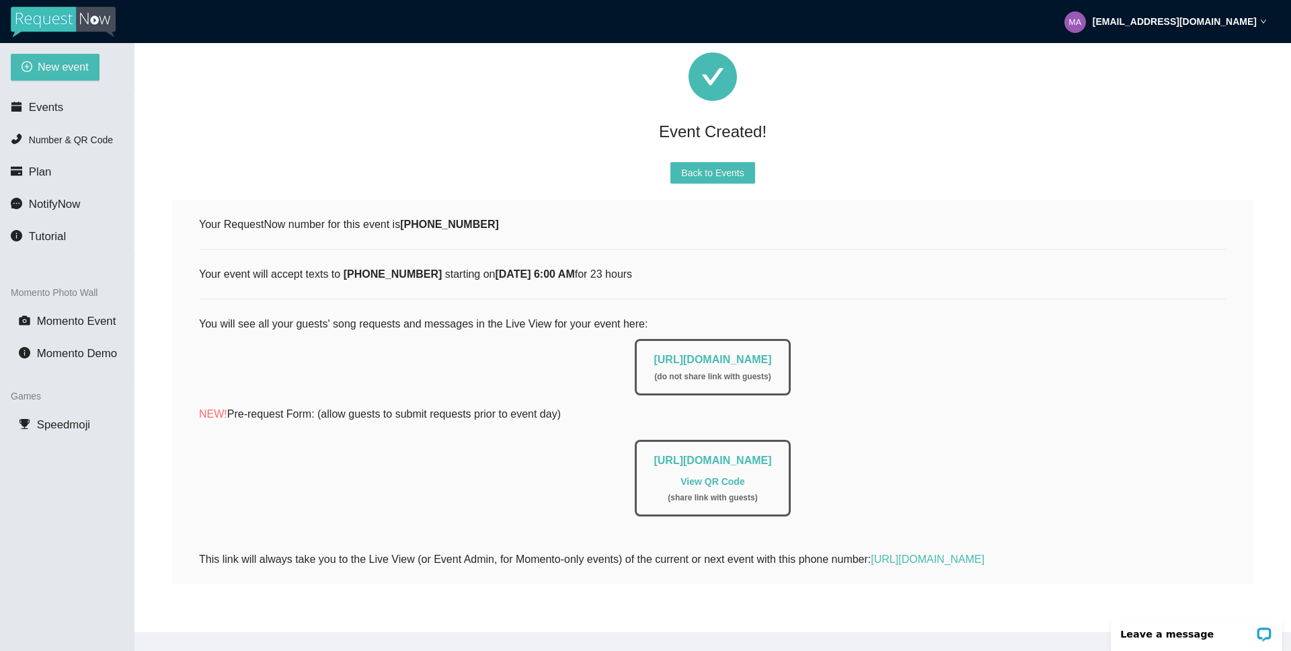
scroll to position [86, 0]
drag, startPoint x: 611, startPoint y: 351, endPoint x: 844, endPoint y: 351, distance: 233.4
click at [844, 351] on div "[URL][DOMAIN_NAME] ( do not share link with guests )" at bounding box center [713, 363] width 1028 height 63
copy link "[URL][DOMAIN_NAME]"
click at [724, 165] on span "Back to Events" at bounding box center [712, 172] width 63 height 15
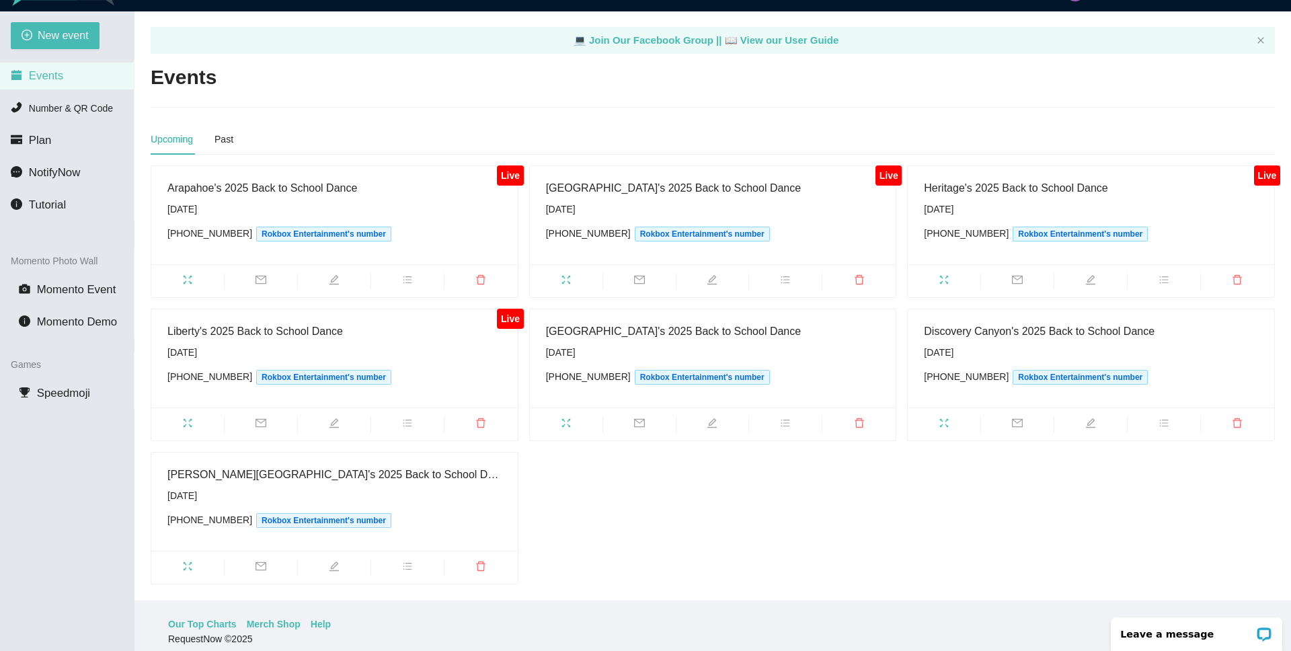
scroll to position [36, 0]
